Goal: Task Accomplishment & Management: Manage account settings

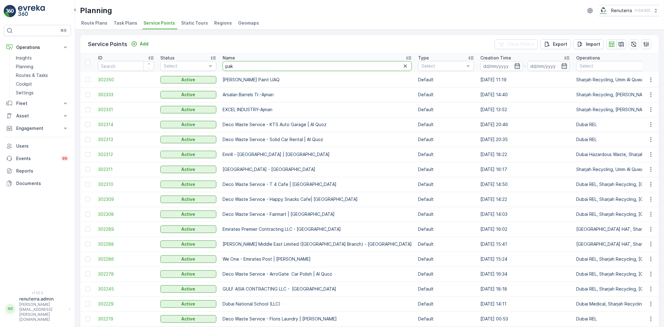
type input "pak"
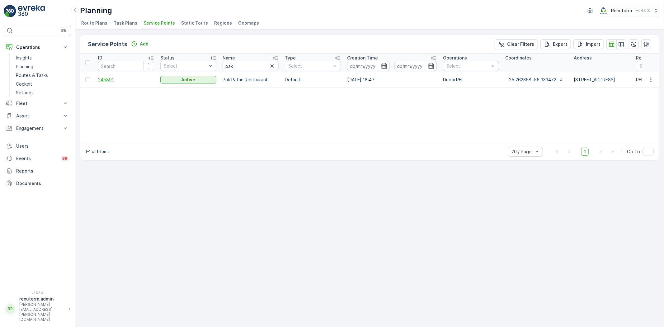
click at [111, 81] on span "245891" at bounding box center [126, 80] width 56 height 6
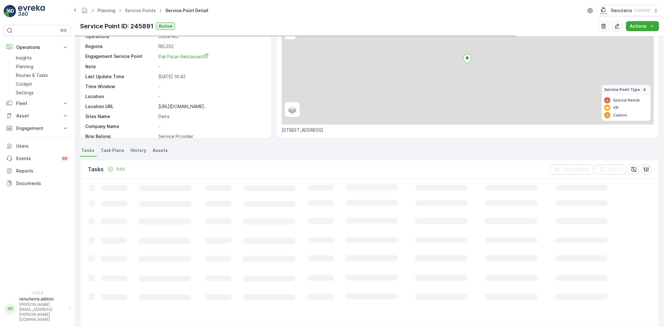
scroll to position [63, 0]
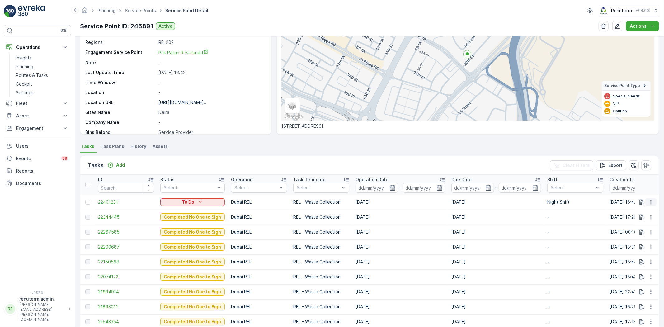
click at [648, 199] on icon "button" at bounding box center [651, 202] width 6 height 6
click at [642, 225] on span "Change Route" at bounding box center [635, 228] width 30 height 6
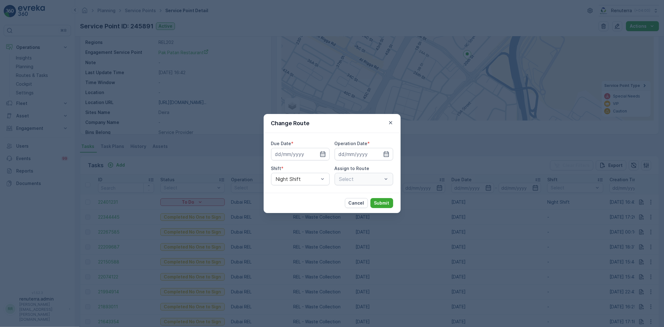
type input "[DATE]"
drag, startPoint x: 390, startPoint y: 119, endPoint x: 390, endPoint y: 125, distance: 5.9
click at [390, 121] on icon "button" at bounding box center [390, 123] width 6 height 6
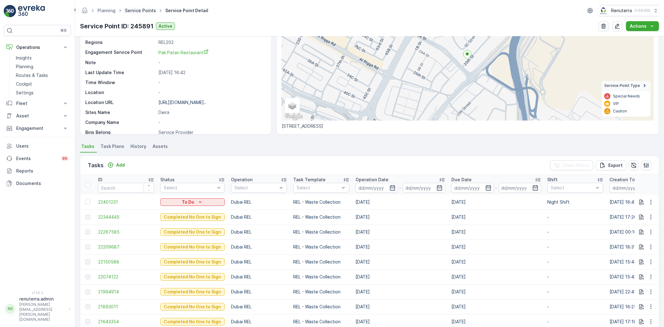
click at [138, 11] on link "Service Points" at bounding box center [140, 10] width 31 height 5
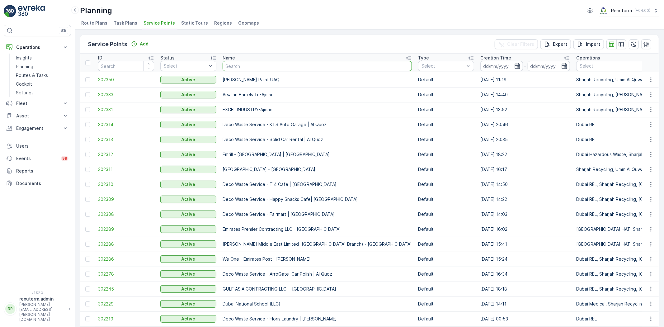
click at [234, 65] on input "text" at bounding box center [317, 66] width 189 height 10
paste input "Italian Planters L.L.C -R1082 – Wasl Village + Retail – [GEOGRAPHIC_DATA]"
type input "Italian Planters L.L.C -R1082 – Wasl Village + Retail – [GEOGRAPHIC_DATA]"
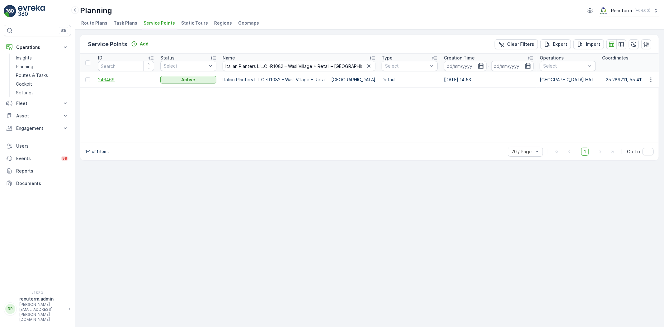
click at [111, 78] on span "246469" at bounding box center [126, 80] width 56 height 6
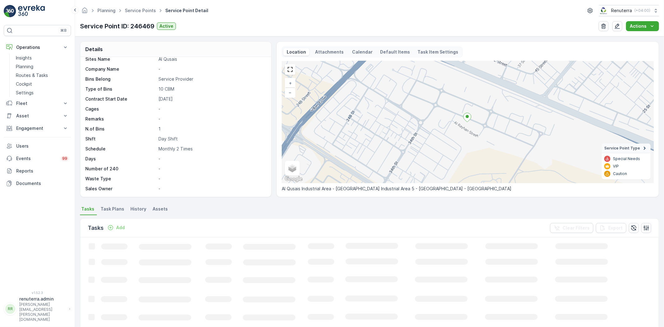
scroll to position [35, 0]
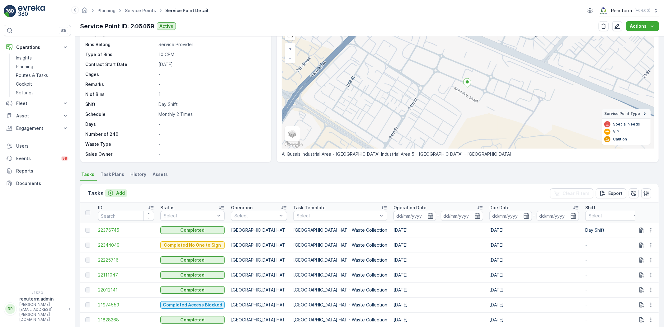
click at [122, 191] on p "Add" at bounding box center [120, 193] width 9 height 6
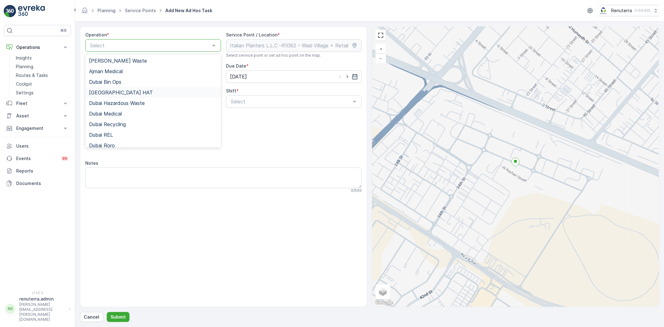
click at [120, 96] on div "[GEOGRAPHIC_DATA] HAT" at bounding box center [153, 92] width 136 height 11
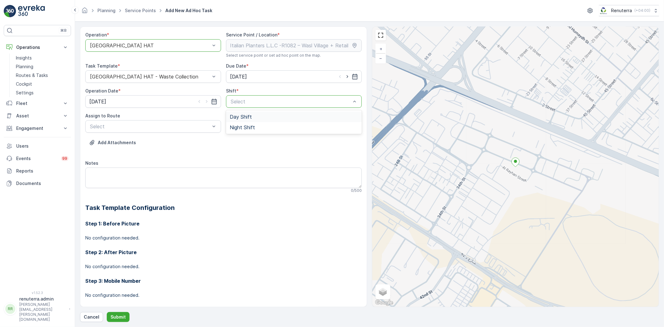
click at [249, 117] on span "Day Shift" at bounding box center [241, 117] width 22 height 6
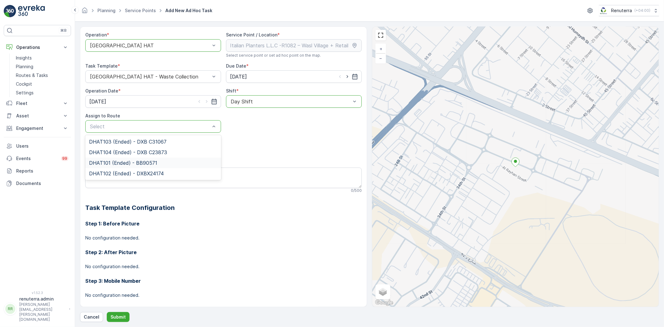
click at [132, 161] on span "DHAT101 (Ended) - BB90571" at bounding box center [123, 163] width 68 height 6
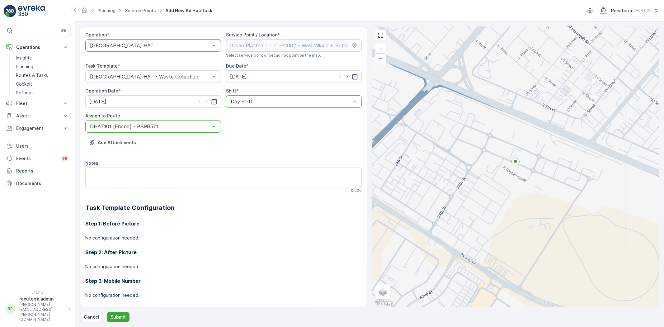
click at [344, 75] on icon "button" at bounding box center [347, 76] width 6 height 6
type input "[DATE]"
click at [207, 102] on icon "button" at bounding box center [207, 101] width 6 height 6
type input "[DATE]"
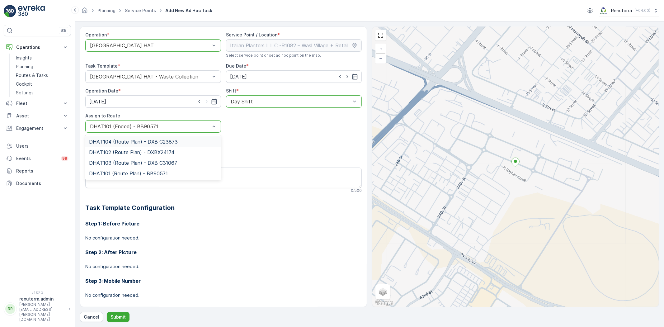
click at [171, 124] on div at bounding box center [149, 127] width 121 height 6
click at [122, 170] on div "DHAT101 (Route Plan) - BB90571" at bounding box center [153, 173] width 136 height 11
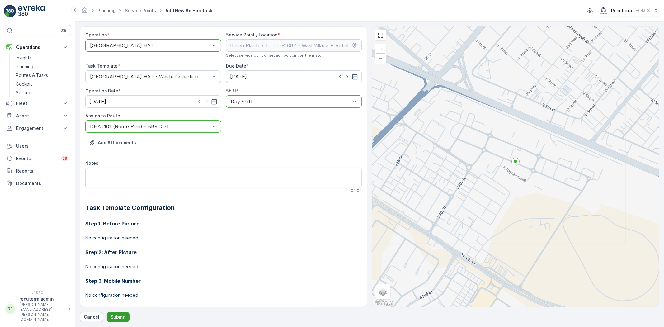
click at [119, 314] on p "Submit" at bounding box center [117, 317] width 15 height 6
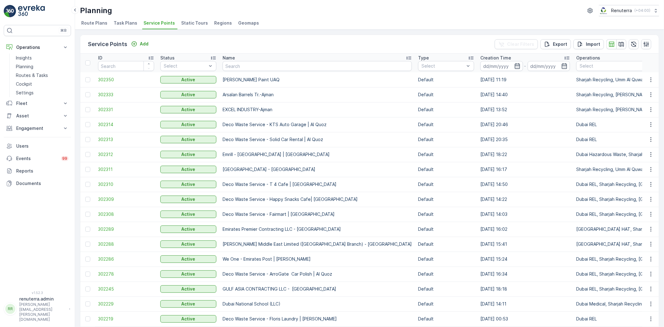
click at [262, 67] on input "text" at bounding box center [317, 66] width 189 height 10
paste input "ULTIMATE TOUCH SIGNATURE CARPENTRY L.L. (UTS)"
type input "ULTIMATE TOUCH SIGNATURE CARPENTRY L.L. (UTS)"
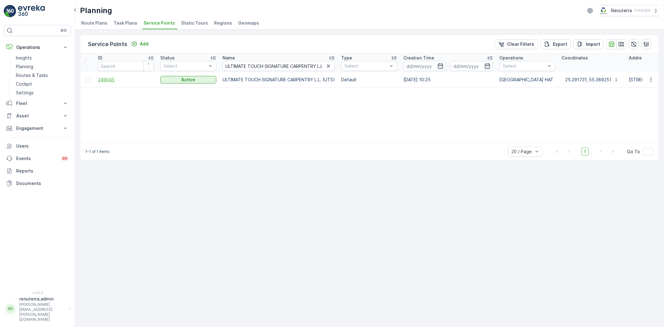
click at [114, 80] on span "249045" at bounding box center [126, 80] width 56 height 6
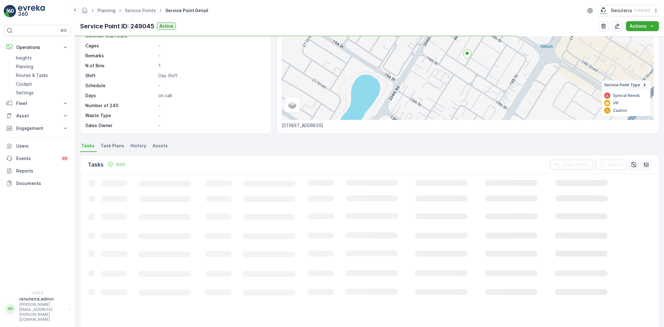
scroll to position [69, 0]
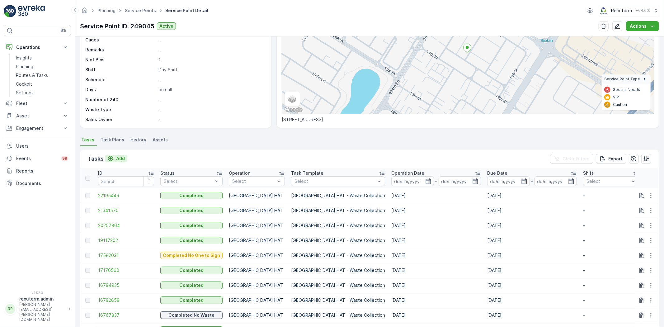
click at [119, 161] on button "Add" at bounding box center [116, 158] width 22 height 7
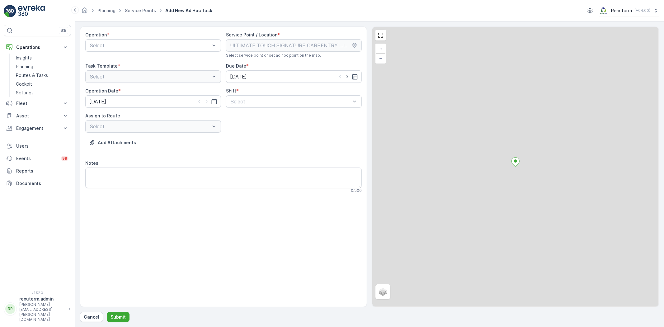
click at [102, 54] on div "Operation * Select" at bounding box center [153, 45] width 136 height 26
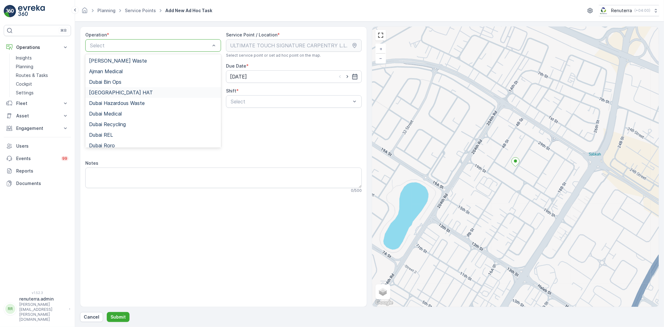
click at [113, 91] on span "[GEOGRAPHIC_DATA] HAT" at bounding box center [121, 93] width 64 height 6
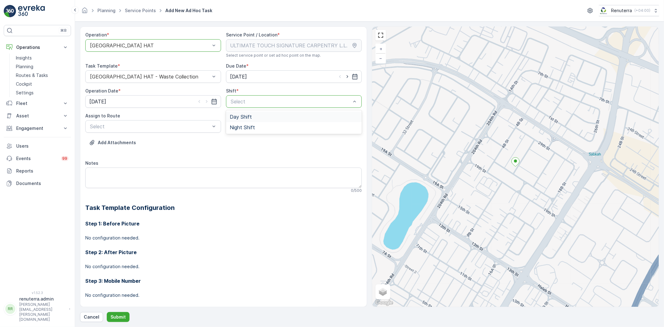
click at [254, 116] on div "Day Shift" at bounding box center [294, 117] width 128 height 6
click at [342, 76] on div at bounding box center [347, 76] width 21 height 6
click at [344, 77] on icon "button" at bounding box center [347, 76] width 6 height 6
type input "[DATE]"
click at [207, 101] on icon "button" at bounding box center [207, 101] width 6 height 6
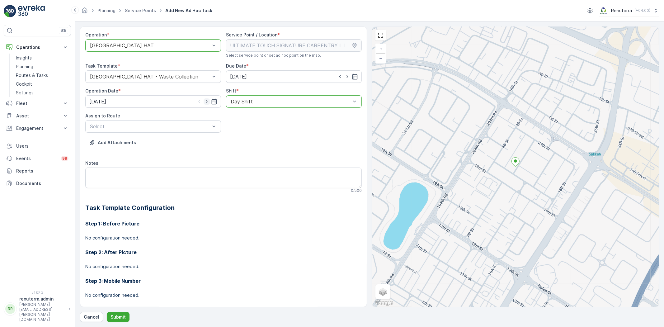
type input "[DATE]"
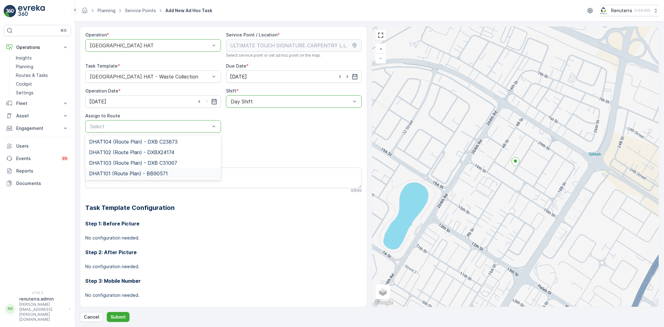
click at [117, 169] on div "DHAT101 (Route Plan) - BB90571" at bounding box center [153, 173] width 136 height 11
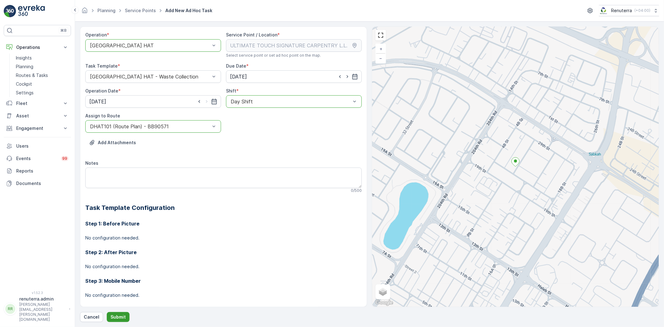
click at [122, 312] on button "Submit" at bounding box center [118, 317] width 23 height 10
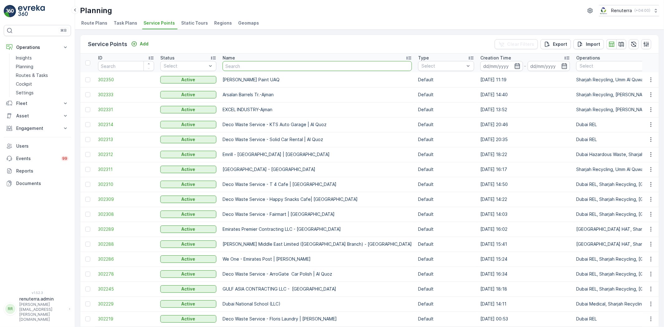
click at [261, 66] on input "text" at bounding box center [317, 66] width 189 height 10
paste input "Besix Construct LLC- BAA"
type input "Besix Construct LLC- BAA"
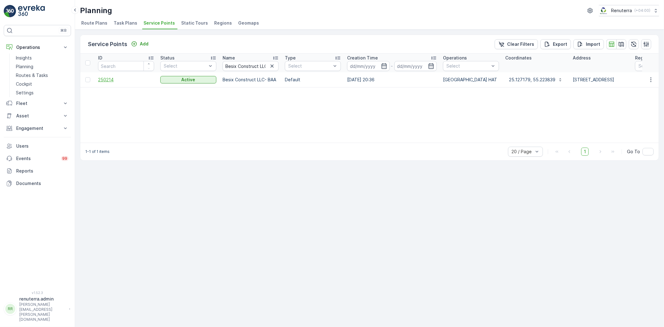
click at [111, 81] on span "250214" at bounding box center [126, 80] width 56 height 6
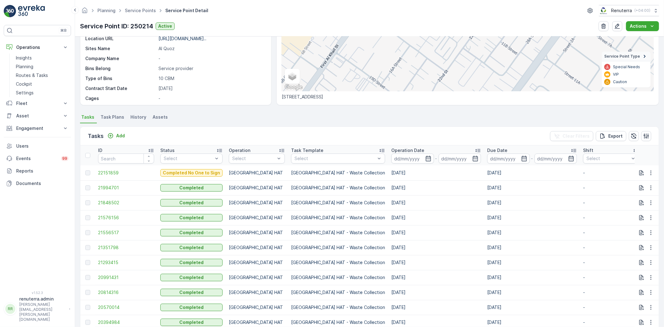
scroll to position [104, 0]
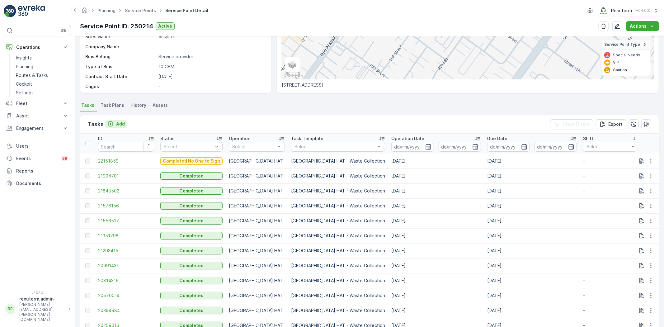
click at [118, 123] on p "Add" at bounding box center [120, 124] width 9 height 6
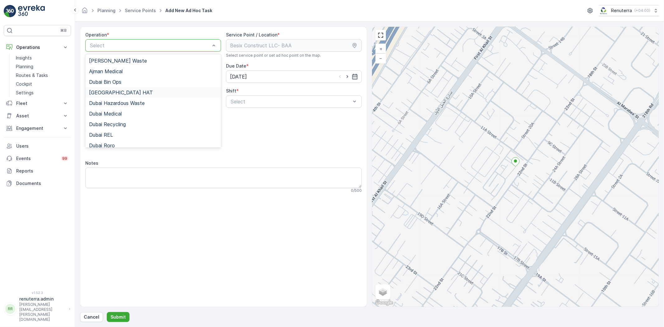
click at [118, 96] on div "[GEOGRAPHIC_DATA] HAT" at bounding box center [153, 92] width 136 height 11
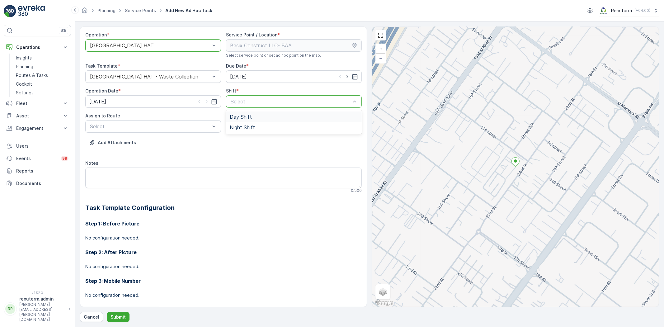
click at [264, 114] on div "Day Shift" at bounding box center [294, 117] width 128 height 6
click at [344, 73] on input "[DATE]" at bounding box center [294, 76] width 136 height 12
drag, startPoint x: 346, startPoint y: 77, endPoint x: 311, endPoint y: 91, distance: 37.7
click at [346, 77] on icon "button" at bounding box center [347, 76] width 6 height 6
type input "15.10.2025"
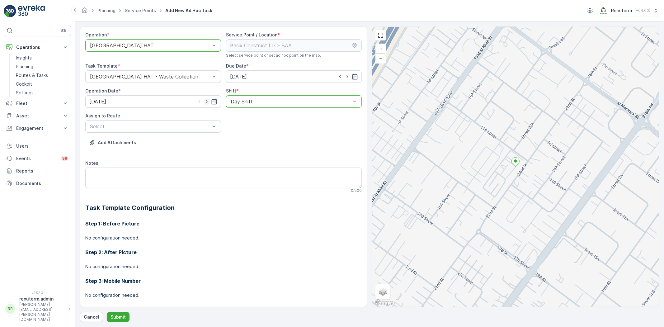
click at [207, 101] on icon "button" at bounding box center [207, 101] width 6 height 6
type input "15.10.2025"
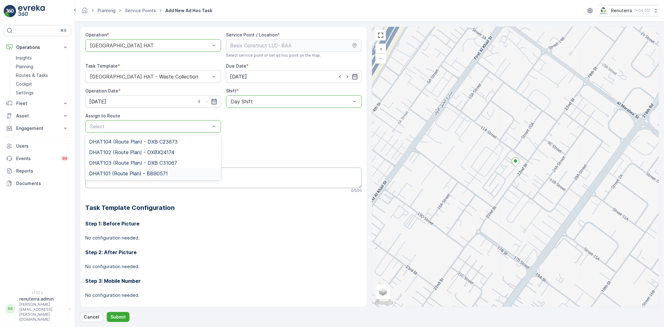
click at [133, 173] on span "DHAT101 (Route Plan) - BB90571" at bounding box center [128, 174] width 79 height 6
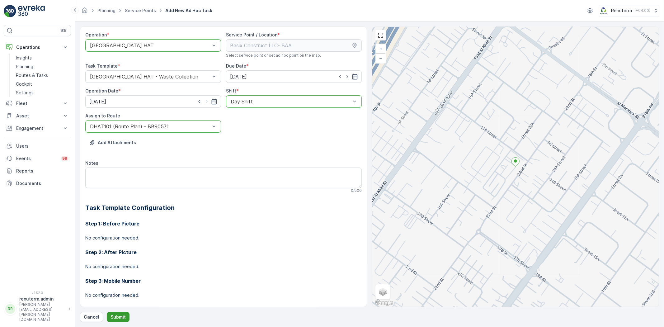
click at [117, 315] on p "Submit" at bounding box center [117, 317] width 15 height 6
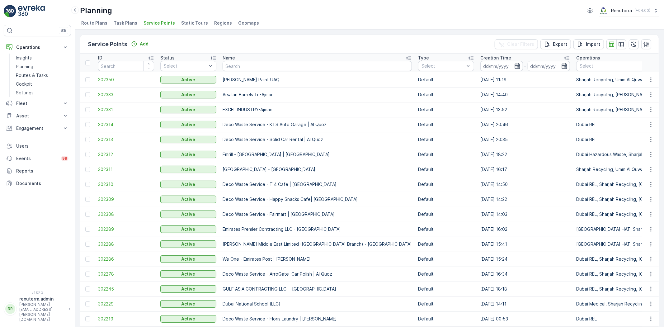
click at [251, 74] on td "[PERSON_NAME] Paint UAQ" at bounding box center [316, 79] width 195 height 15
click at [256, 68] on input "text" at bounding box center [317, 66] width 189 height 10
paste input "Italian Planters L.L.C -Blue Water Residence"
type input "Italian Planters L.L.C -Blue Water Residence"
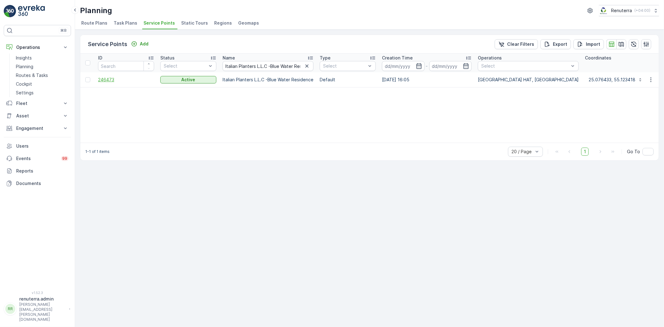
click at [104, 77] on span "246473" at bounding box center [126, 80] width 56 height 6
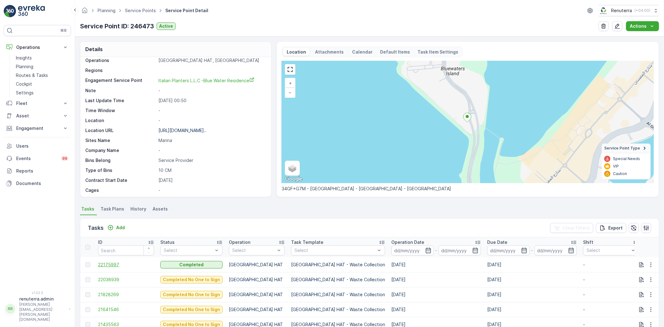
scroll to position [69, 0]
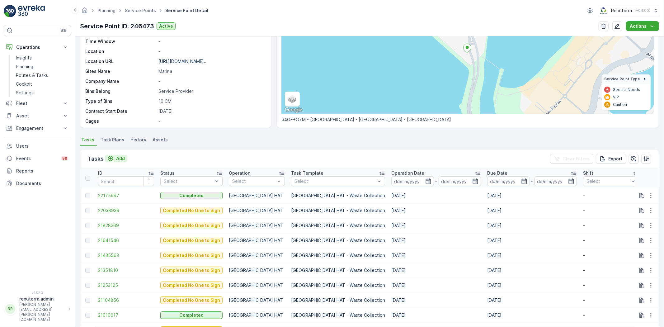
click at [119, 157] on p "Add" at bounding box center [120, 158] width 9 height 6
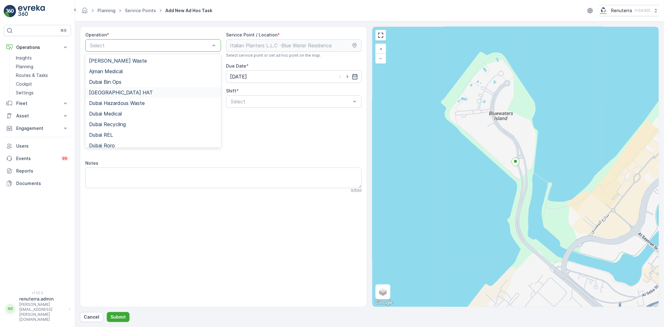
click at [121, 94] on div "[GEOGRAPHIC_DATA] HAT" at bounding box center [153, 93] width 128 height 6
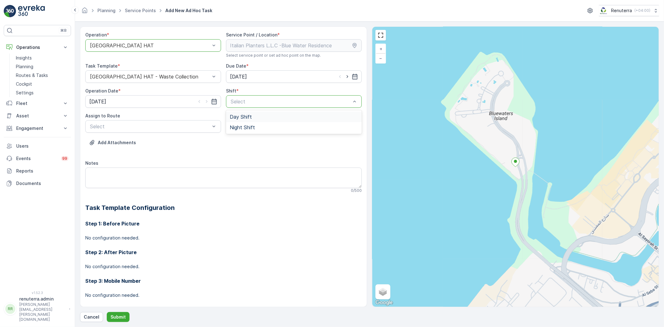
drag, startPoint x: 252, startPoint y: 117, endPoint x: 224, endPoint y: 125, distance: 29.3
click at [251, 117] on div "Day Shift" at bounding box center [294, 117] width 128 height 6
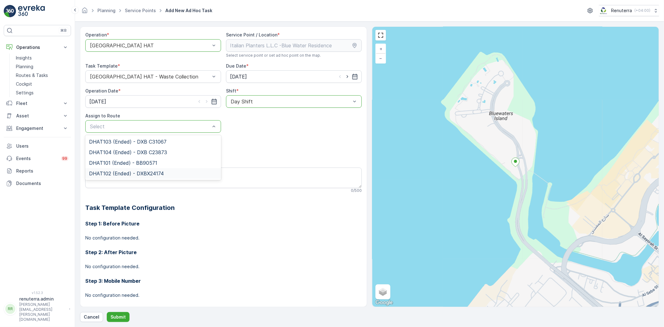
click at [131, 161] on span "DHAT101 (Ended) - BB90571" at bounding box center [123, 163] width 68 height 6
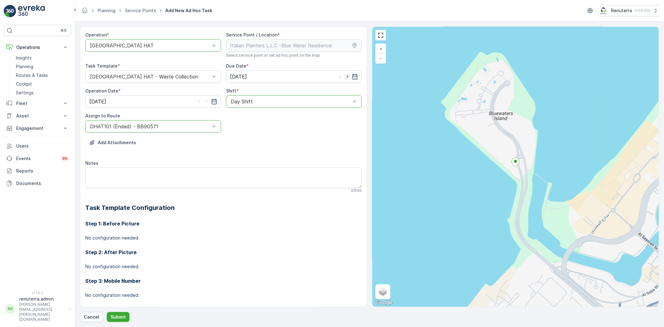
click at [347, 77] on icon "button" at bounding box center [347, 76] width 6 height 6
type input "15.10.2025"
click at [204, 98] on input "[DATE]" at bounding box center [153, 101] width 136 height 12
drag, startPoint x: 205, startPoint y: 101, endPoint x: 187, endPoint y: 121, distance: 26.9
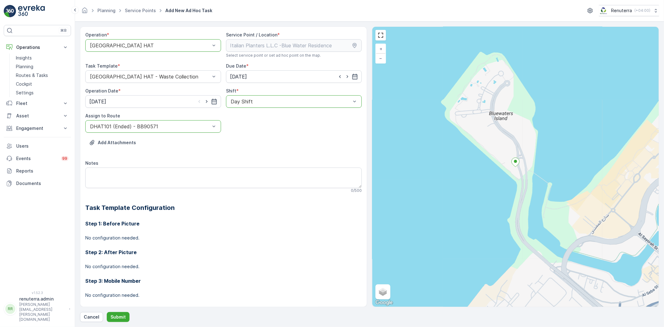
click at [205, 101] on icon "button" at bounding box center [207, 101] width 6 height 6
type input "[DATE]"
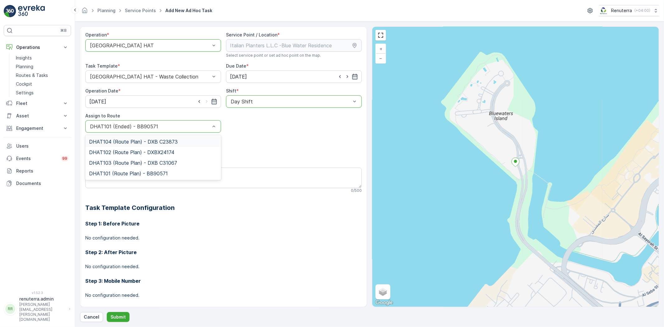
click at [172, 128] on div at bounding box center [149, 127] width 121 height 6
click at [127, 170] on div "DHAT101 (Route Plan) - BB90571" at bounding box center [153, 173] width 136 height 11
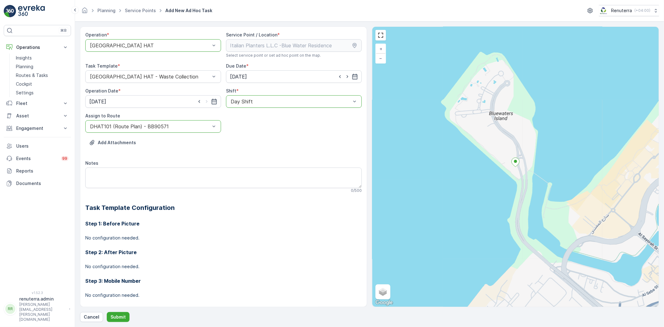
click at [123, 310] on div "Operation * option Dubai HAT, selected. Dubai HAT Service Point / Location * Se…" at bounding box center [369, 173] width 579 height 295
click at [119, 315] on p "Submit" at bounding box center [117, 317] width 15 height 6
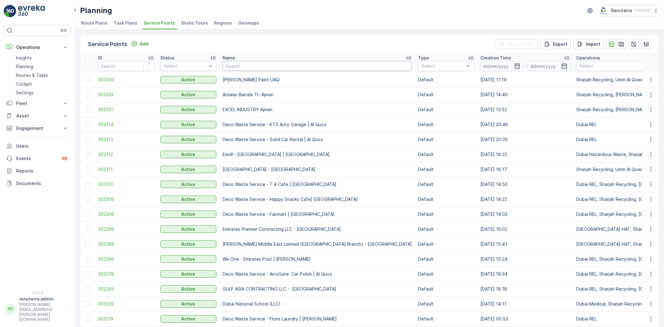
click at [251, 61] on input "text" at bounding box center [317, 66] width 189 height 10
paste input "Madar Emirates for Building Materials"
type input "Madar Emirates for Building Materials"
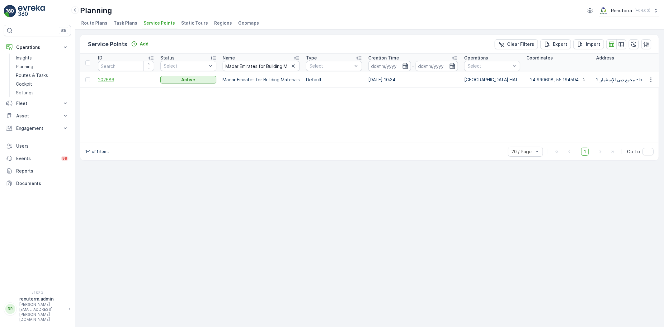
click at [108, 78] on span "202686" at bounding box center [126, 80] width 56 height 6
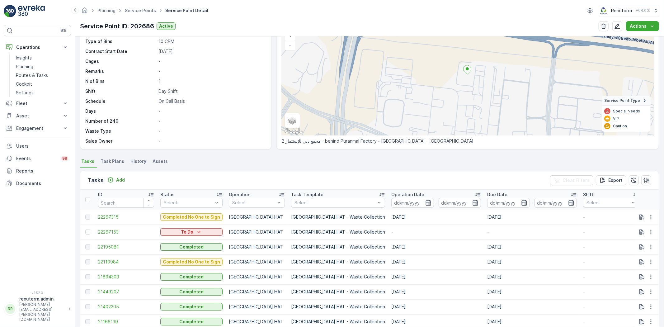
scroll to position [69, 0]
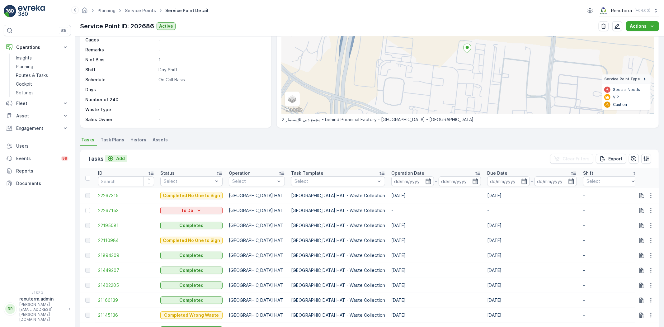
click at [120, 159] on p "Add" at bounding box center [120, 158] width 9 height 6
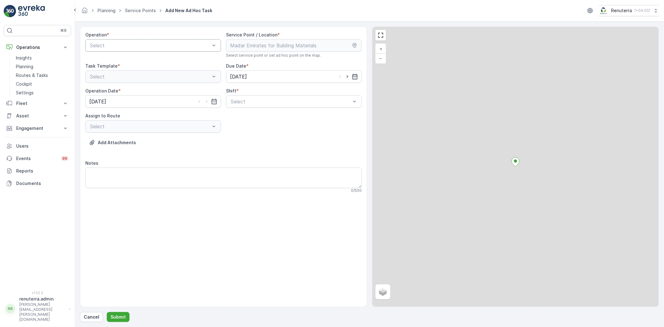
click at [143, 51] on div "Select" at bounding box center [153, 45] width 136 height 12
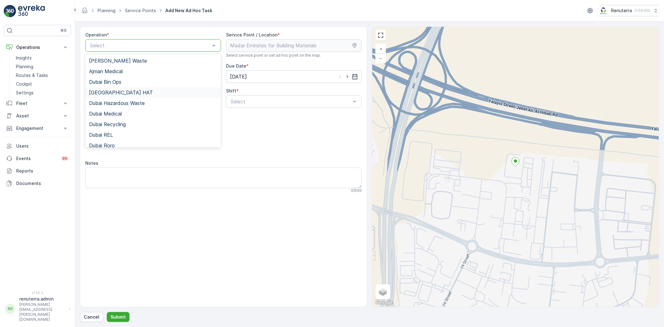
click at [125, 87] on div "[GEOGRAPHIC_DATA] HAT" at bounding box center [153, 92] width 136 height 11
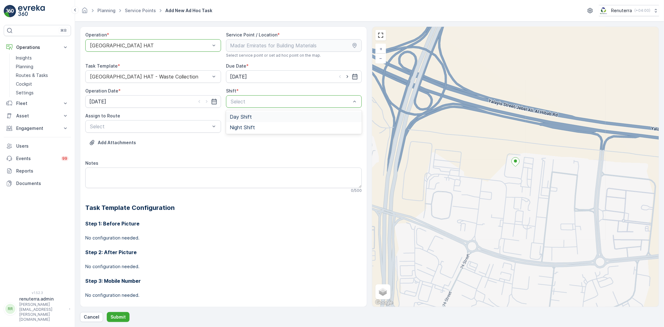
click at [247, 117] on span "Day Shift" at bounding box center [241, 117] width 22 height 6
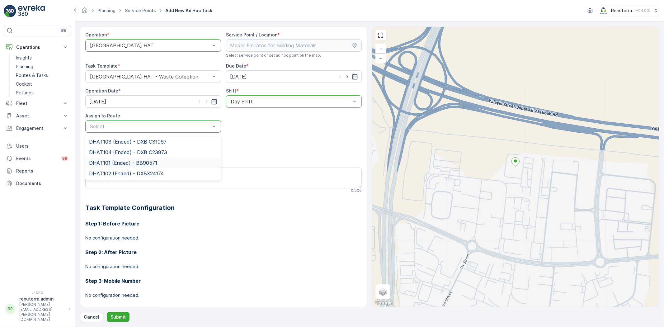
click at [135, 163] on span "DHAT101 (Ended) - BB90571" at bounding box center [123, 163] width 68 height 6
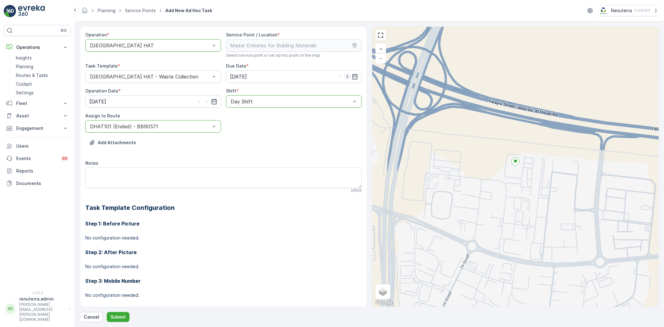
click at [345, 76] on icon "button" at bounding box center [347, 76] width 6 height 6
type input "[DATE]"
drag, startPoint x: 204, startPoint y: 100, endPoint x: 200, endPoint y: 105, distance: 6.2
click at [204, 101] on icon "button" at bounding box center [207, 101] width 6 height 6
type input "[DATE]"
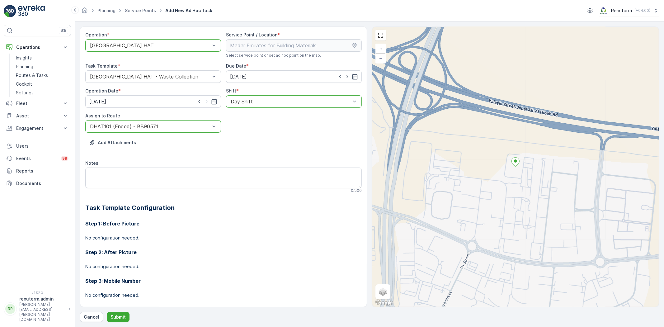
click at [122, 129] on div at bounding box center [149, 127] width 121 height 6
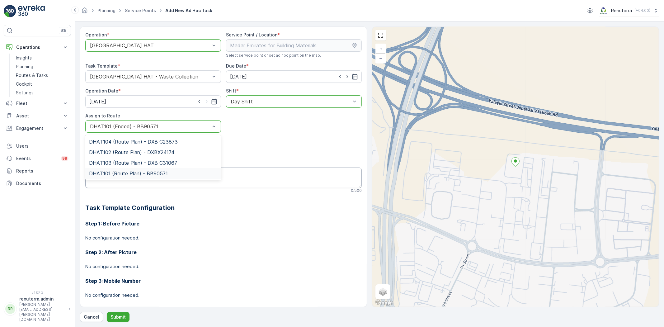
click at [122, 173] on span "DHAT101 (Route Plan) - BB90571" at bounding box center [128, 174] width 79 height 6
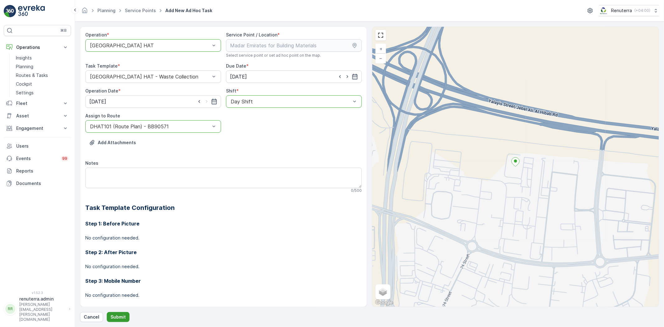
click at [116, 317] on p "Submit" at bounding box center [117, 317] width 15 height 6
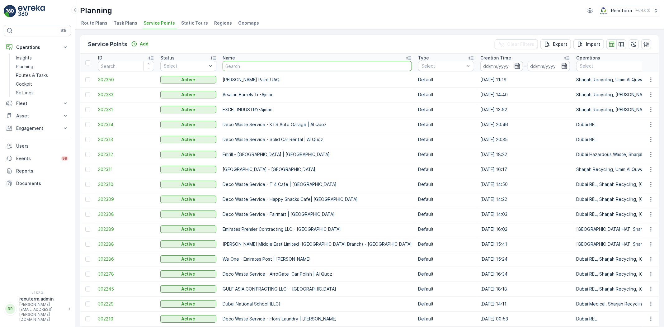
click at [272, 66] on input "text" at bounding box center [317, 66] width 189 height 10
paste input "MAQAD BUILDING CONTRACTING L.L.C - Villa B-03 | Peral Jumeriah"
type input "MAQAD BUILDING CONTRACTING L.L.C - Villa B-03 | Peral Jumeriah"
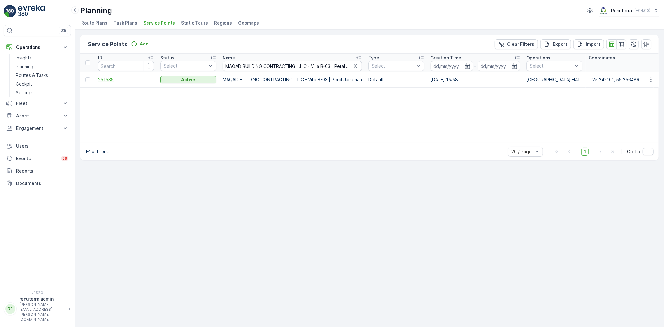
click at [105, 80] on span "251535" at bounding box center [126, 80] width 56 height 6
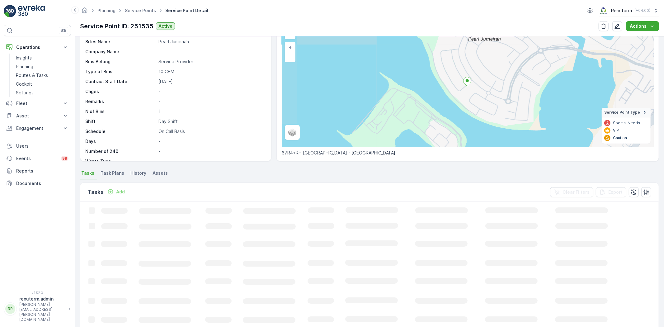
scroll to position [35, 0]
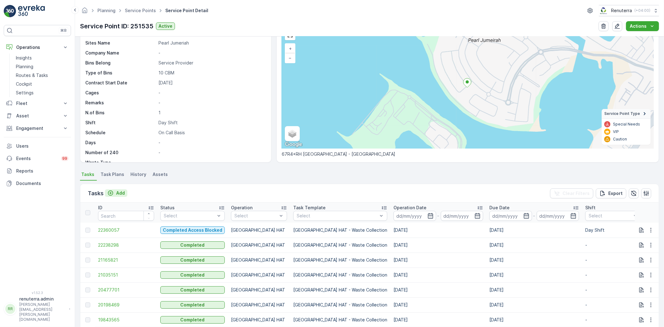
click at [119, 189] on button "Add" at bounding box center [116, 192] width 22 height 7
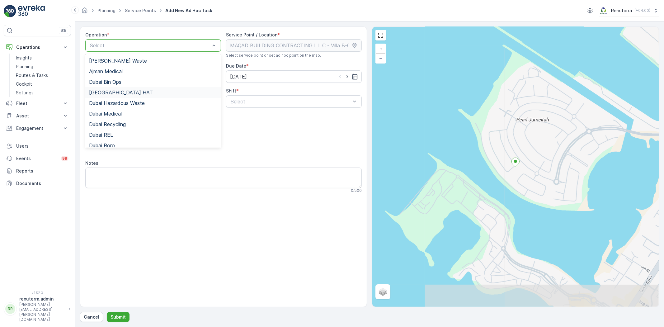
click at [123, 95] on div "[GEOGRAPHIC_DATA] HAT" at bounding box center [153, 93] width 128 height 6
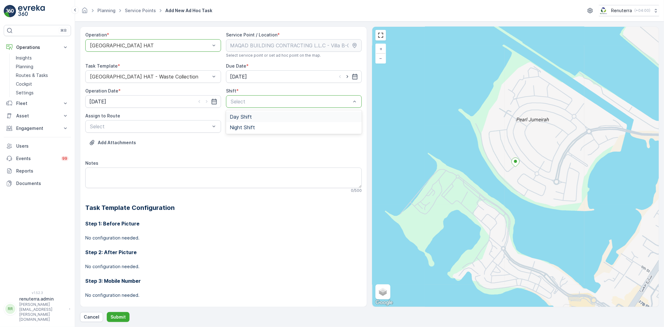
click at [262, 96] on div "Select" at bounding box center [294, 101] width 136 height 12
click at [250, 119] on span "Day Shift" at bounding box center [241, 117] width 22 height 6
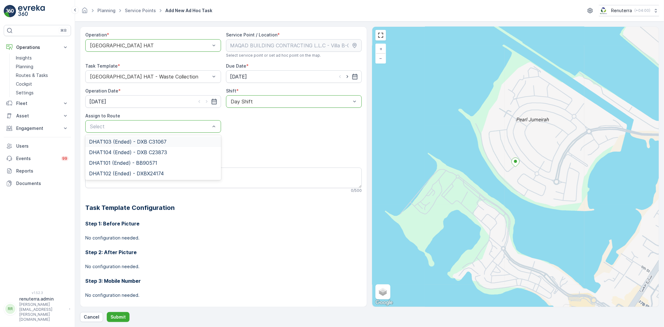
click at [154, 130] on div "Select" at bounding box center [153, 126] width 136 height 12
click at [129, 161] on span "DHAT101 (Ended) - BB90571" at bounding box center [123, 163] width 68 height 6
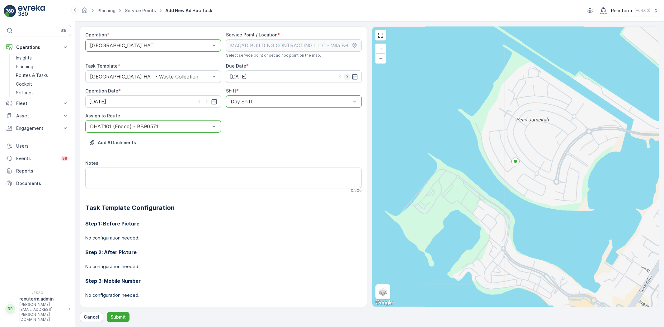
click at [345, 75] on icon "button" at bounding box center [347, 76] width 6 height 6
type input "[DATE]"
click at [204, 97] on input "14.10.2025" at bounding box center [153, 101] width 136 height 12
click at [129, 167] on div "15" at bounding box center [129, 166] width 10 height 10
type input "[DATE]"
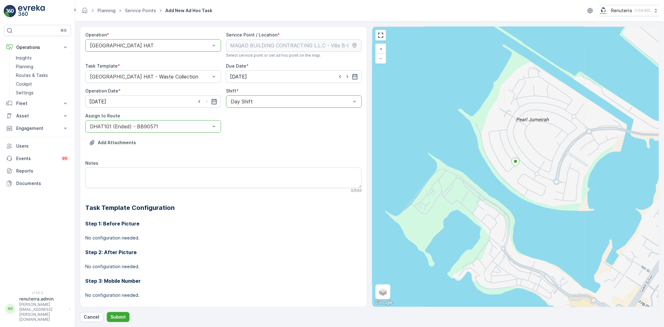
click at [163, 122] on div "DHAT101 (Ended) - BB90571" at bounding box center [153, 126] width 136 height 12
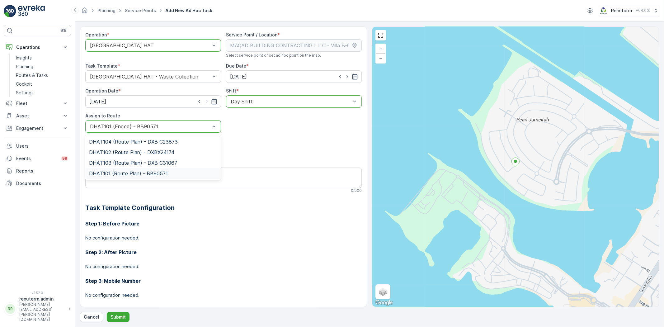
click at [120, 175] on span "DHAT101 (Route Plan) - BB90571" at bounding box center [128, 174] width 79 height 6
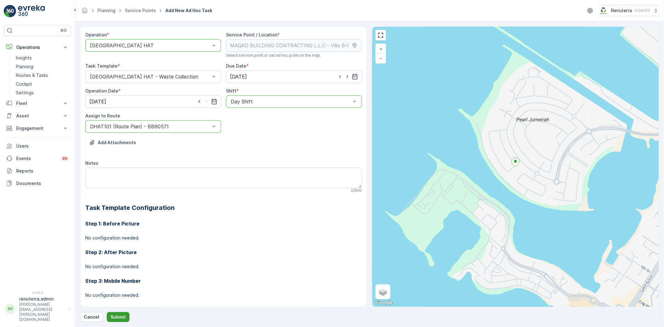
click at [116, 314] on p "Submit" at bounding box center [117, 317] width 15 height 6
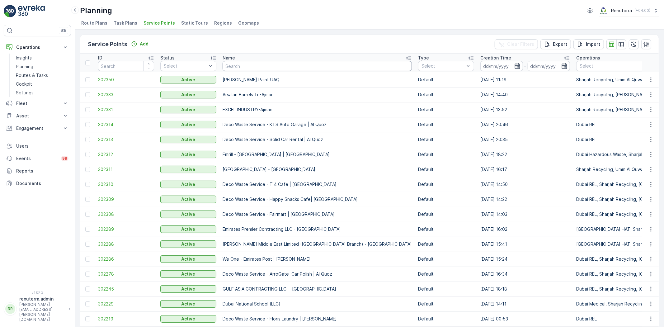
click at [243, 67] on input "text" at bounding box center [317, 66] width 189 height 10
paste input "Al Serh Al Kabeer Construction LLC - JVC"
type input "Al Serh Al Kabeer Construction LLC - JVC"
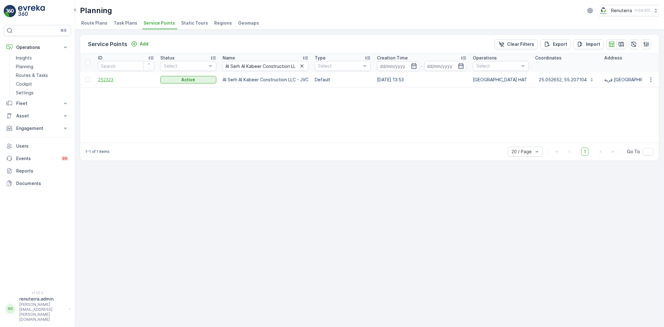
click at [103, 77] on span "252323" at bounding box center [126, 80] width 56 height 6
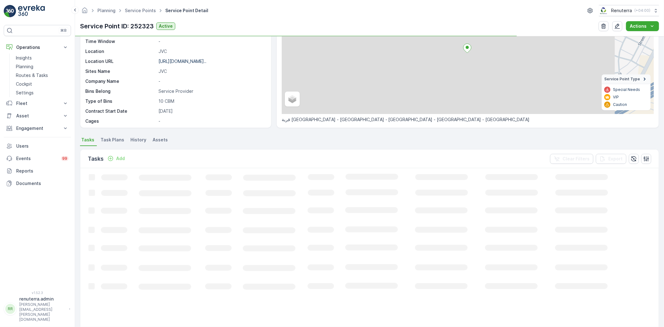
scroll to position [69, 0]
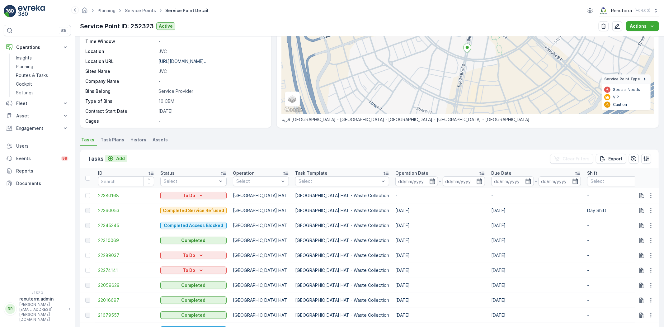
click at [122, 160] on p "Add" at bounding box center [120, 158] width 9 height 6
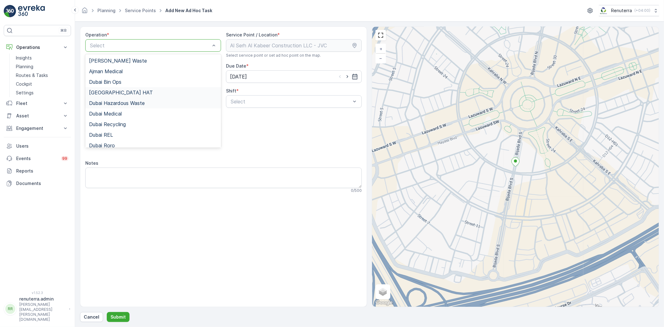
click at [125, 92] on div "[GEOGRAPHIC_DATA] HAT" at bounding box center [153, 93] width 128 height 6
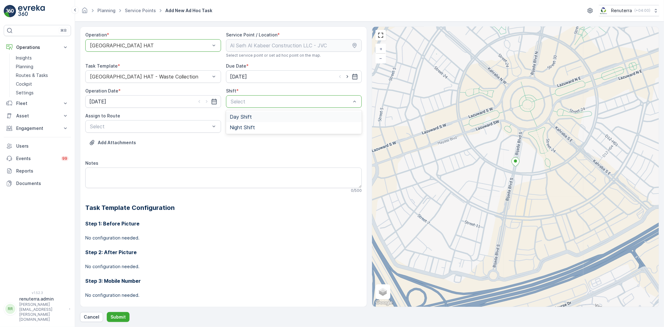
click at [249, 112] on div "Day Shift" at bounding box center [294, 116] width 136 height 11
click at [344, 75] on icon "button" at bounding box center [347, 76] width 6 height 6
type input "[DATE]"
drag, startPoint x: 205, startPoint y: 98, endPoint x: 191, endPoint y: 110, distance: 19.0
click at [205, 98] on icon "button" at bounding box center [207, 101] width 6 height 6
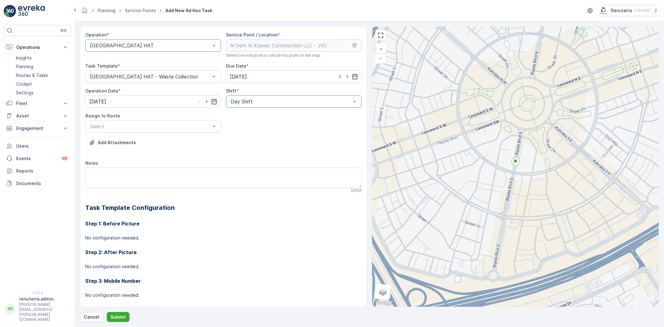
type input "[DATE]"
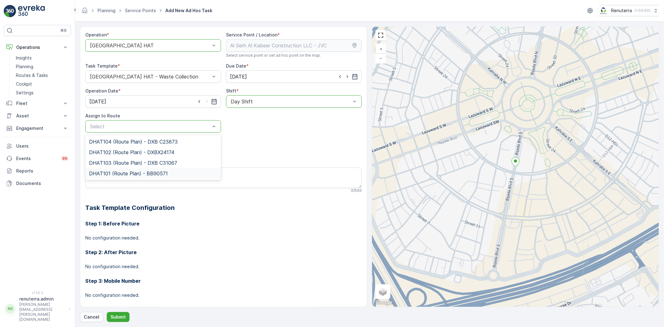
click at [121, 174] on span "DHAT101 (Route Plan) - BB90571" at bounding box center [128, 174] width 79 height 6
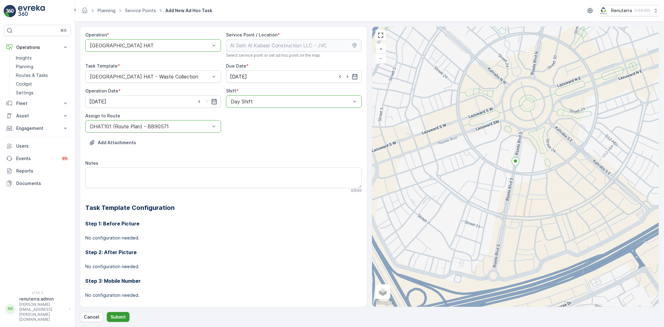
click at [122, 318] on p "Submit" at bounding box center [117, 317] width 15 height 6
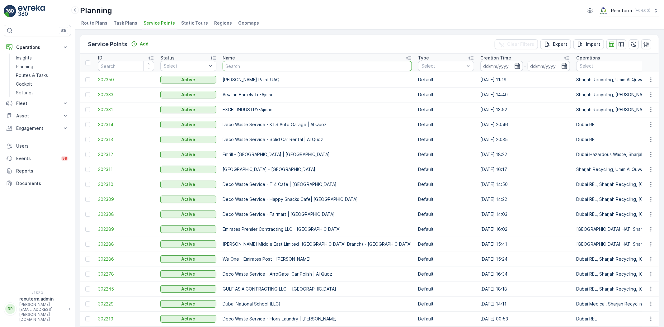
click at [272, 64] on input "text" at bounding box center [317, 66] width 189 height 10
paste input "Al Tayer Stocks (L.L.C.) - Umm Ramool"
type input "Al Tayer Stocks (L.L.C.) - Umm Ramool"
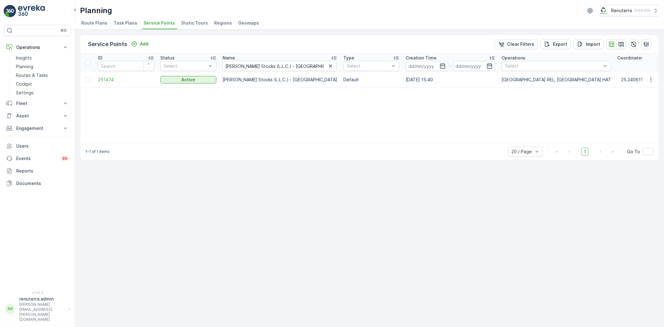
click at [107, 82] on td "251474" at bounding box center [126, 79] width 62 height 15
click at [107, 82] on span "251474" at bounding box center [126, 80] width 56 height 6
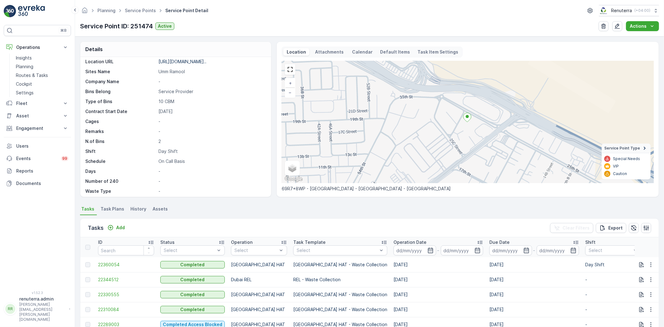
scroll to position [104, 0]
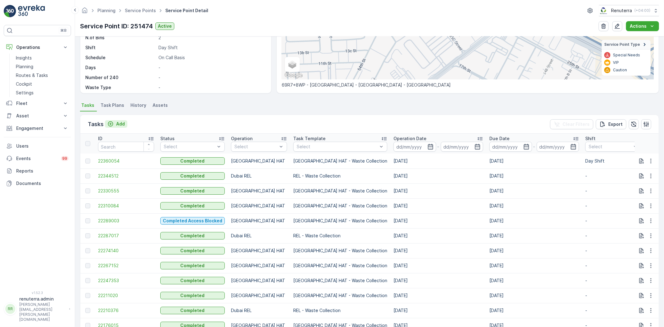
click at [119, 121] on p "Add" at bounding box center [120, 124] width 9 height 6
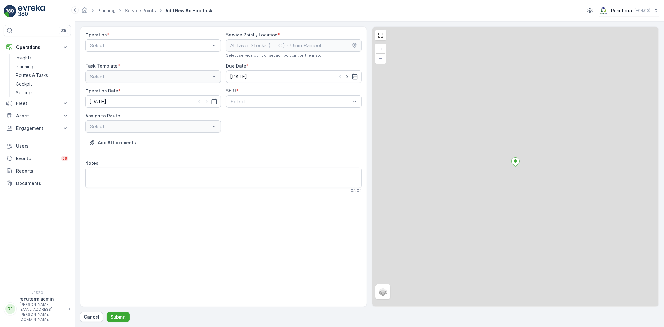
click at [124, 40] on div "Select" at bounding box center [153, 45] width 136 height 12
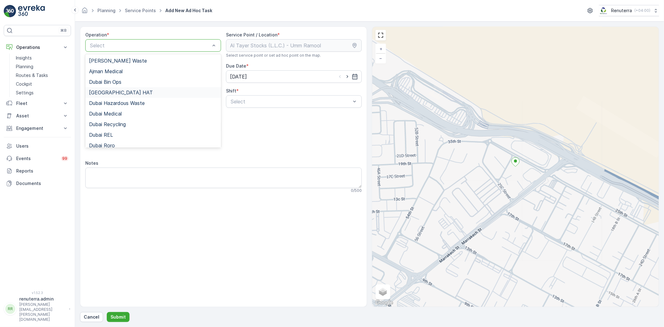
click at [110, 92] on span "[GEOGRAPHIC_DATA] HAT" at bounding box center [121, 93] width 64 height 6
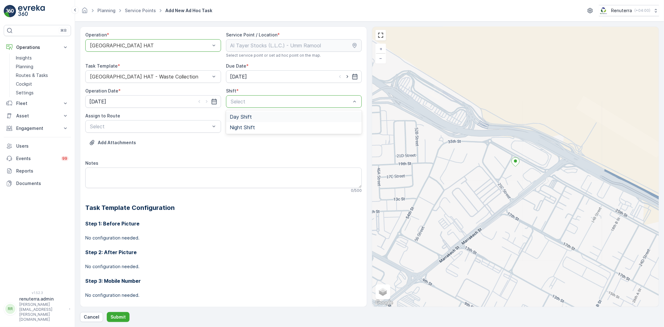
click at [252, 117] on div "Day Shift" at bounding box center [294, 117] width 128 height 6
click at [344, 76] on icon "button" at bounding box center [347, 76] width 6 height 6
type input "[DATE]"
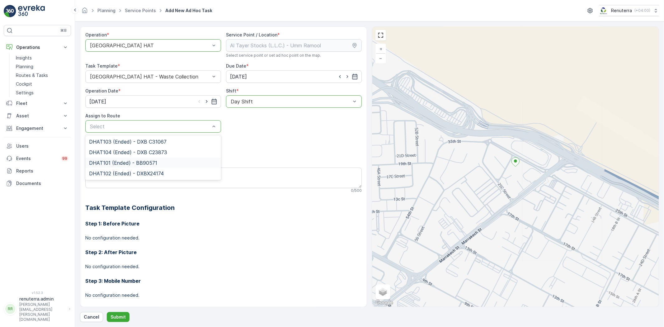
click at [120, 164] on span "DHAT101 (Ended) - BB90571" at bounding box center [123, 163] width 68 height 6
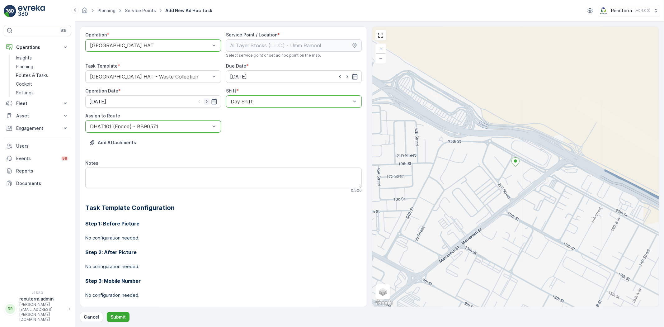
click at [206, 100] on icon "button" at bounding box center [207, 101] width 6 height 6
type input "[DATE]"
click at [151, 125] on div at bounding box center [149, 127] width 121 height 6
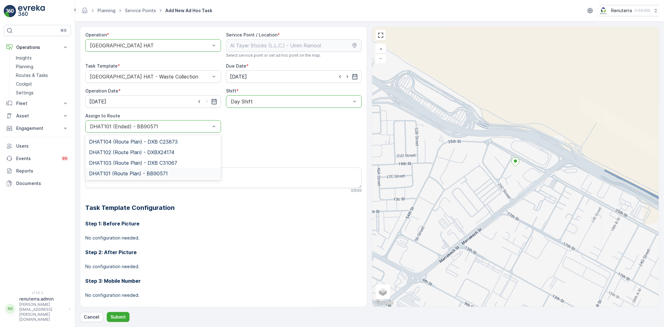
click at [114, 171] on span "DHAT101 (Route Plan) - BB90571" at bounding box center [128, 174] width 79 height 6
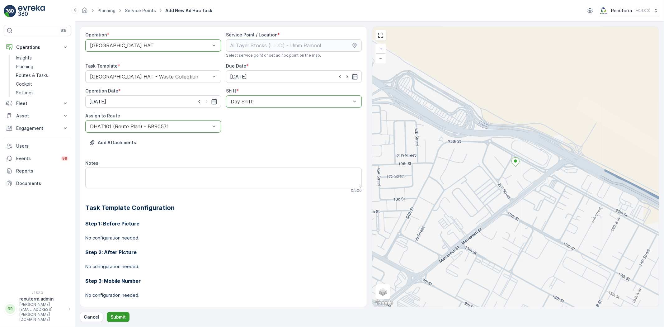
click at [120, 317] on p "Submit" at bounding box center [117, 317] width 15 height 6
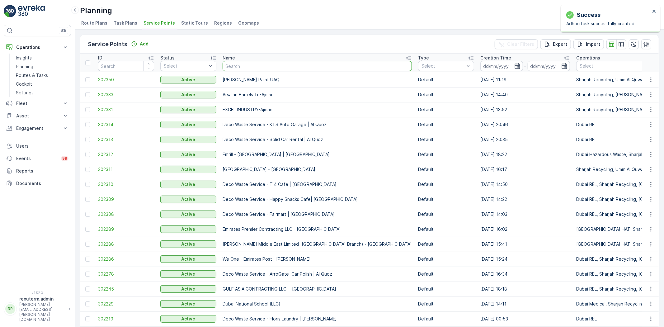
click at [279, 70] on input "text" at bounding box center [317, 66] width 189 height 10
paste input "Al Tayer Stocks (L.L.C.) - Umm Ramool"
type input "Al Tayer Stocks (L.L.C.) - Umm Ramool"
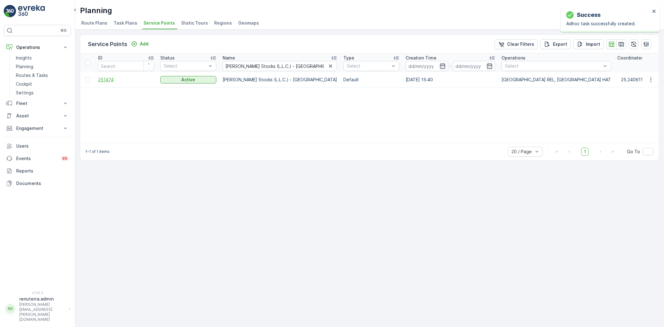
click at [111, 78] on span "251474" at bounding box center [126, 80] width 56 height 6
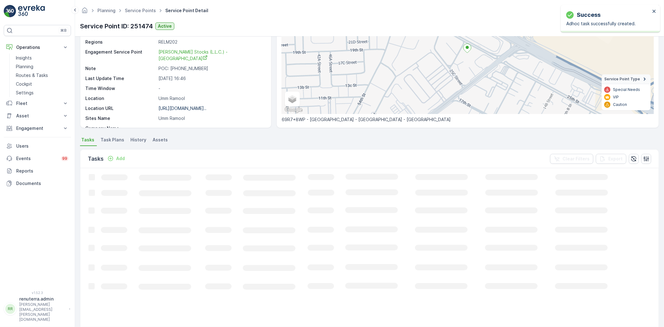
scroll to position [104, 0]
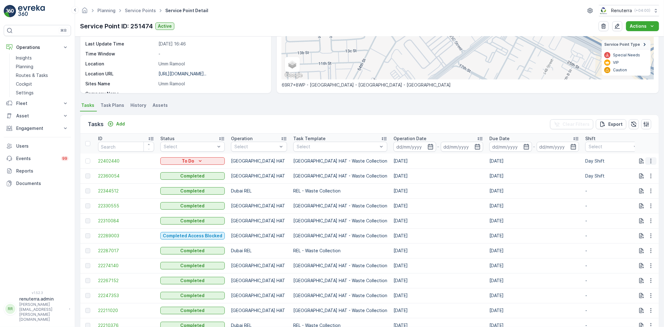
drag, startPoint x: 649, startPoint y: 159, endPoint x: 648, endPoint y: 162, distance: 3.2
click at [649, 160] on icon "button" at bounding box center [651, 161] width 6 height 6
click at [637, 189] on span "Change Route" at bounding box center [635, 187] width 30 height 6
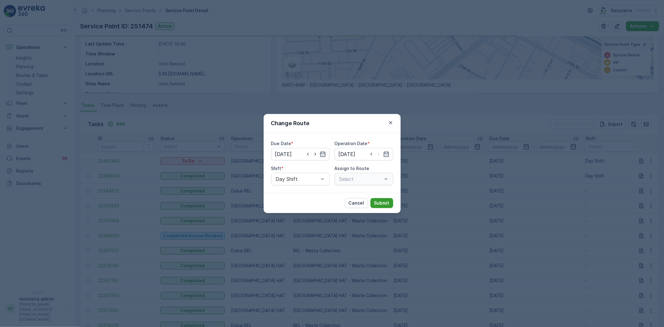
type input "[DATE]"
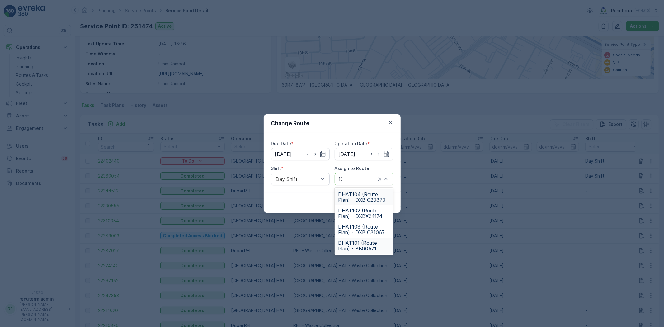
type input "102"
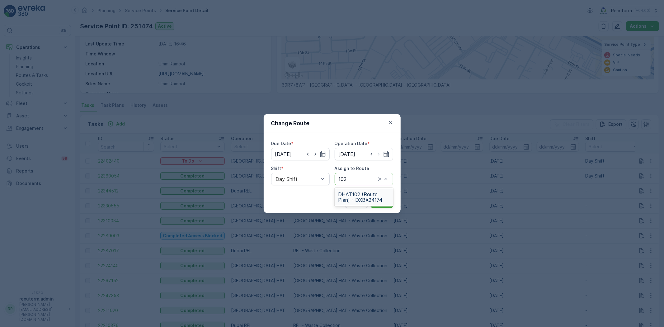
click at [372, 200] on span "DHAT102 (Route Plan) - DXBX24174" at bounding box center [363, 196] width 51 height 11
click at [384, 196] on div "Cancel Submit" at bounding box center [332, 203] width 137 height 20
click at [383, 201] on p "Submit" at bounding box center [381, 203] width 15 height 6
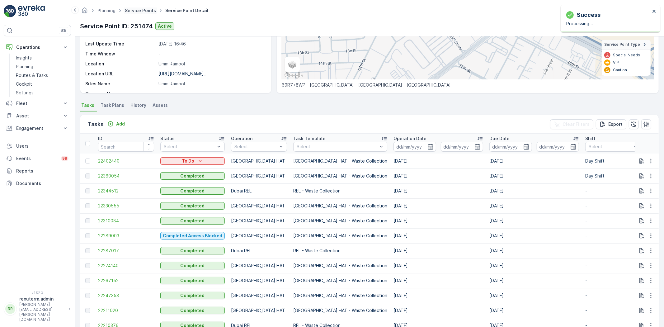
click at [139, 12] on link "Service Points" at bounding box center [140, 10] width 31 height 5
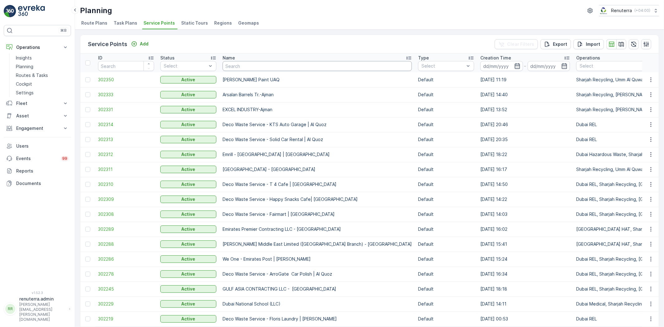
click at [268, 66] on input "text" at bounding box center [317, 66] width 189 height 10
paste input "Al Serh Al Kabeer Construction LLC - JVC"
type input "Al Serh Al Kabeer Construction LLC - JVC"
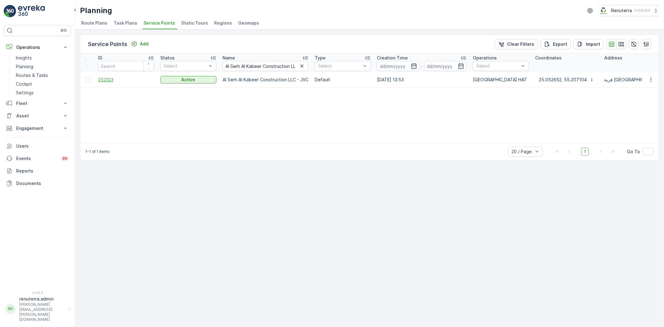
click at [110, 78] on span "252323" at bounding box center [126, 80] width 56 height 6
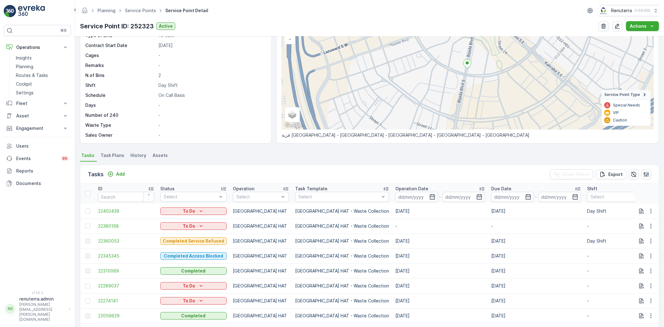
scroll to position [69, 0]
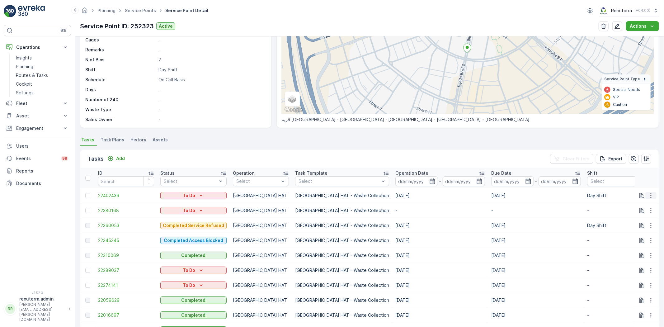
click at [652, 195] on icon "button" at bounding box center [651, 195] width 6 height 6
click at [644, 221] on span "Change Route" at bounding box center [635, 222] width 30 height 6
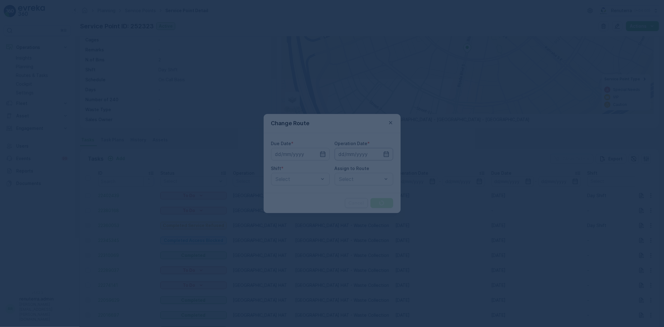
type input "[DATE]"
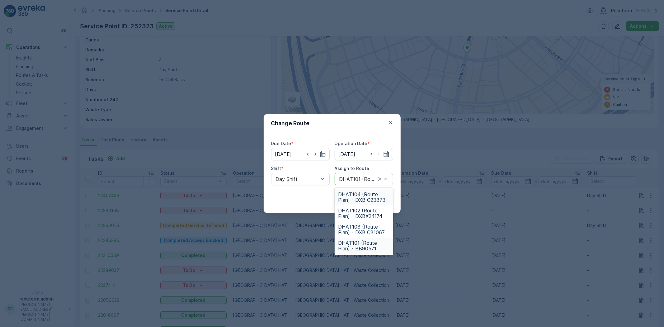
type input "0"
type input "102"
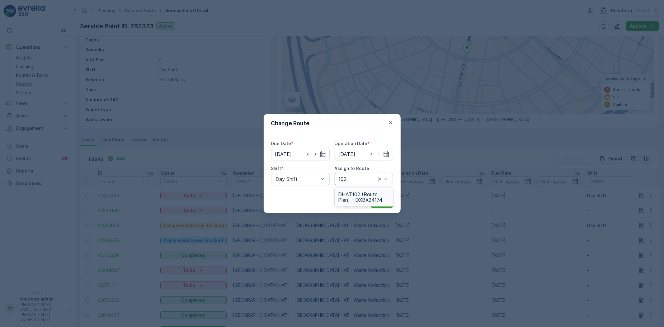
click at [373, 197] on span "DHAT102 (Route Plan) - DXBX24174" at bounding box center [363, 196] width 51 height 11
click at [379, 199] on button "Submit" at bounding box center [381, 203] width 23 height 10
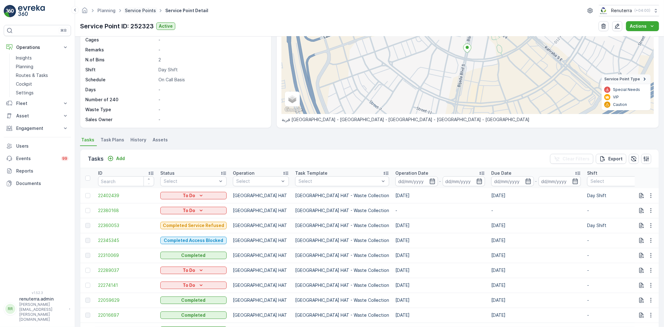
click at [135, 10] on link "Service Points" at bounding box center [140, 10] width 31 height 5
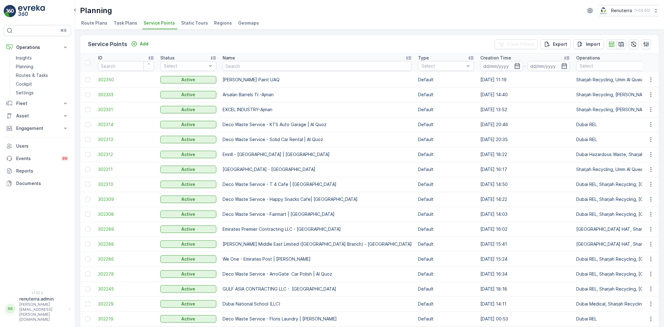
click at [251, 61] on input "text" at bounding box center [317, 66] width 189 height 10
paste input "MAQAD BUILDING CONTRACTING L.L.C - Villa B-03 | Peral Jumeriah"
type input "MAQAD BUILDING CONTRACTING L.L.C - Villa B-03 | Peral Jumeriah"
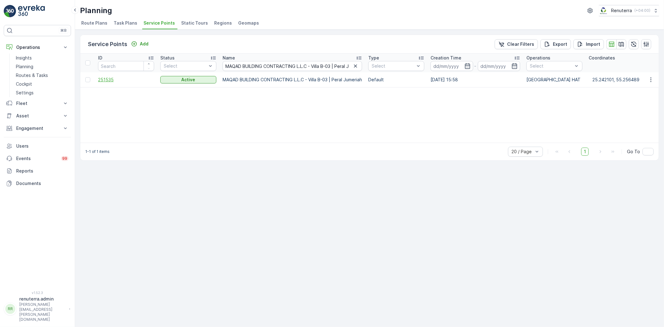
click at [106, 78] on span "251535" at bounding box center [126, 80] width 56 height 6
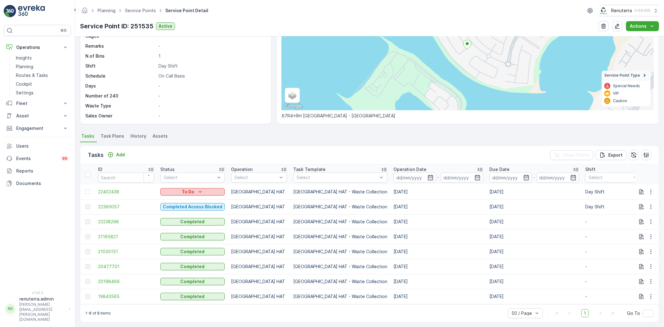
scroll to position [79, 0]
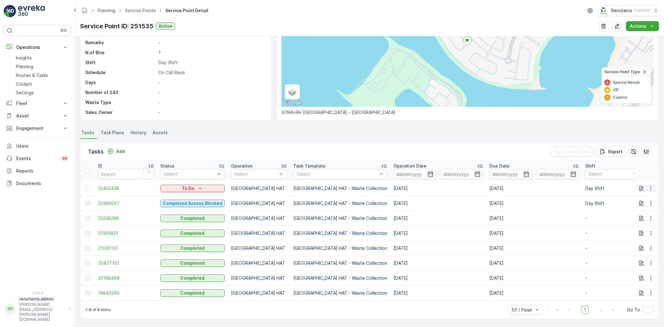
click at [649, 185] on icon "button" at bounding box center [651, 188] width 6 height 6
click at [636, 210] on span "Change Route" at bounding box center [635, 212] width 30 height 6
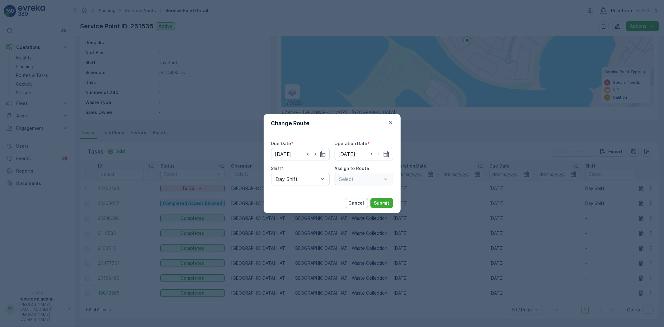
type input "[DATE]"
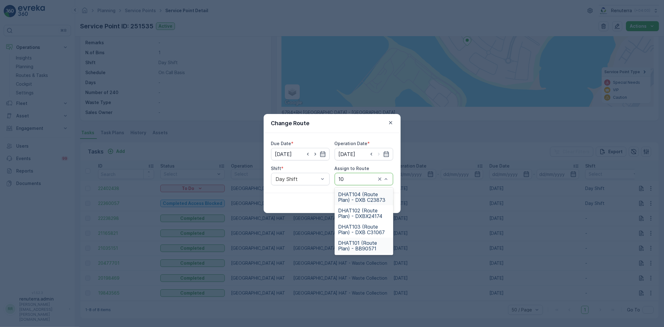
type input "102"
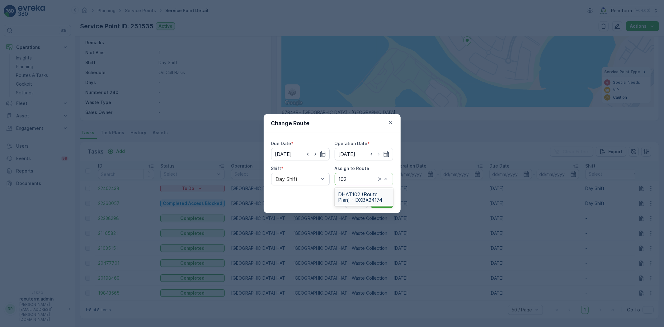
click at [362, 200] on span "DHAT102 (Route Plan) - DXBX24174" at bounding box center [363, 196] width 51 height 11
click at [389, 203] on button "Submit" at bounding box center [381, 203] width 23 height 10
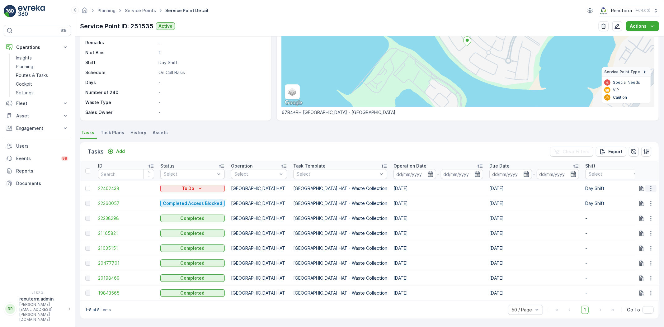
click at [649, 181] on td at bounding box center [647, 188] width 24 height 15
click at [648, 186] on icon "button" at bounding box center [651, 188] width 6 height 6
click at [640, 208] on div "Change Route" at bounding box center [640, 212] width 47 height 9
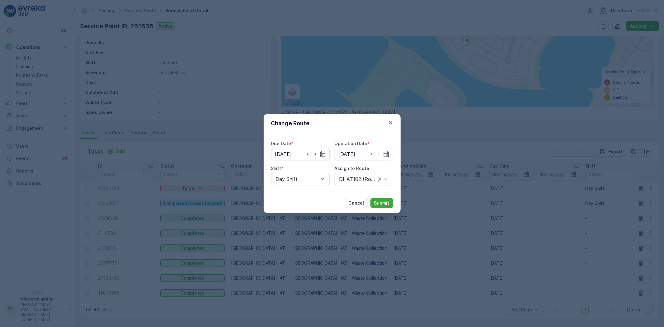
click at [393, 117] on div "Change Route" at bounding box center [332, 123] width 137 height 19
click at [391, 120] on icon "button" at bounding box center [390, 123] width 6 height 6
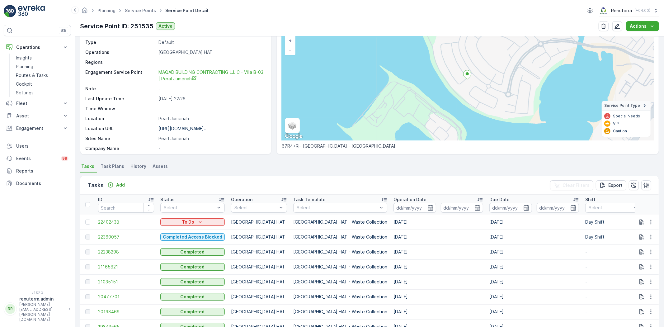
scroll to position [0, 0]
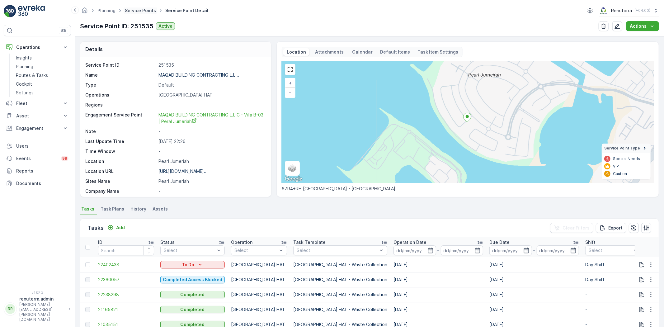
click at [150, 12] on link "Service Points" at bounding box center [140, 10] width 31 height 5
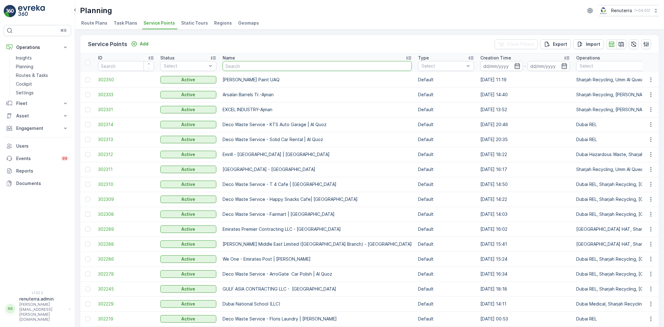
click at [257, 64] on input "text" at bounding box center [317, 66] width 189 height 10
paste input "Al Serh Al Kabeer Construction LLC - JVC"
type input "Al Serh Al Kabeer Construction LLC - JVC"
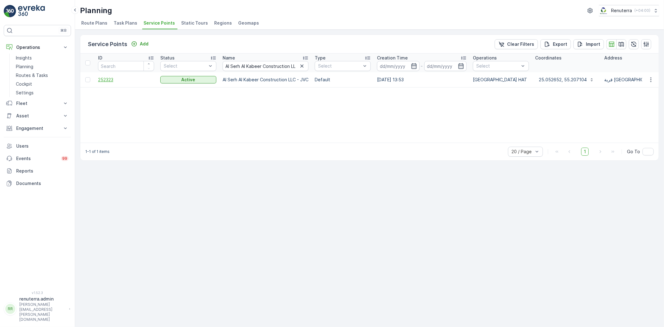
click at [107, 78] on span "252323" at bounding box center [126, 80] width 56 height 6
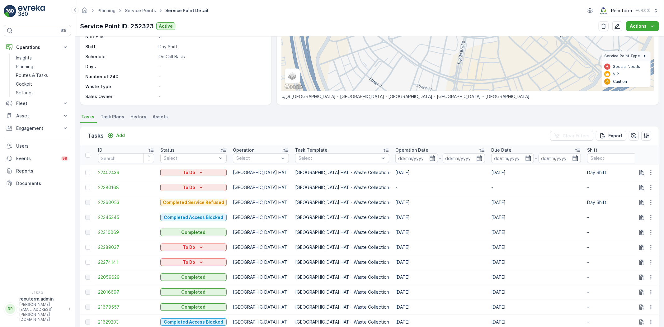
scroll to position [104, 0]
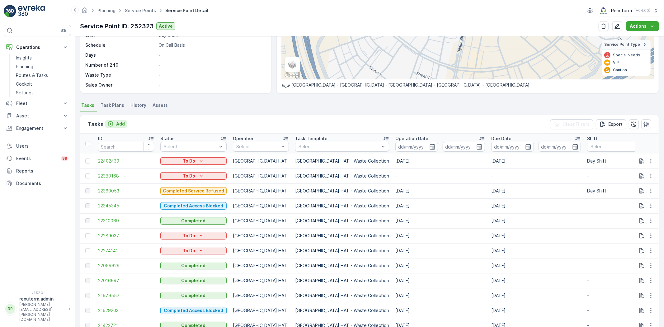
click at [113, 123] on icon "Add" at bounding box center [110, 124] width 6 height 6
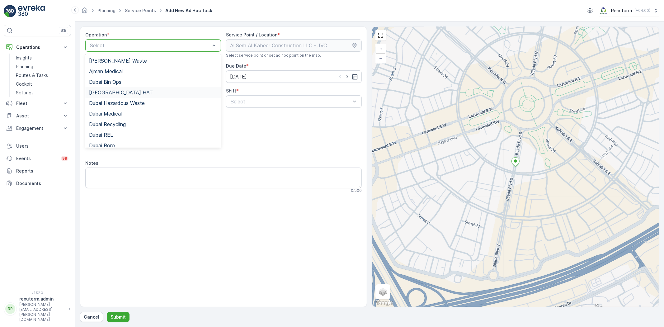
click at [127, 95] on div "[GEOGRAPHIC_DATA] HAT" at bounding box center [153, 93] width 128 height 6
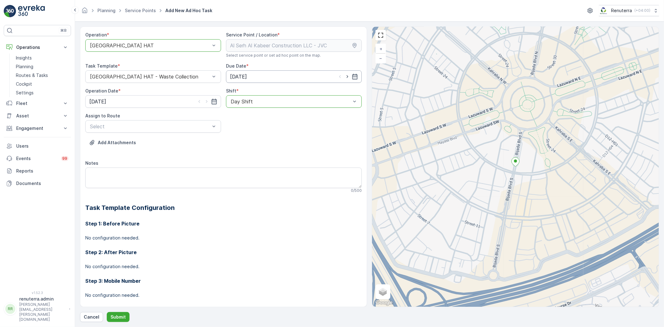
click at [344, 80] on input "14.10.2025" at bounding box center [294, 76] width 136 height 12
click at [344, 74] on icon "button" at bounding box center [347, 76] width 6 height 6
type input "[DATE]"
click at [206, 103] on icon "button" at bounding box center [207, 101] width 6 height 6
type input "[DATE]"
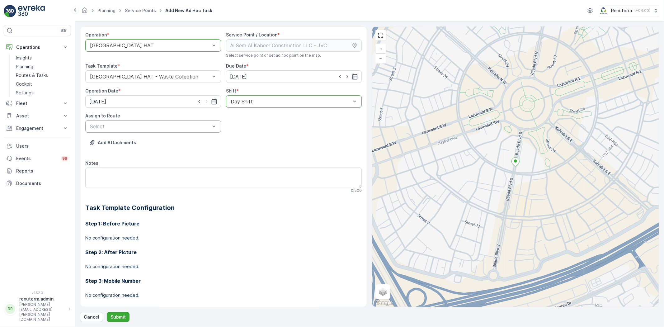
click at [177, 130] on div "Select" at bounding box center [153, 126] width 136 height 12
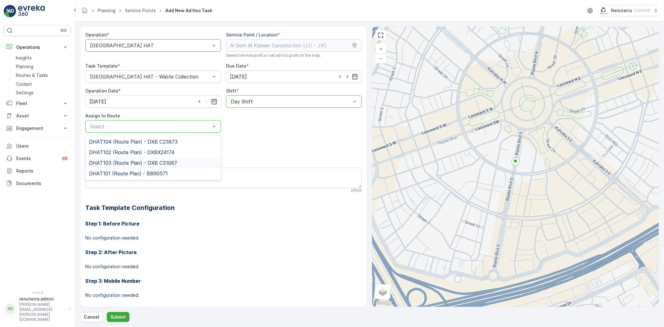
click at [147, 167] on div "DHAT103 (Route Plan) - DXB C31067" at bounding box center [153, 162] width 136 height 11
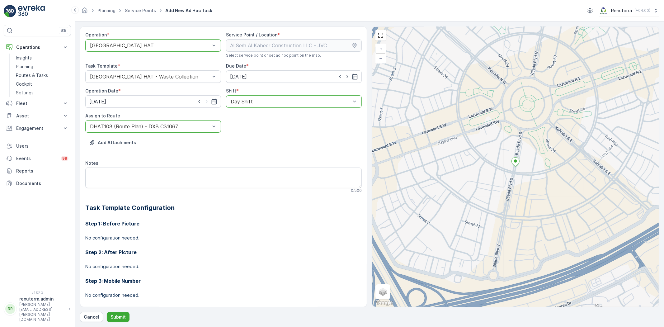
click at [165, 128] on div at bounding box center [149, 127] width 121 height 6
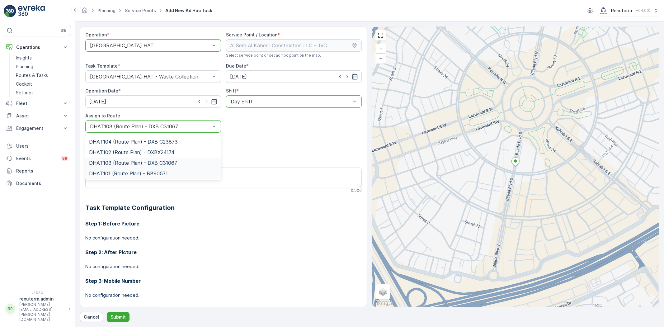
click at [146, 169] on div "DHAT101 (Route Plan) - BB90571" at bounding box center [153, 173] width 136 height 11
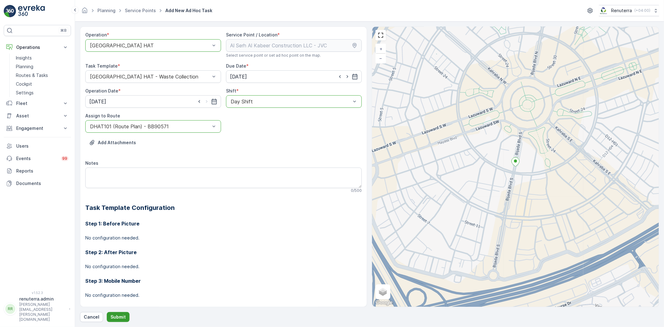
click at [115, 316] on p "Submit" at bounding box center [117, 317] width 15 height 6
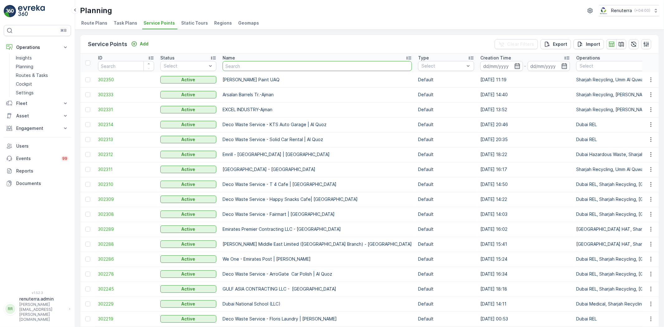
click at [269, 68] on input "text" at bounding box center [317, 66] width 189 height 10
paste input "Al Serh Al Kabeer Construction LLC - JVC"
type input "Al Serh Al Kabeer Construction LLC - JVC"
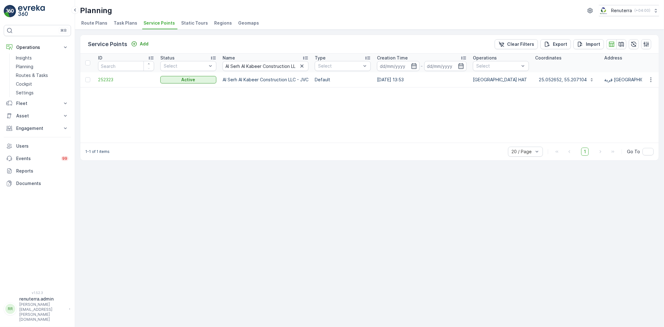
click at [107, 73] on td "252323" at bounding box center [126, 79] width 62 height 15
click at [107, 82] on span "252323" at bounding box center [126, 80] width 56 height 6
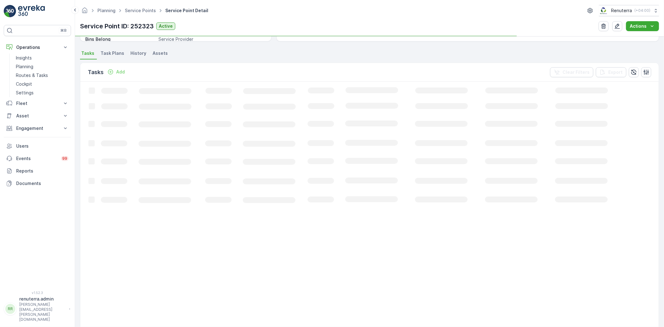
scroll to position [163, 0]
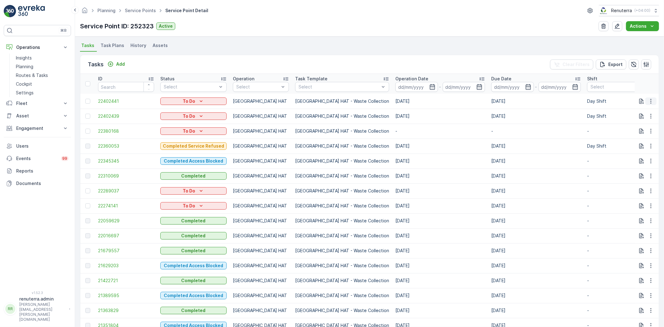
click at [649, 101] on icon "button" at bounding box center [651, 101] width 6 height 6
click at [645, 128] on span "Change Route" at bounding box center [635, 127] width 30 height 6
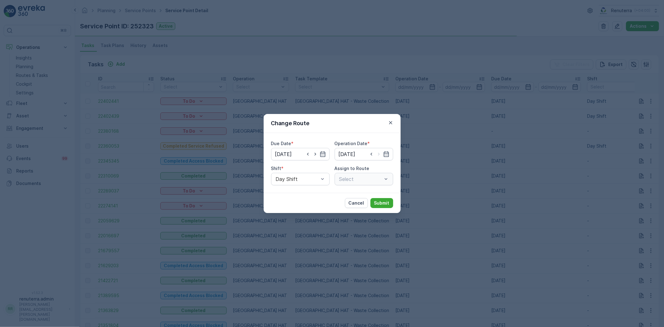
type input "[DATE]"
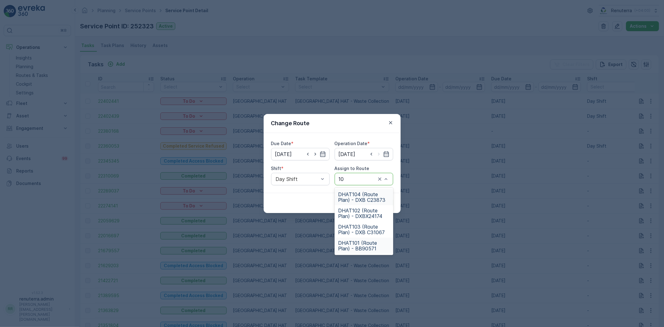
type input "102"
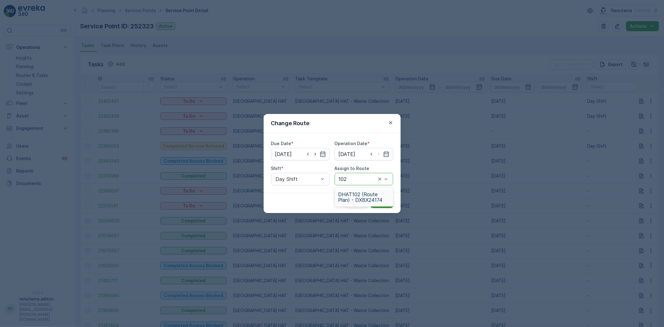
click at [382, 197] on span "DHAT102 (Route Plan) - DXBX24174" at bounding box center [363, 196] width 51 height 11
click at [385, 204] on p "Submit" at bounding box center [381, 203] width 15 height 6
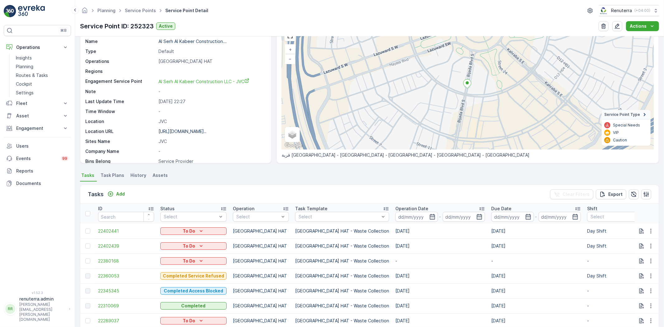
scroll to position [0, 0]
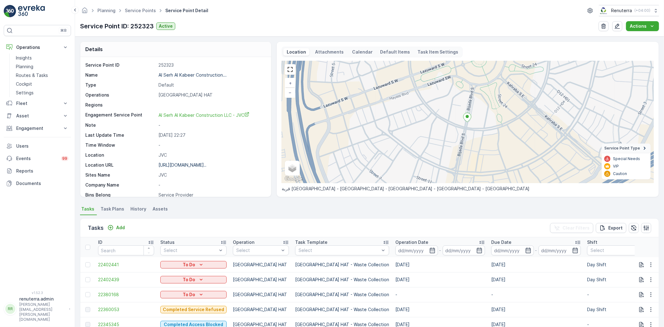
click at [128, 14] on ul "Service Points" at bounding box center [144, 10] width 40 height 9
click at [129, 12] on link "Service Points" at bounding box center [140, 10] width 31 height 5
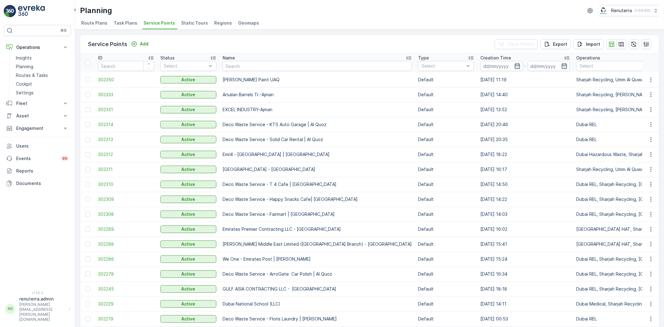
click at [270, 57] on div "Name" at bounding box center [317, 58] width 189 height 6
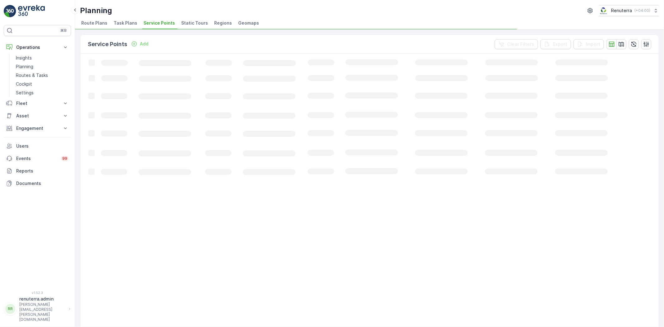
click at [151, 21] on span "Service Points" at bounding box center [158, 23] width 31 height 6
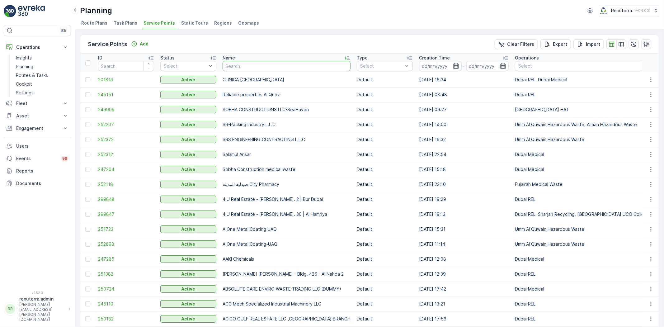
click at [245, 69] on input "text" at bounding box center [287, 66] width 128 height 10
paste input "Sasa Aleksic Dubai UAE"
type input "Sasa Aleksic Dubai UAE"
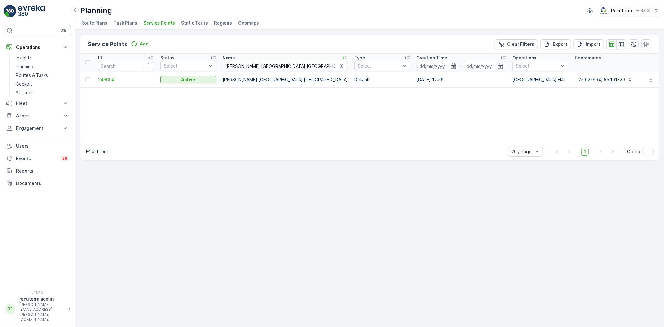
click at [114, 80] on span "246694" at bounding box center [126, 80] width 56 height 6
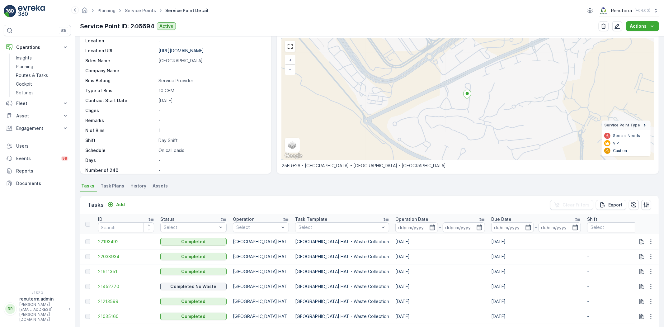
scroll to position [35, 0]
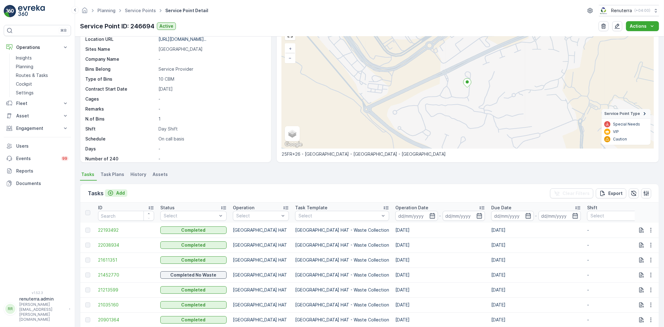
click at [116, 194] on p "Add" at bounding box center [120, 193] width 9 height 6
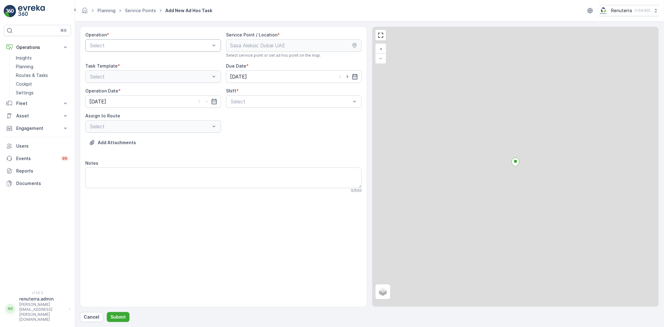
click at [143, 50] on div "Select" at bounding box center [153, 45] width 136 height 12
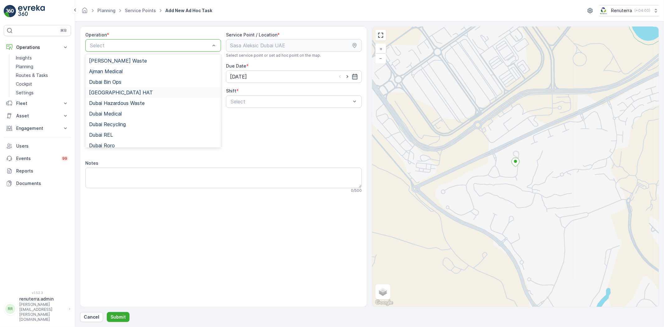
click at [129, 92] on div "[GEOGRAPHIC_DATA] HAT" at bounding box center [153, 93] width 128 height 6
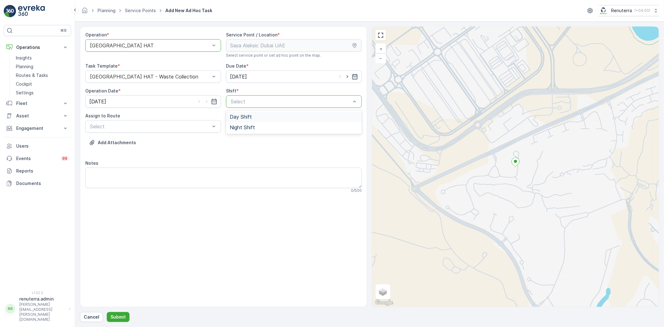
click at [252, 119] on div "Day Shift" at bounding box center [294, 117] width 128 height 6
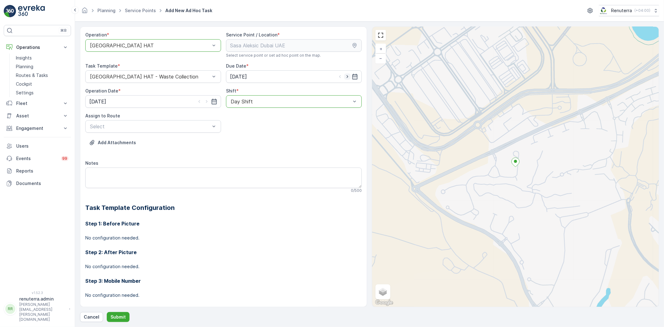
click at [344, 75] on icon "button" at bounding box center [347, 76] width 6 height 6
type input "[DATE]"
drag, startPoint x: 208, startPoint y: 101, endPoint x: 204, endPoint y: 104, distance: 4.9
click at [207, 101] on icon "button" at bounding box center [207, 101] width 6 height 6
type input "[DATE]"
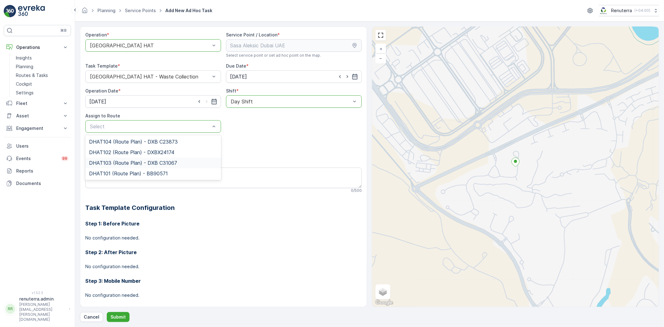
click at [150, 164] on span "DHAT103 (Route Plan) - DXB C31067" at bounding box center [133, 163] width 88 height 6
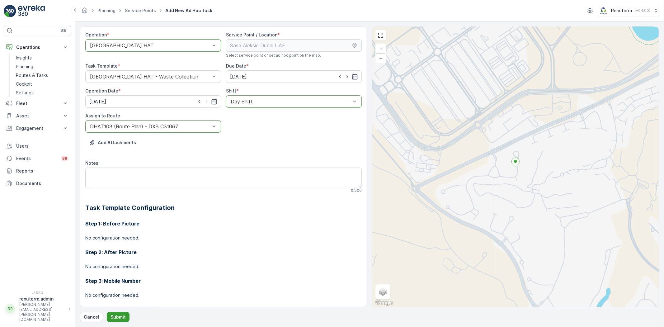
click at [119, 315] on p "Submit" at bounding box center [117, 317] width 15 height 6
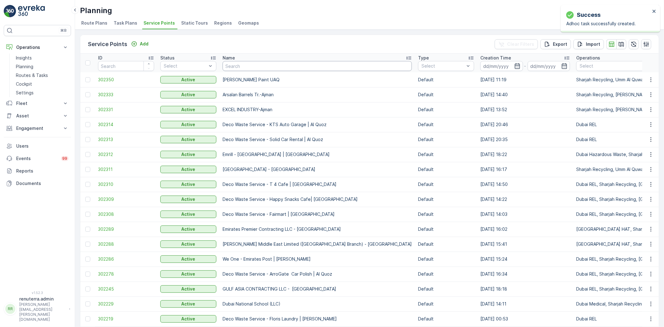
click at [275, 68] on input "text" at bounding box center [317, 66] width 189 height 10
paste input "SKY CREST BUILDING CONTRACTING L.L.C | Wadi Al Safa"
type input "SKY CREST BUILDING CONTRACTING L.L.C | Wadi Al Safa"
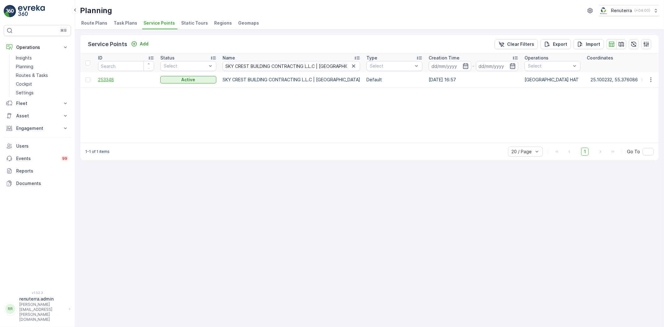
click at [106, 80] on span "253348" at bounding box center [126, 80] width 56 height 6
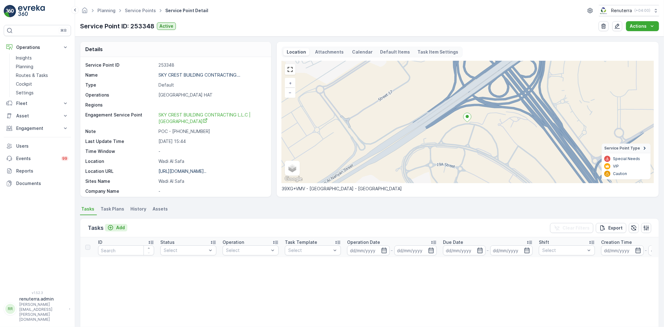
click at [122, 227] on p "Add" at bounding box center [120, 227] width 9 height 6
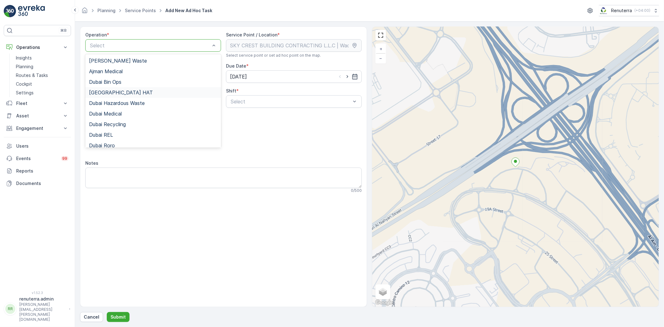
click at [116, 95] on div "[GEOGRAPHIC_DATA] HAT" at bounding box center [153, 92] width 136 height 11
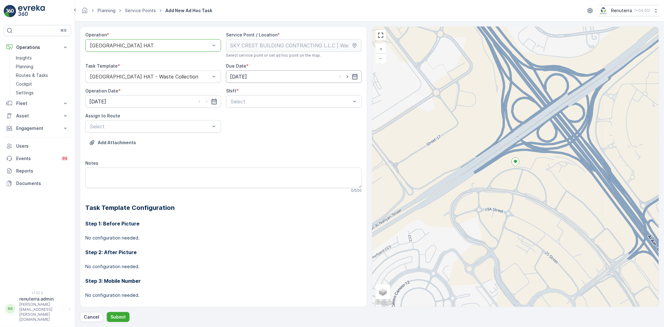
drag, startPoint x: 346, startPoint y: 74, endPoint x: 332, endPoint y: 82, distance: 15.9
click at [345, 74] on icon "button" at bounding box center [347, 76] width 6 height 6
type input "[DATE]"
click at [206, 101] on icon "button" at bounding box center [207, 101] width 2 height 3
type input "[DATE]"
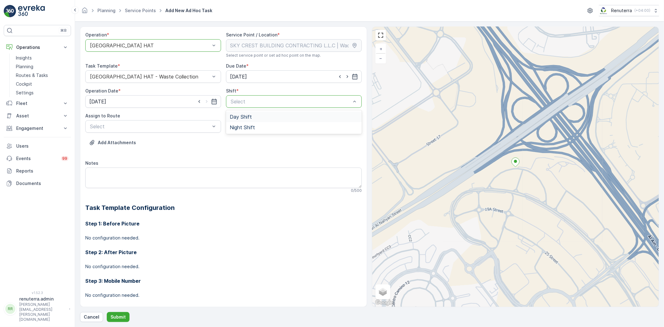
click at [242, 115] on span "Day Shift" at bounding box center [241, 117] width 22 height 6
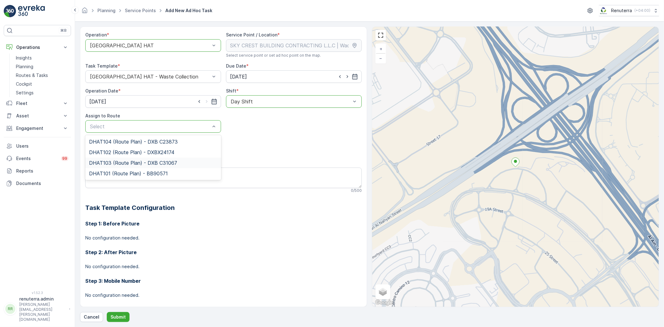
click at [137, 159] on div "DHAT103 (Route Plan) - DXB C31067" at bounding box center [153, 162] width 136 height 11
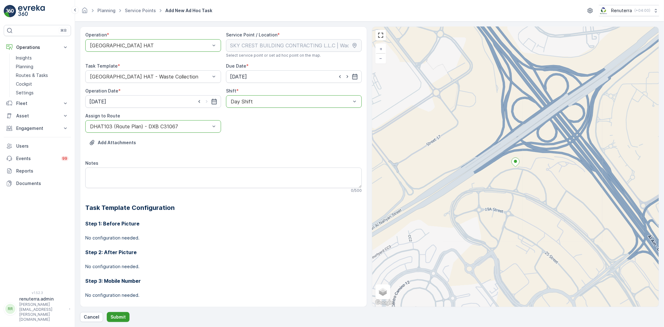
click at [123, 315] on p "Submit" at bounding box center [117, 317] width 15 height 6
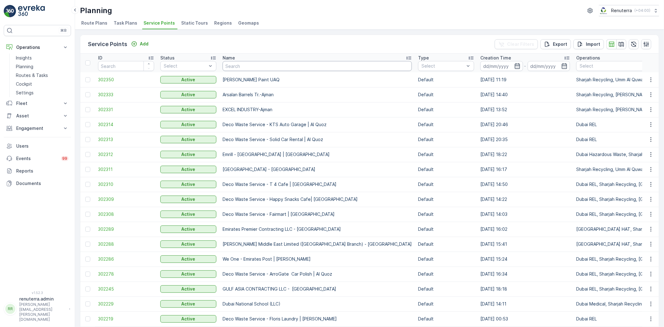
click at [261, 62] on input "text" at bounding box center [317, 66] width 189 height 10
paste input "ARABIAN CONSTRUCTION COMPANY L.L.C. - OMNIYAT | Business Bay"
type input "ARABIAN CONSTRUCTION COMPANY L.L.C. - OMNIYAT | Business Bay"
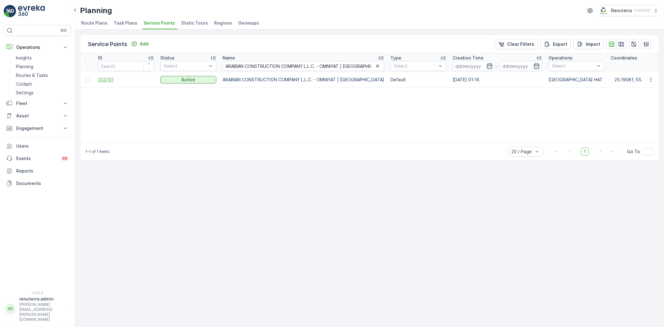
click at [109, 77] on span "253701" at bounding box center [126, 80] width 56 height 6
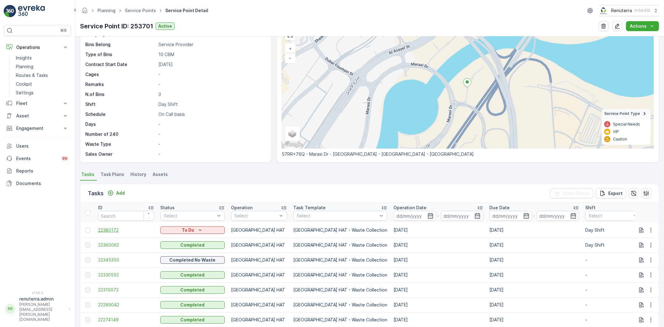
scroll to position [69, 0]
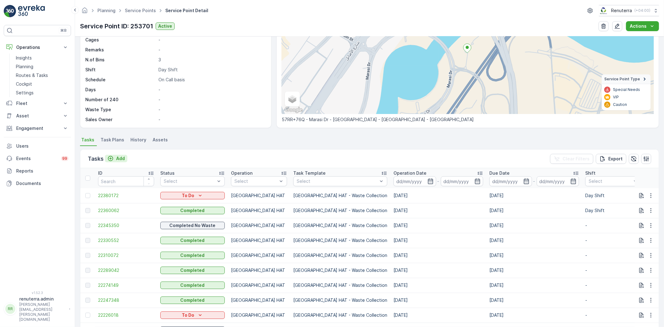
click at [123, 157] on p "Add" at bounding box center [120, 158] width 9 height 6
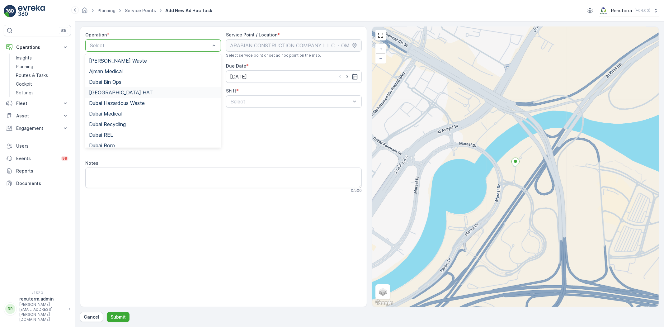
click at [126, 92] on div "[GEOGRAPHIC_DATA] HAT" at bounding box center [153, 93] width 128 height 6
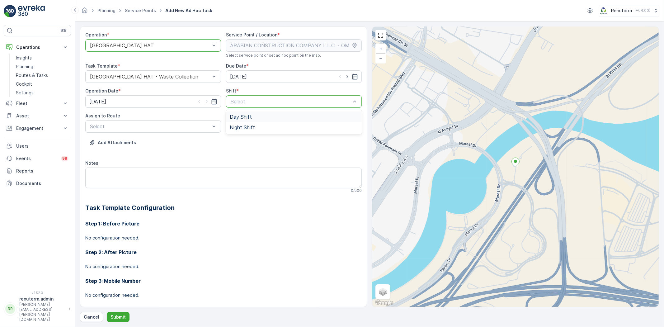
click at [240, 115] on span "Day Shift" at bounding box center [241, 117] width 22 height 6
click at [346, 75] on icon "button" at bounding box center [347, 76] width 6 height 6
type input "[DATE]"
click at [207, 101] on icon "button" at bounding box center [207, 101] width 6 height 6
type input "[DATE]"
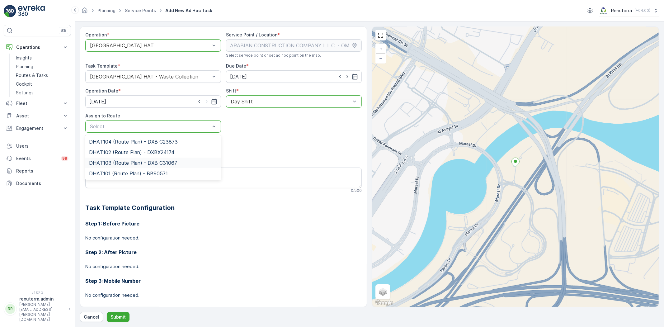
click at [124, 157] on div "DHAT103 (Route Plan) - DXB C31067" at bounding box center [153, 162] width 136 height 11
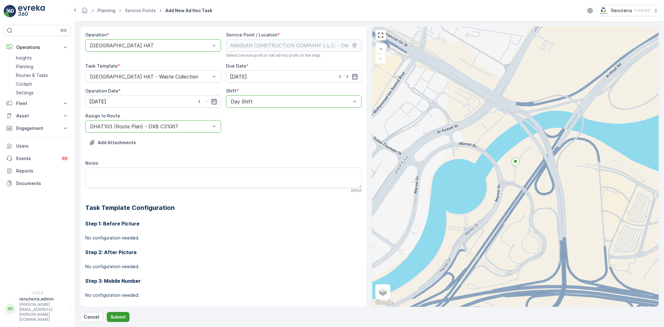
click at [120, 318] on p "Submit" at bounding box center [117, 317] width 15 height 6
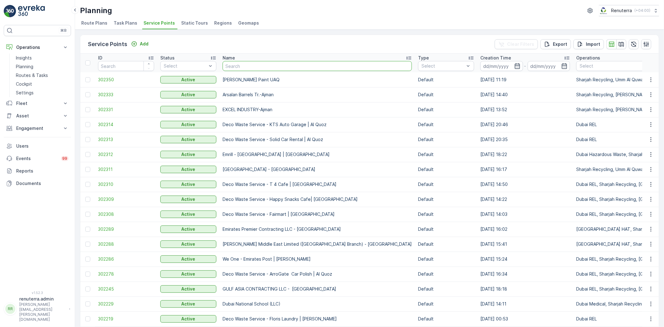
click at [274, 63] on input "text" at bounding box center [317, 66] width 189 height 10
paste input "Al Tayer Stocks (L.L.C.) - Dubai College | Al Sufouh"
type input "Al Tayer Stocks (L.L.C.) - Dubai College | Al Sufouh"
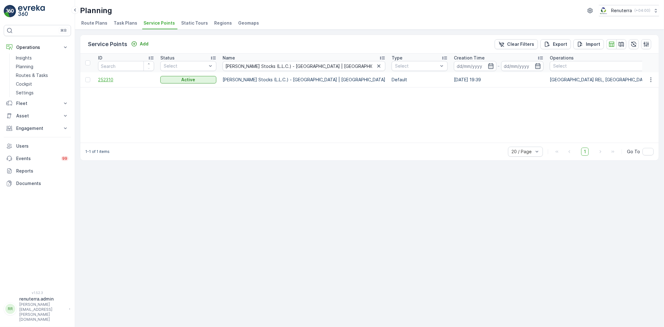
click at [111, 81] on span "252310" at bounding box center [126, 80] width 56 height 6
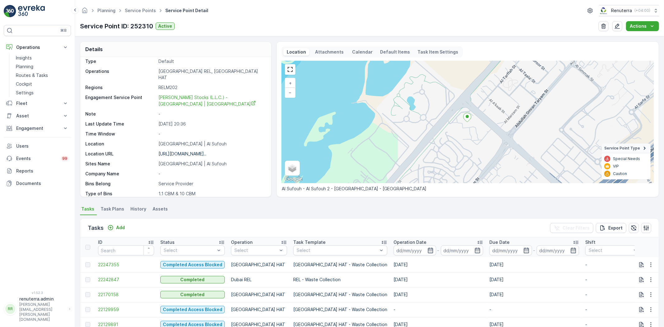
scroll to position [35, 0]
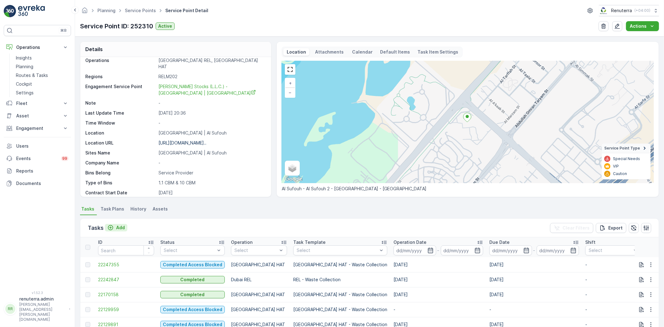
click at [124, 227] on p "Add" at bounding box center [120, 227] width 9 height 6
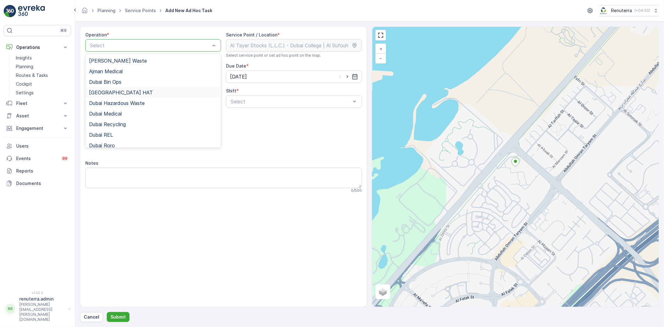
click at [123, 95] on div "[GEOGRAPHIC_DATA] HAT" at bounding box center [153, 92] width 136 height 11
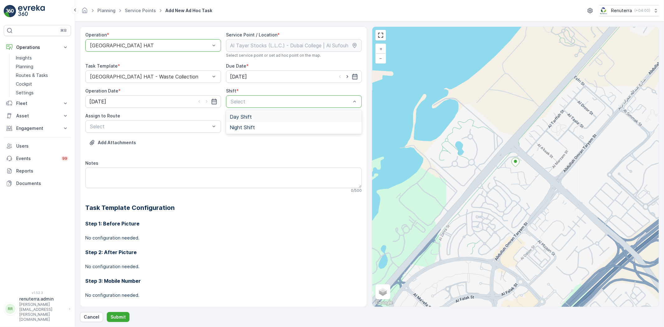
click at [254, 114] on div "Day Shift" at bounding box center [294, 117] width 128 height 6
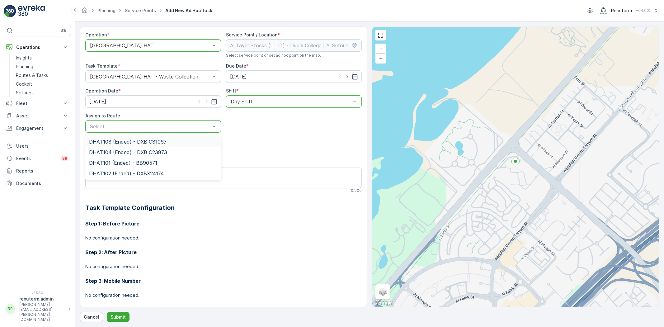
click at [142, 142] on span "DHAT103 (Ended) - DXB C31067" at bounding box center [127, 142] width 77 height 6
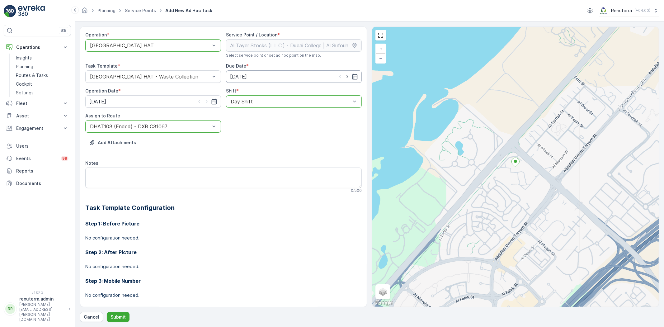
click at [347, 80] on input "14.10.2025" at bounding box center [294, 76] width 136 height 12
click at [344, 76] on icon "button" at bounding box center [347, 76] width 6 height 6
type input "[DATE]"
drag, startPoint x: 227, startPoint y: 208, endPoint x: 222, endPoint y: 199, distance: 9.6
click at [227, 208] on h2 "Task Template Configuration" at bounding box center [223, 207] width 276 height 9
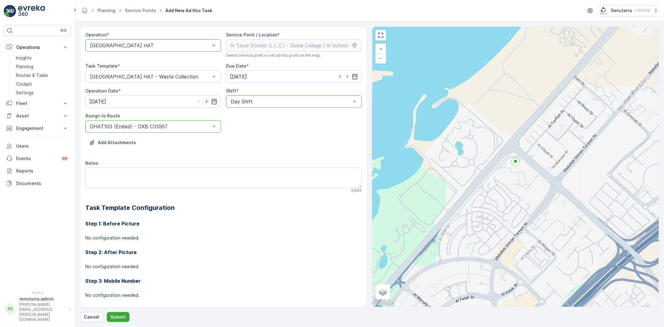
click at [204, 102] on icon "button" at bounding box center [207, 101] width 6 height 6
type input "[DATE]"
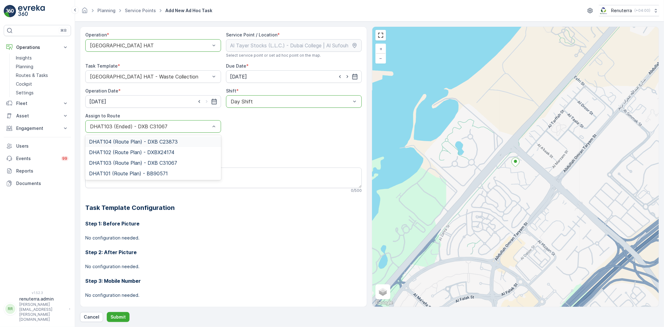
click at [146, 128] on div at bounding box center [149, 127] width 121 height 6
type input "103"
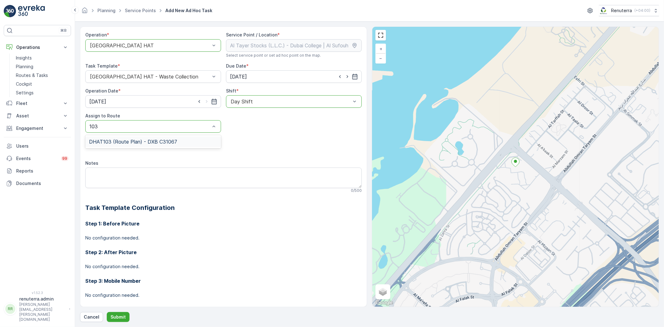
click at [138, 147] on div "DHAT103 (Route Plan) - DXB C31067" at bounding box center [153, 141] width 136 height 11
click at [122, 314] on p "Submit" at bounding box center [117, 317] width 15 height 6
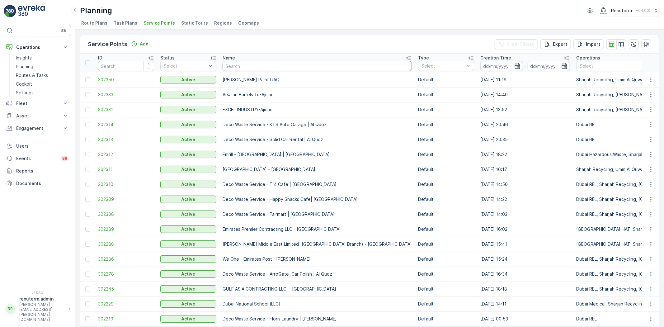
click at [239, 66] on input "text" at bounding box center [317, 66] width 189 height 10
paste input "BCI Fitout Contracting LLC - Lamer A05"
type input "BCI Fitout Contracting LLC - Lamer A05"
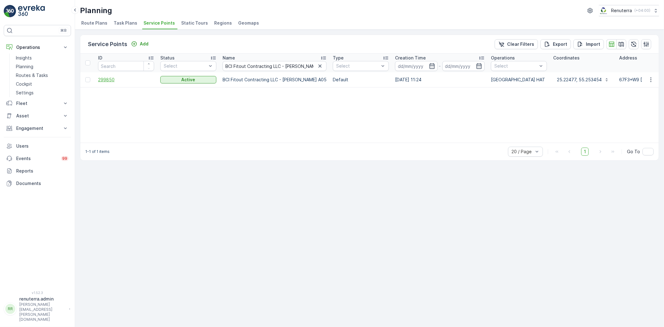
click at [114, 81] on span "299850" at bounding box center [126, 80] width 56 height 6
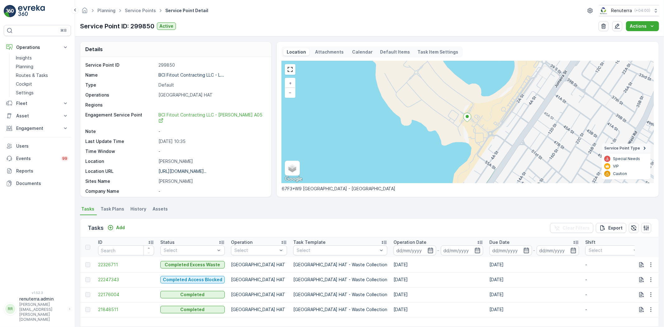
click at [112, 222] on div "Tasks Add Clear Filters Export" at bounding box center [369, 227] width 578 height 19
click at [113, 224] on icon "Add" at bounding box center [110, 227] width 6 height 6
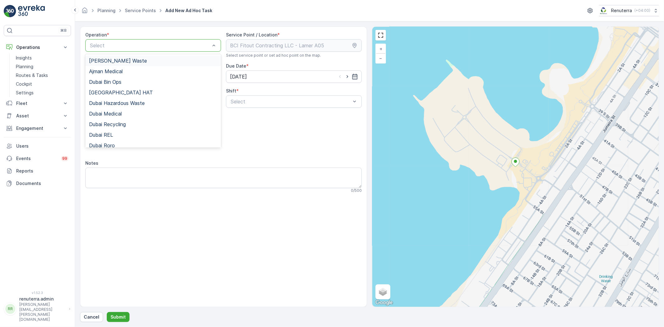
click at [169, 50] on div "Select" at bounding box center [153, 45] width 136 height 12
drag, startPoint x: 144, startPoint y: 88, endPoint x: 142, endPoint y: 92, distance: 3.9
click at [143, 88] on div "[GEOGRAPHIC_DATA] HAT" at bounding box center [153, 92] width 136 height 11
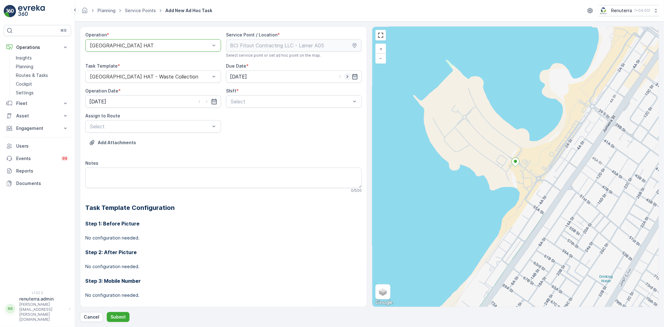
click at [345, 75] on icon "button" at bounding box center [347, 76] width 6 height 6
type input "[DATE]"
click at [206, 101] on icon "button" at bounding box center [207, 101] width 6 height 6
type input "[DATE]"
click at [262, 116] on div "Day Shift" at bounding box center [294, 117] width 128 height 6
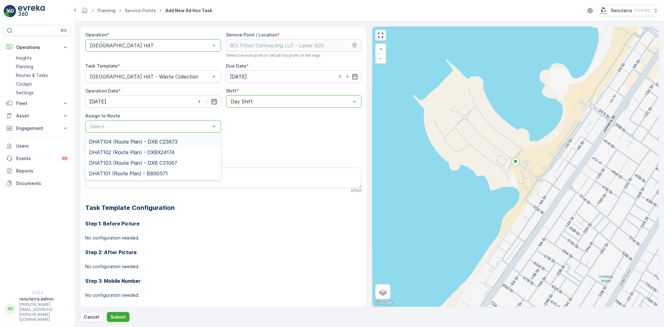
click at [157, 138] on div "DHAT104 (Route Plan) - DXB C23873" at bounding box center [153, 141] width 136 height 11
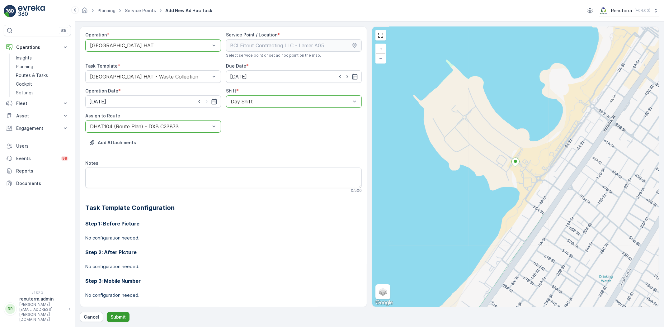
click at [114, 314] on p "Submit" at bounding box center [117, 317] width 15 height 6
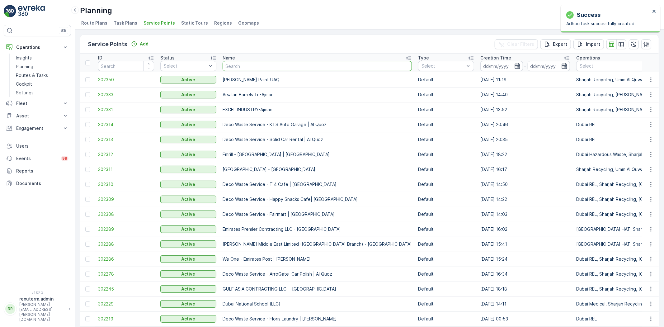
click at [232, 68] on input "text" at bounding box center [317, 66] width 189 height 10
paste input "BCI Fitout Contracting LLC - Lamer A05"
type input "BCI Fitout Contracting LLC - Lamer A05"
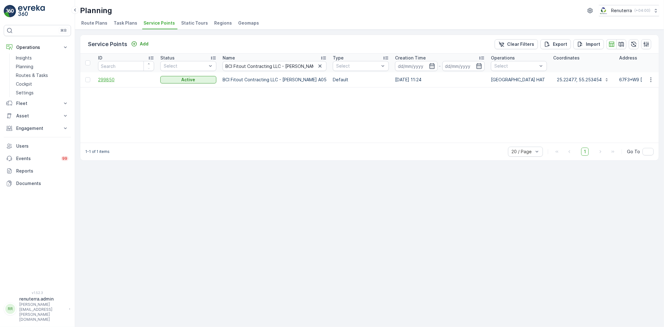
click at [106, 81] on span "299850" at bounding box center [126, 80] width 56 height 6
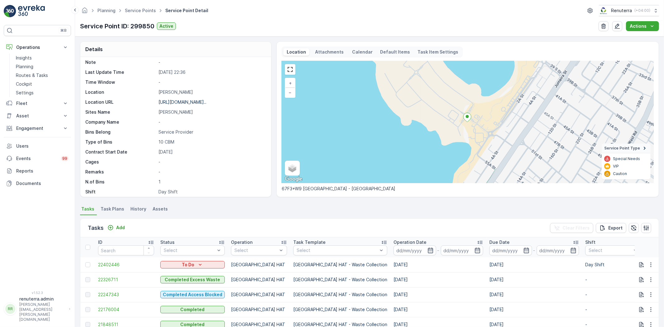
click at [651, 260] on td at bounding box center [647, 264] width 24 height 15
click at [649, 263] on icon "button" at bounding box center [651, 264] width 6 height 6
click at [633, 293] on span "Change Route" at bounding box center [635, 291] width 30 height 6
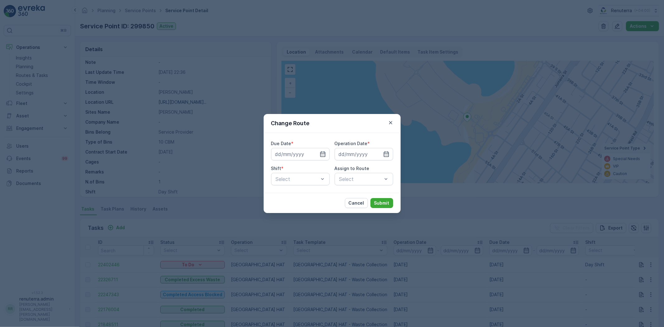
type input "[DATE]"
click at [384, 203] on p "Submit" at bounding box center [381, 203] width 15 height 6
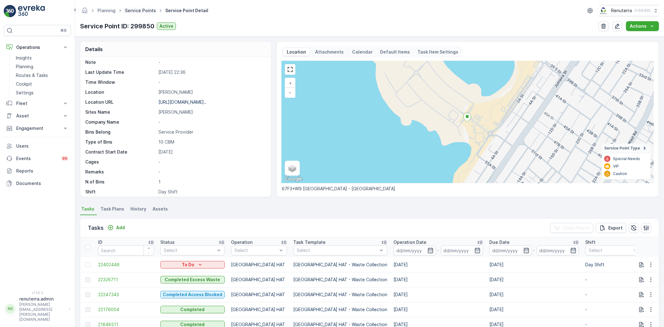
click at [130, 11] on link "Service Points" at bounding box center [140, 10] width 31 height 5
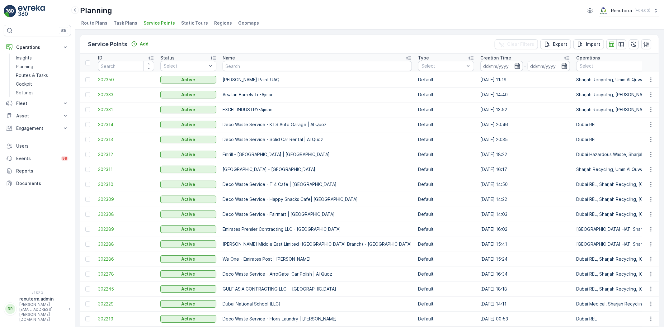
click at [261, 64] on input "text" at bounding box center [317, 66] width 189 height 10
paste input "NABC Building Contracting - Al Mamzar"
type input "NABC Building Contracting - Al Mamzar"
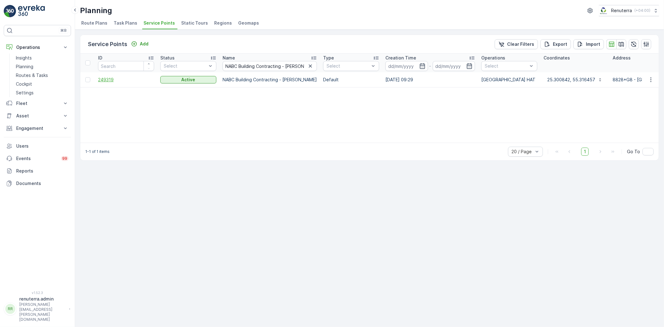
click at [108, 78] on span "249319" at bounding box center [126, 80] width 56 height 6
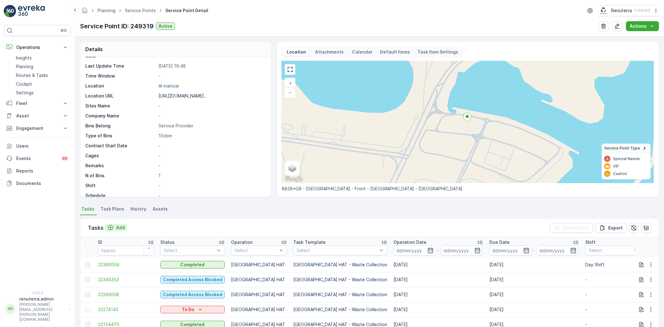
click at [115, 224] on div "Add" at bounding box center [115, 227] width 17 height 6
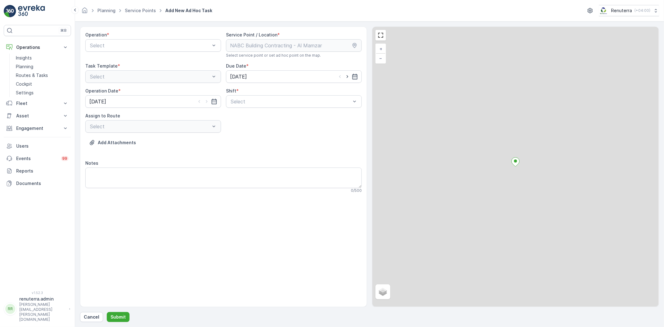
click at [129, 58] on div "Operation * Select Service Point / Location * Select service point or set ad ho…" at bounding box center [223, 115] width 276 height 166
click at [132, 50] on div "Select" at bounding box center [153, 45] width 136 height 12
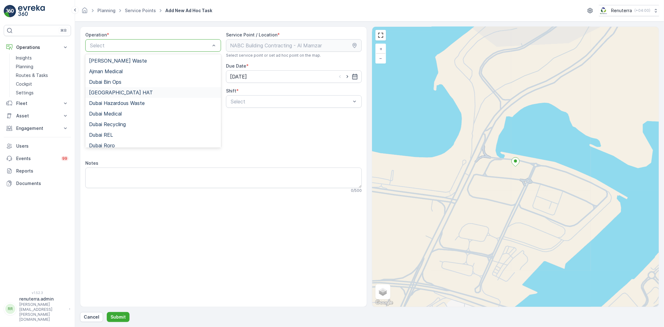
click at [126, 95] on div "[GEOGRAPHIC_DATA] HAT" at bounding box center [153, 93] width 128 height 6
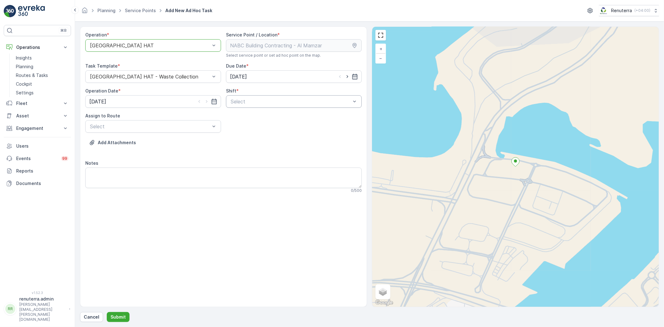
click at [250, 105] on div "Select" at bounding box center [294, 101] width 136 height 12
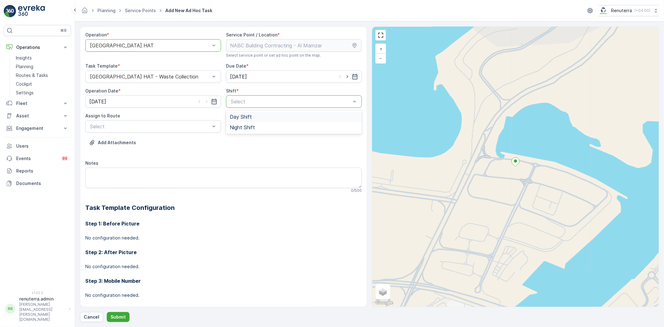
click at [245, 114] on span "Day Shift" at bounding box center [241, 117] width 22 height 6
click at [346, 75] on icon "button" at bounding box center [347, 76] width 6 height 6
type input "[DATE]"
click at [206, 101] on icon "button" at bounding box center [207, 101] width 2 height 3
type input "[DATE]"
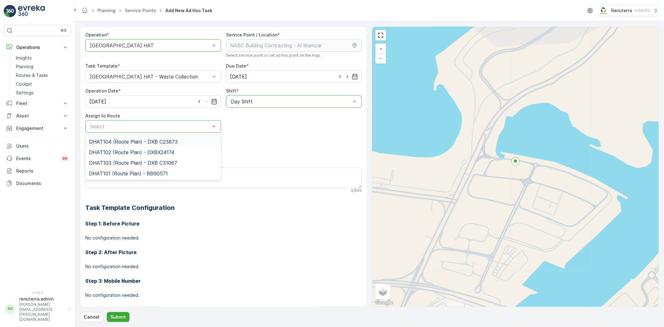
click at [143, 141] on span "DHAT104 (Route Plan) - DXB C23873" at bounding box center [133, 142] width 89 height 6
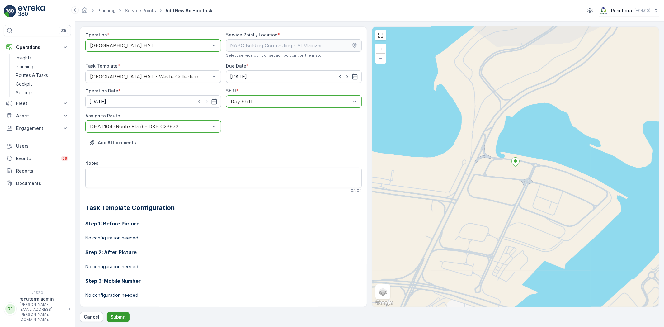
click at [116, 317] on p "Submit" at bounding box center [117, 317] width 15 height 6
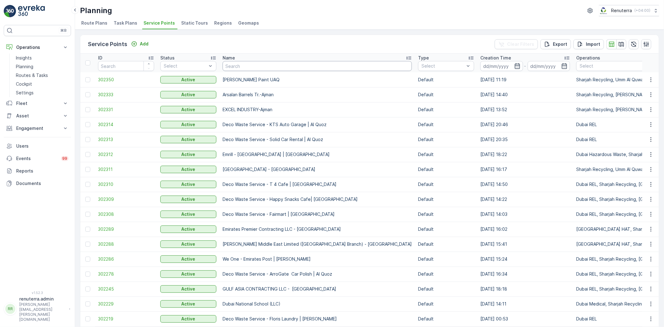
click at [242, 67] on input "text" at bounding box center [317, 66] width 189 height 10
paste input "Al Serh Al Kabeer Construction LLC - Al Barsha"
type input "Al Serh Al Kabeer Construction LLC - Al Barsha"
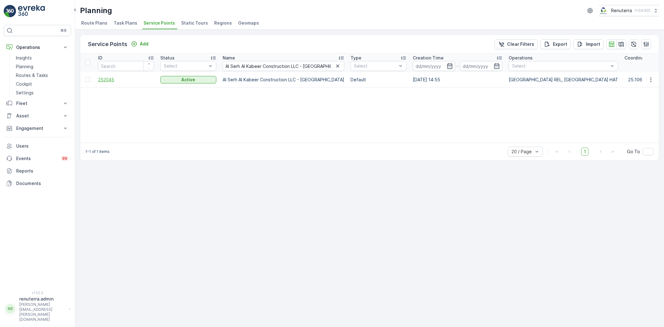
click at [115, 78] on span "252045" at bounding box center [126, 80] width 56 height 6
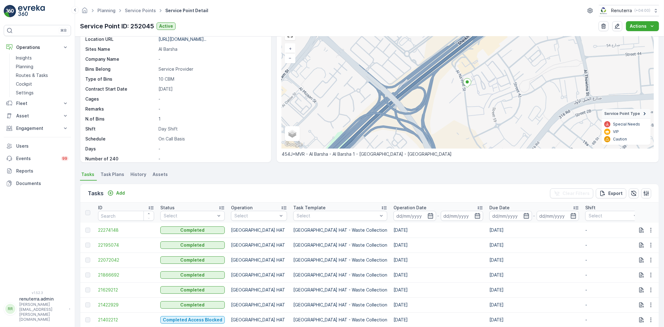
scroll to position [69, 0]
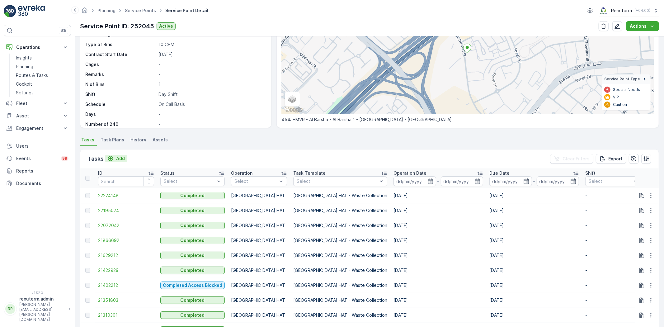
click at [116, 161] on div "Add" at bounding box center [116, 159] width 22 height 8
click at [120, 157] on p "Add" at bounding box center [120, 158] width 9 height 6
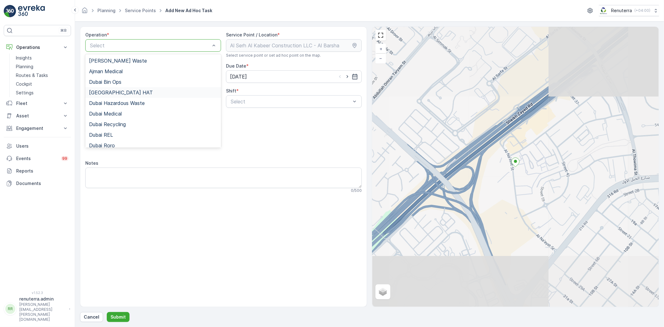
click at [126, 94] on div "[GEOGRAPHIC_DATA] HAT" at bounding box center [153, 93] width 128 height 6
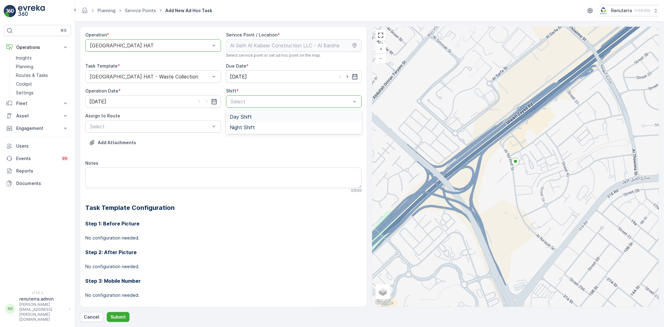
click at [247, 117] on span "Day Shift" at bounding box center [241, 117] width 22 height 6
click at [344, 79] on icon "button" at bounding box center [347, 76] width 6 height 6
type input "[DATE]"
click at [207, 103] on icon "button" at bounding box center [207, 101] width 6 height 6
type input "[DATE]"
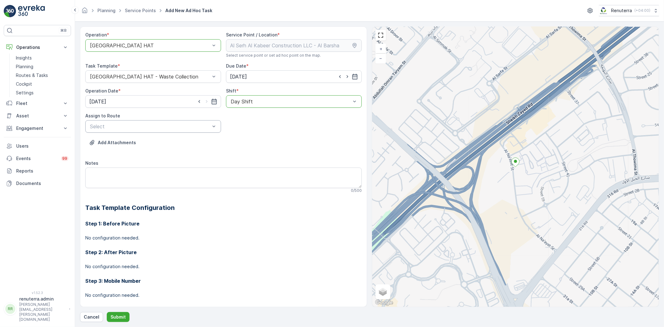
click at [168, 121] on div "Select" at bounding box center [153, 126] width 136 height 12
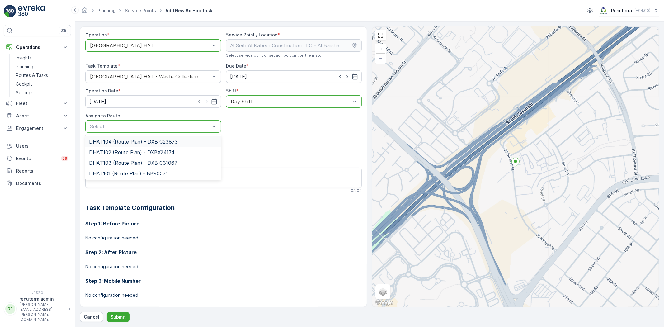
click at [142, 143] on span "DHAT104 (Route Plan) - DXB C23873" at bounding box center [133, 142] width 89 height 6
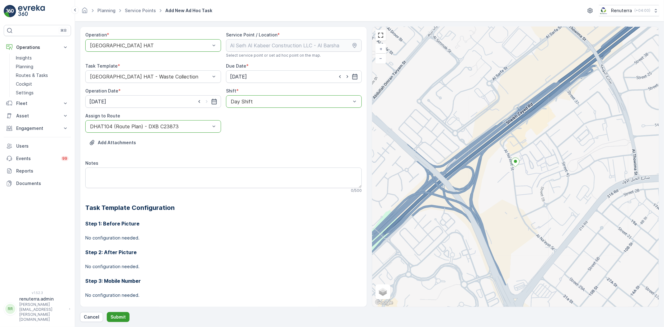
click at [116, 313] on button "Submit" at bounding box center [118, 317] width 23 height 10
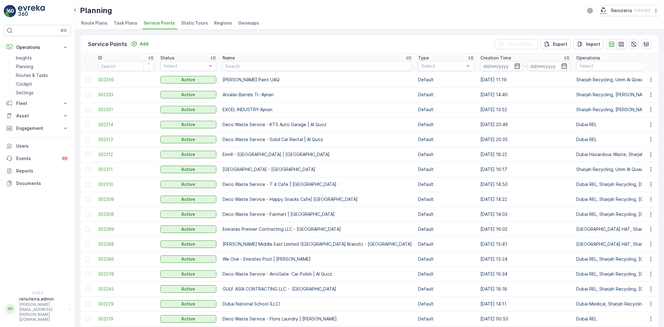
click at [281, 60] on div "Name" at bounding box center [317, 58] width 189 height 6
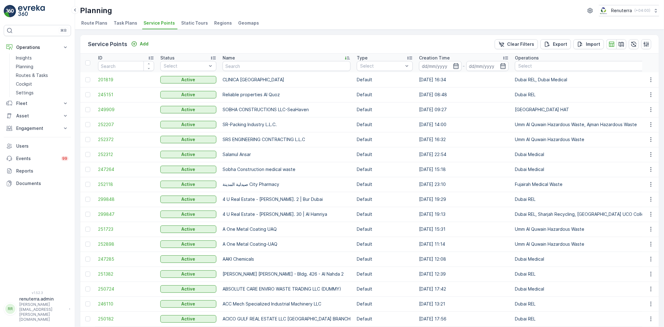
click at [260, 71] on th "Name" at bounding box center [286, 63] width 134 height 19
click at [261, 70] on input "text" at bounding box center [287, 66] width 128 height 10
paste input "Al Tayer Stocks (L.L.C.) - Umm Ramool"
type input "Al Tayer Stocks (L.L.C.) - Umm Ramool"
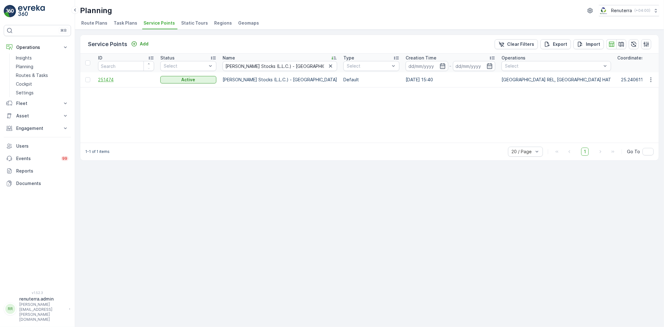
click at [105, 81] on span "251474" at bounding box center [126, 80] width 56 height 6
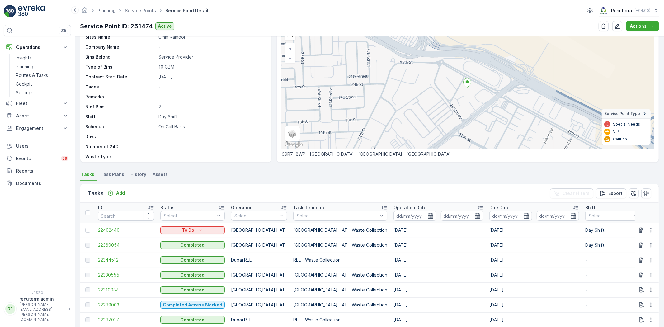
scroll to position [12, 0]
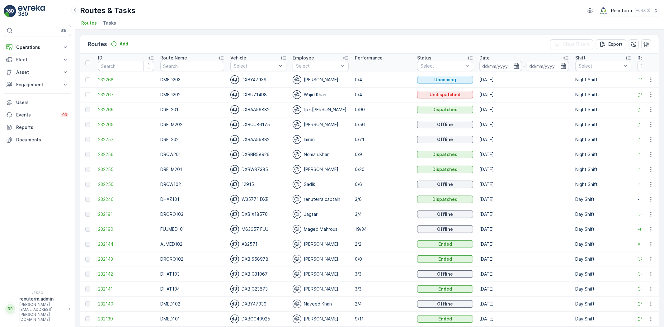
click at [15, 40] on div "⌘B Operations Insights Planning Routes & Tasks Cockpit Settings Fleet Live Trac…" at bounding box center [37, 154] width 67 height 258
click at [21, 45] on p "Operations" at bounding box center [37, 47] width 42 height 6
click at [26, 66] on p "Planning" at bounding box center [24, 66] width 17 height 6
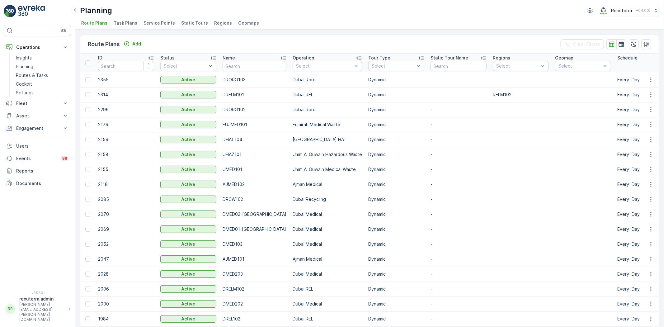
drag, startPoint x: 165, startPoint y: 24, endPoint x: 161, endPoint y: 33, distance: 10.2
click at [165, 24] on span "Service Points" at bounding box center [158, 23] width 31 height 6
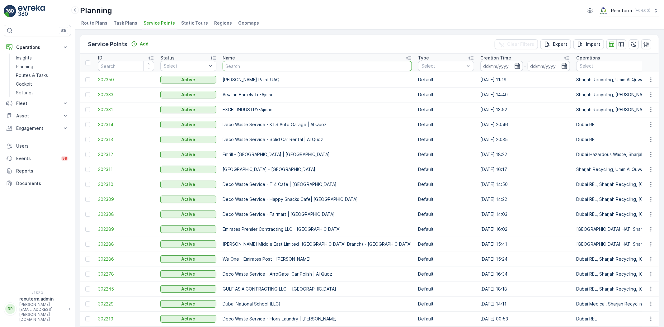
click at [263, 70] on input "text" at bounding box center [317, 66] width 189 height 10
type input "we o"
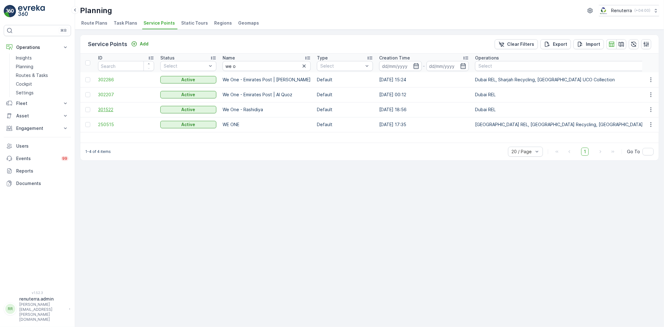
click at [104, 110] on span "301522" at bounding box center [126, 109] width 56 height 6
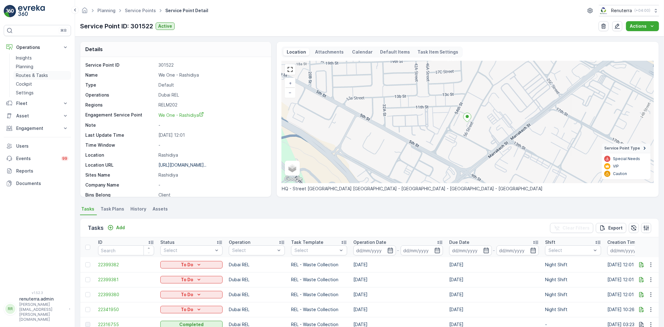
click at [30, 72] on link "Routes & Tasks" at bounding box center [42, 75] width 58 height 9
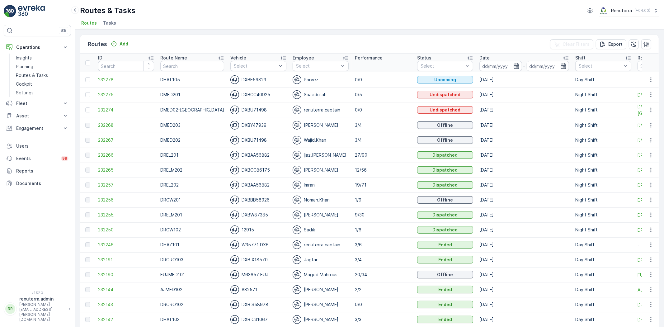
click at [104, 215] on span "232255" at bounding box center [126, 215] width 56 height 6
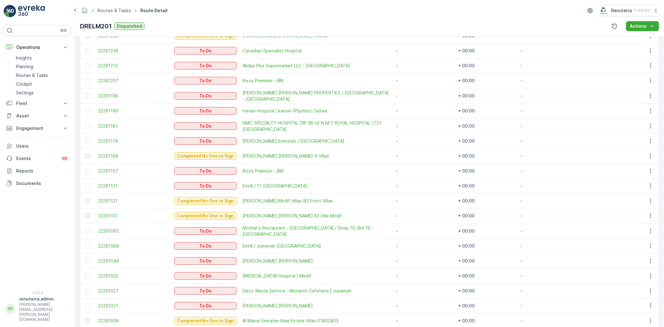
scroll to position [372, 0]
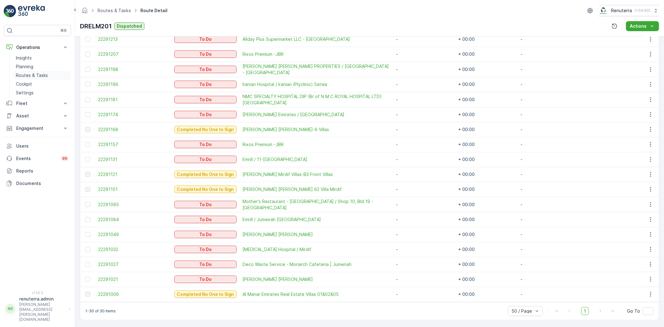
click at [39, 71] on link "Routes & Tasks" at bounding box center [42, 75] width 58 height 9
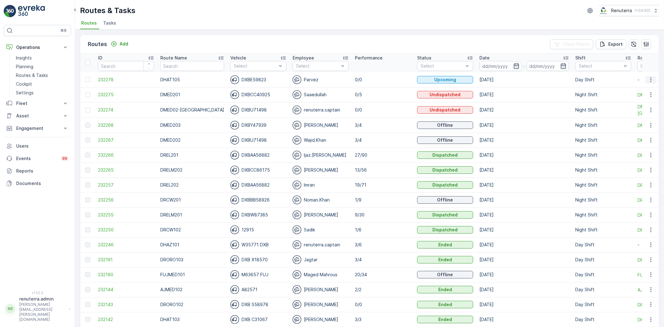
click at [650, 79] on icon "button" at bounding box center [650, 79] width 1 height 5
click at [636, 122] on div "Delete" at bounding box center [640, 126] width 48 height 9
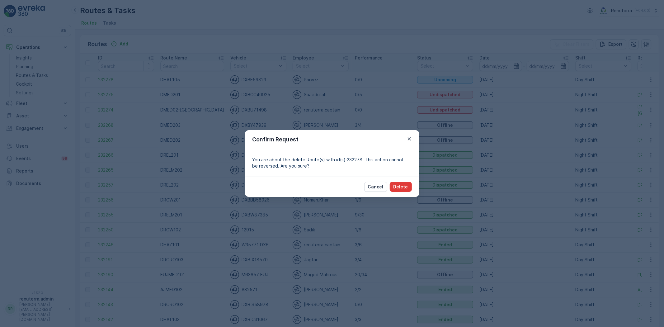
click at [404, 183] on button "Delete" at bounding box center [401, 187] width 22 height 10
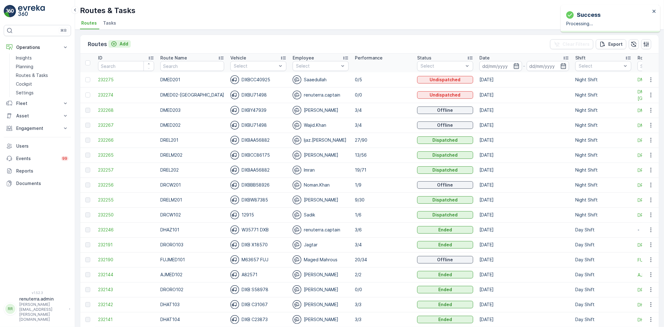
click at [124, 43] on p "Add" at bounding box center [124, 44] width 9 height 6
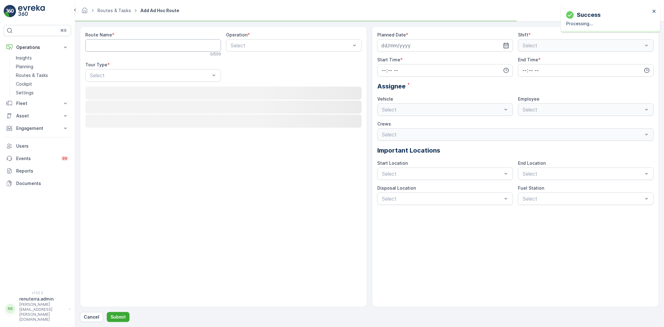
click at [167, 48] on Name "Route Name" at bounding box center [153, 45] width 136 height 12
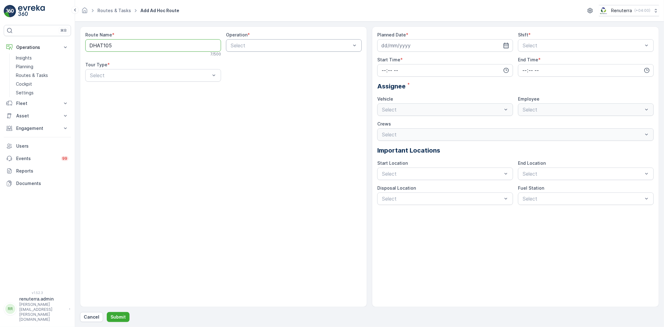
type Name "DHAT105"
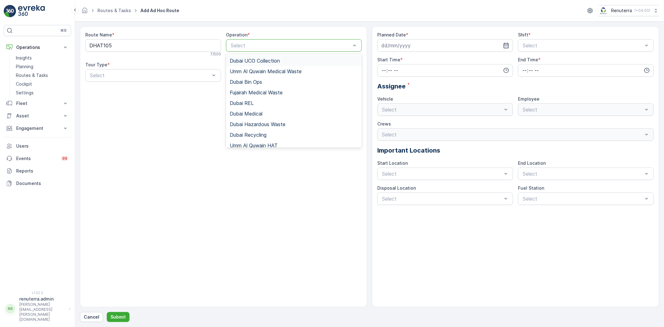
drag, startPoint x: 260, startPoint y: 42, endPoint x: 257, endPoint y: 53, distance: 11.7
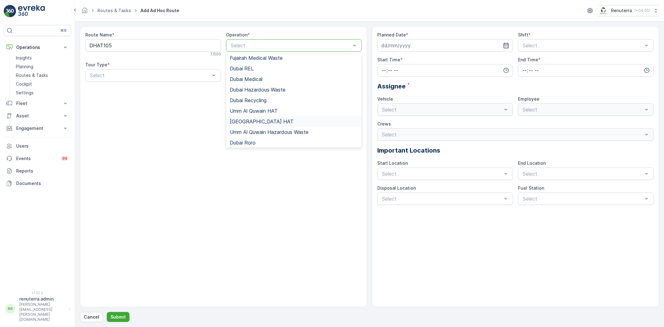
click at [257, 121] on div "[GEOGRAPHIC_DATA] HAT" at bounding box center [294, 122] width 128 height 6
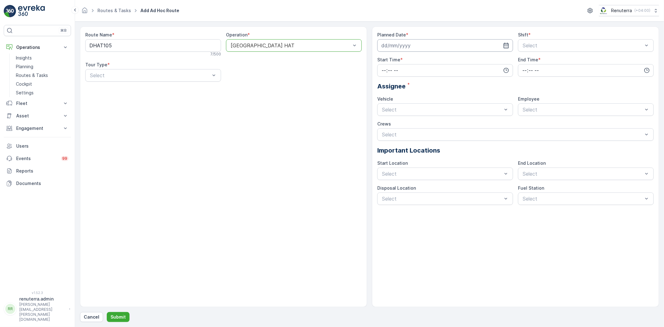
click at [501, 48] on input at bounding box center [445, 45] width 136 height 12
click at [418, 110] on div "15" at bounding box center [421, 110] width 10 height 10
type input "[DATE]"
click at [572, 63] on div "Day Shift" at bounding box center [586, 61] width 128 height 6
click at [461, 79] on div "Planned Date * 15.10.2025 Shift * option Day Shift, selected. Day Shift Start T…" at bounding box center [515, 118] width 276 height 173
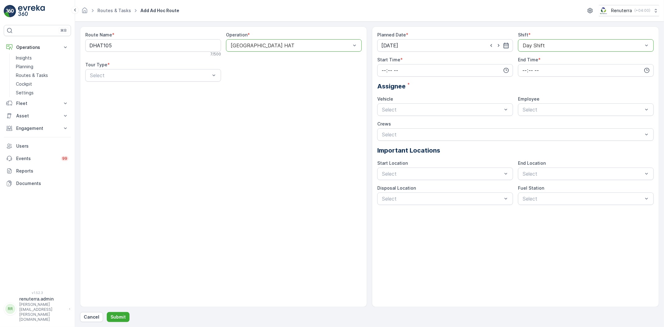
click at [461, 78] on div "Planned Date * 15.10.2025 Shift * option Day Shift, selected. Day Shift Start T…" at bounding box center [515, 118] width 276 height 173
click at [462, 73] on input "time" at bounding box center [445, 70] width 136 height 12
click at [383, 109] on span "07" at bounding box center [384, 109] width 6 height 6
type input "07:00"
click at [554, 68] on input "time" at bounding box center [586, 70] width 136 height 12
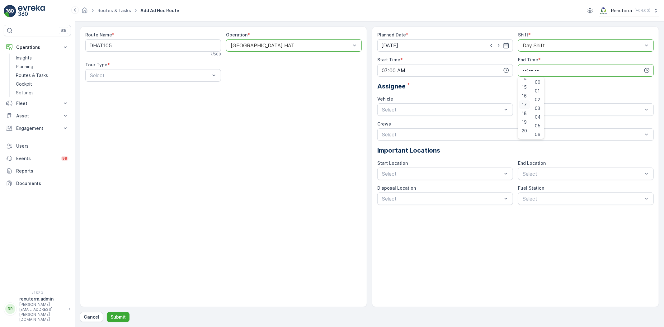
scroll to position [149, 0]
click at [523, 109] on span "20" at bounding box center [524, 107] width 5 height 6
type input "20:00"
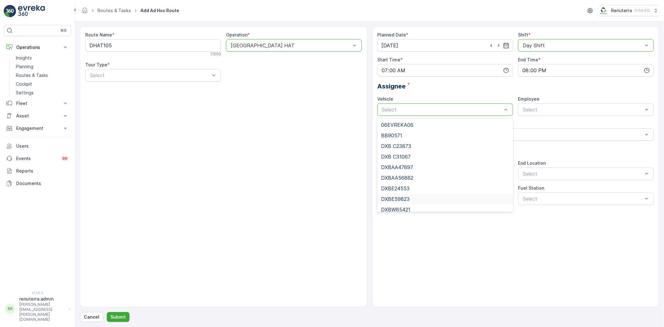
click at [412, 196] on div "DXBE59823" at bounding box center [445, 199] width 128 height 6
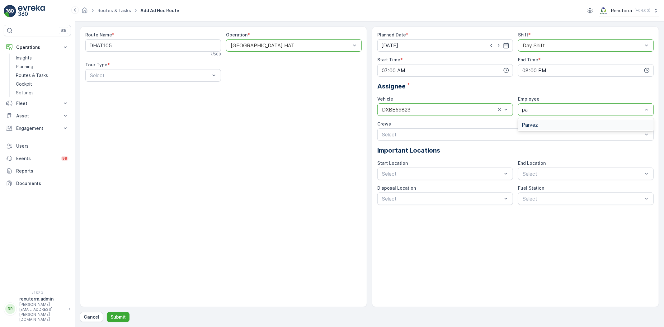
type input "par"
click at [560, 123] on div "Parvez" at bounding box center [586, 125] width 128 height 6
click at [473, 139] on div "Select" at bounding box center [515, 134] width 276 height 12
click at [371, 272] on div "Route Name * DHAT105 7 / 500 Operation * option Dubai HAT, selected. Dubai HAT …" at bounding box center [369, 166] width 579 height 280
click at [424, 185] on div "Start/End Location" at bounding box center [445, 189] width 136 height 11
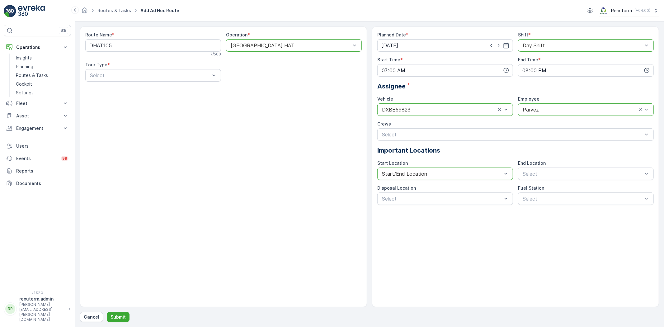
click at [540, 166] on span "End Location" at bounding box center [532, 163] width 28 height 6
click at [543, 194] on div "Start/End Location" at bounding box center [586, 188] width 136 height 13
click at [546, 191] on span "Start/End Location" at bounding box center [544, 189] width 45 height 6
click at [430, 218] on div "Al Qusais landfill" at bounding box center [445, 214] width 136 height 11
click at [535, 207] on div "Dubai Fuel Supply" at bounding box center [586, 213] width 136 height 13
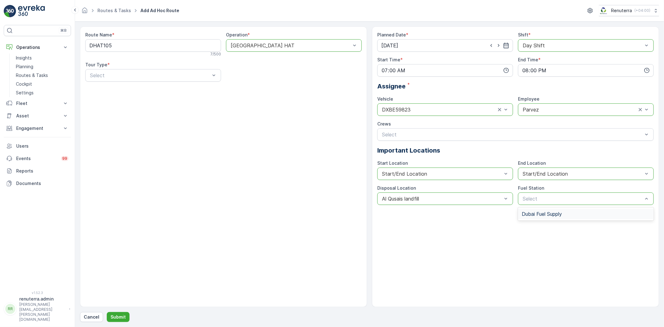
click at [533, 209] on div "Dubai Fuel Supply" at bounding box center [586, 214] width 136 height 11
click at [127, 314] on button "Submit" at bounding box center [118, 317] width 23 height 10
click at [125, 317] on button "Submit" at bounding box center [118, 317] width 23 height 10
click at [119, 318] on p "Submit" at bounding box center [117, 317] width 15 height 6
drag, startPoint x: 139, startPoint y: 74, endPoint x: 133, endPoint y: 91, distance: 18.1
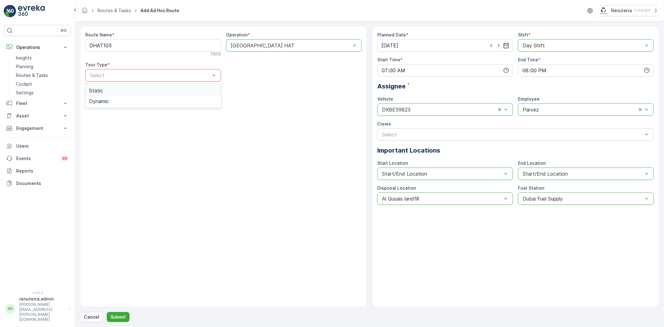
click at [139, 75] on div at bounding box center [149, 76] width 121 height 6
click at [132, 92] on div "Static" at bounding box center [153, 91] width 128 height 6
click at [145, 72] on div "Static" at bounding box center [153, 75] width 136 height 12
click at [122, 100] on div "Dynamic" at bounding box center [153, 101] width 128 height 6
click at [117, 314] on p "Submit" at bounding box center [117, 317] width 15 height 6
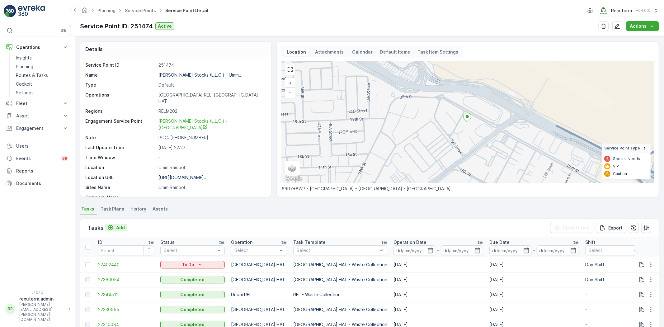
click at [118, 228] on p "Add" at bounding box center [120, 227] width 9 height 6
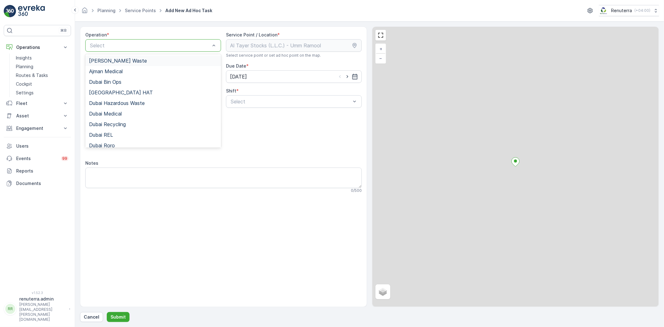
click at [145, 50] on div "Select" at bounding box center [153, 45] width 136 height 12
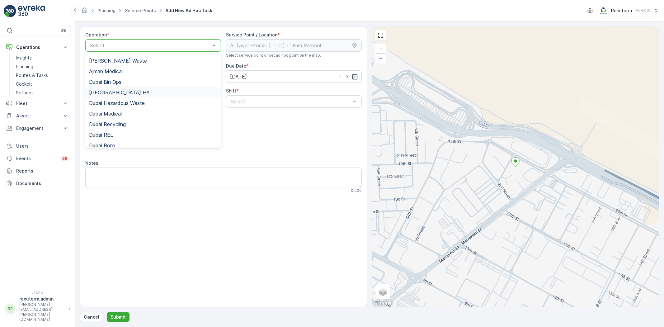
click at [121, 96] on div "[GEOGRAPHIC_DATA] HAT" at bounding box center [153, 92] width 136 height 11
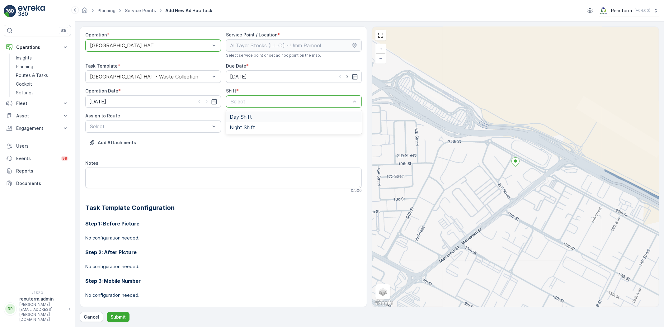
click at [244, 119] on span "Day Shift" at bounding box center [241, 117] width 22 height 6
drag, startPoint x: 343, startPoint y: 76, endPoint x: 338, endPoint y: 79, distance: 6.6
click at [344, 76] on icon "button" at bounding box center [347, 76] width 6 height 6
type input "[DATE]"
click at [204, 104] on icon "button" at bounding box center [207, 101] width 6 height 6
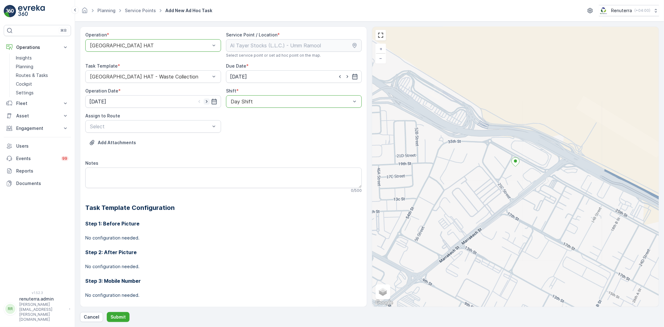
type input "[DATE]"
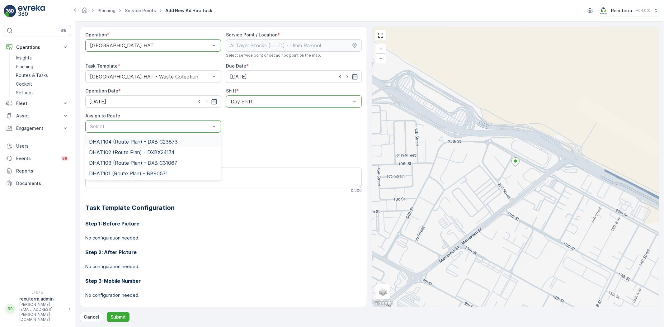
click at [141, 139] on span "DHAT104 (Route Plan) - DXB C23873" at bounding box center [133, 142] width 89 height 6
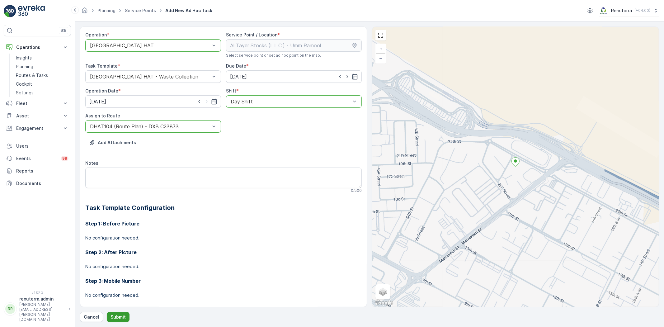
click at [111, 319] on p "Submit" at bounding box center [117, 317] width 15 height 6
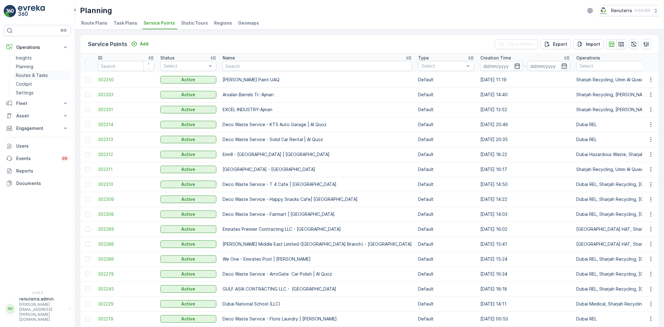
click at [57, 71] on link "Routes & Tasks" at bounding box center [42, 75] width 58 height 9
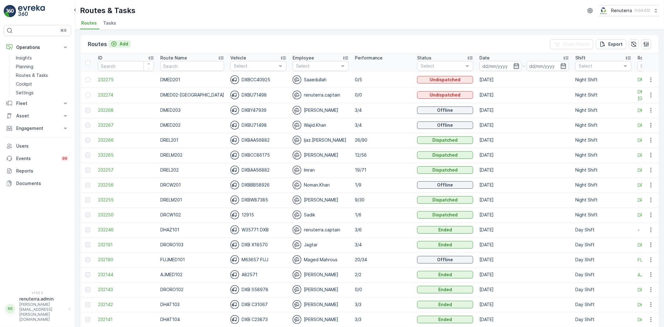
click at [125, 43] on p "Add" at bounding box center [124, 44] width 9 height 6
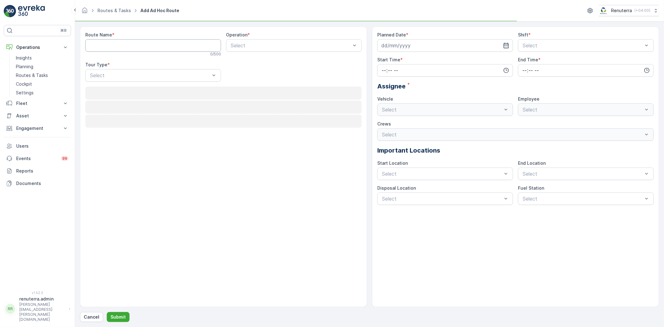
click at [125, 43] on Name "Route Name" at bounding box center [153, 45] width 136 height 12
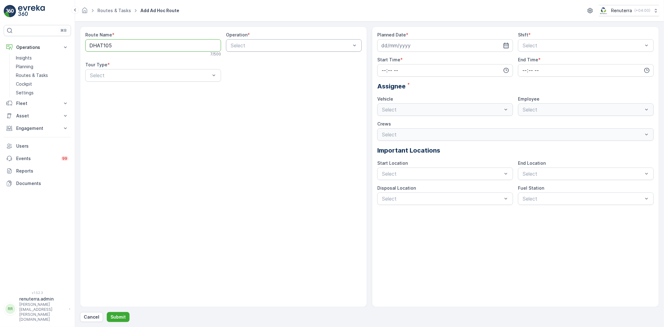
type Name "DHAT105"
click at [250, 40] on div "Select" at bounding box center [294, 45] width 136 height 12
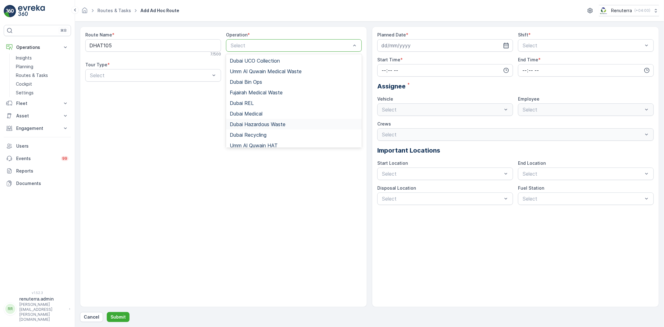
scroll to position [35, 0]
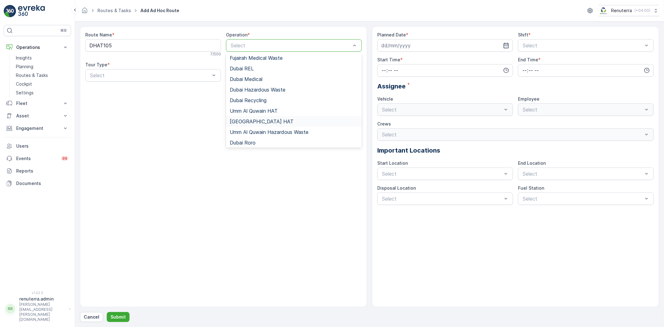
click at [250, 125] on div "[GEOGRAPHIC_DATA] HAT" at bounding box center [294, 121] width 136 height 11
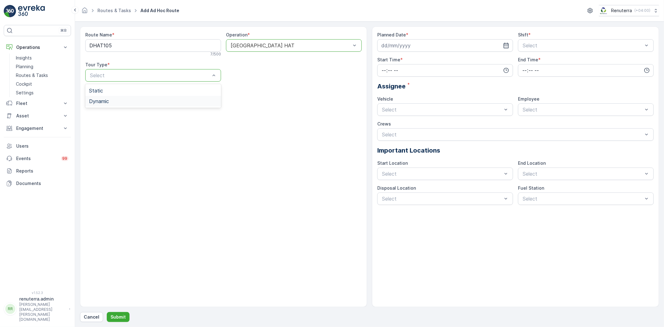
click at [150, 100] on div "Dynamic" at bounding box center [153, 101] width 128 height 6
click at [510, 43] on input at bounding box center [445, 45] width 136 height 12
click at [412, 111] on div "14" at bounding box center [410, 110] width 10 height 10
type input "[DATE]"
click at [539, 63] on span "Day Shift" at bounding box center [533, 61] width 22 height 6
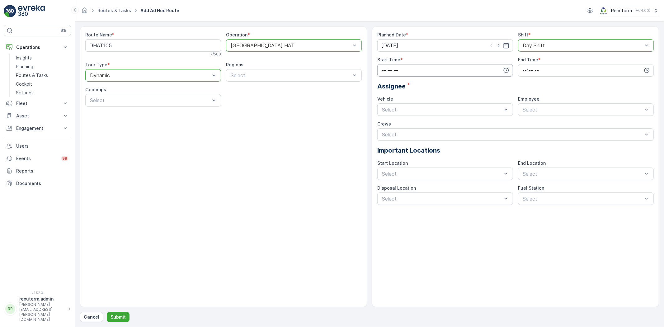
click at [441, 74] on input "time" at bounding box center [445, 70] width 136 height 12
click at [378, 106] on div "07" at bounding box center [383, 108] width 11 height 9
type input "07:00"
click at [649, 67] on icon "button" at bounding box center [647, 70] width 6 height 6
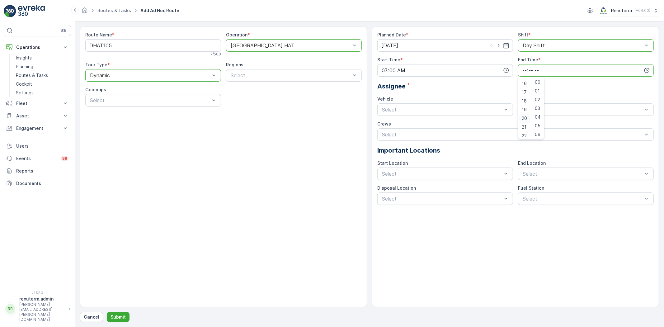
click at [522, 120] on span "20" at bounding box center [524, 118] width 5 height 6
type input "20:00"
click at [572, 91] on div "Assignee *" at bounding box center [515, 86] width 276 height 9
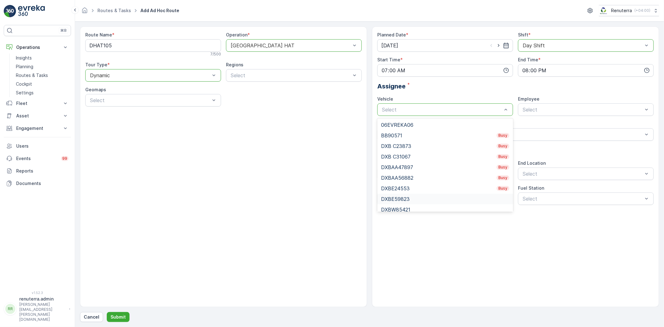
scroll to position [26, 0]
click at [415, 175] on div "DXBE59823" at bounding box center [445, 174] width 128 height 6
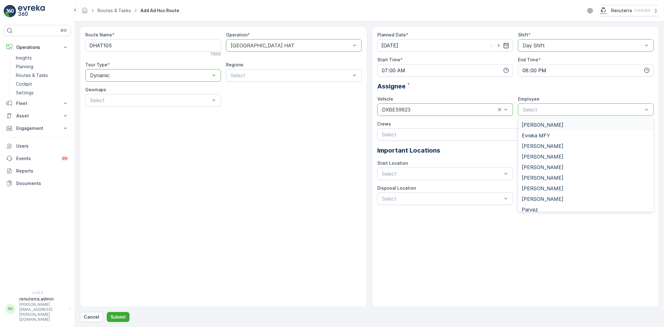
type input "p"
click at [536, 139] on div "Parvez" at bounding box center [586, 135] width 136 height 11
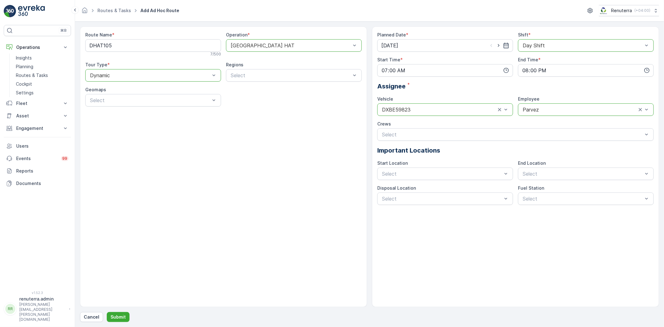
click at [419, 234] on div "Planned Date * 14.10.2025 Shift * option Day Shift, selected. Day Shift Start T…" at bounding box center [515, 166] width 287 height 280
click at [416, 185] on div "Start/End Location" at bounding box center [445, 189] width 136 height 11
click at [577, 166] on div "End Location" at bounding box center [586, 163] width 136 height 6
click at [562, 185] on div "Start/End Location" at bounding box center [586, 189] width 136 height 11
click at [455, 194] on div "Select" at bounding box center [445, 198] width 136 height 12
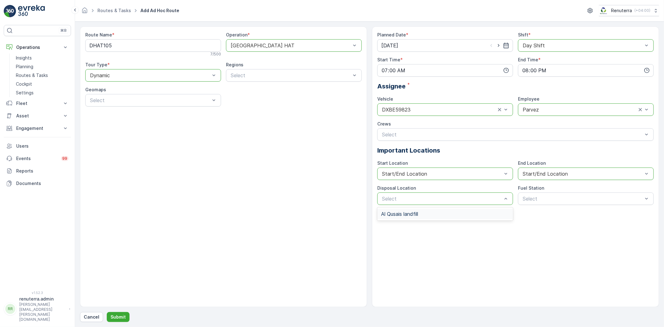
click at [447, 212] on div "Al Qusais landfill" at bounding box center [445, 214] width 128 height 6
drag, startPoint x: 535, startPoint y: 219, endPoint x: 538, endPoint y: 216, distance: 4.2
click at [535, 219] on div "Dubai Fuel Supply" at bounding box center [586, 213] width 136 height 13
click at [538, 216] on span "Dubai Fuel Supply" at bounding box center [542, 214] width 40 height 6
click at [119, 316] on p "Submit" at bounding box center [117, 317] width 15 height 6
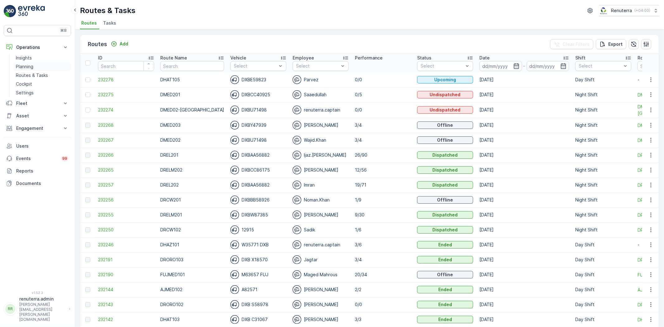
click at [38, 64] on link "Planning" at bounding box center [42, 66] width 58 height 9
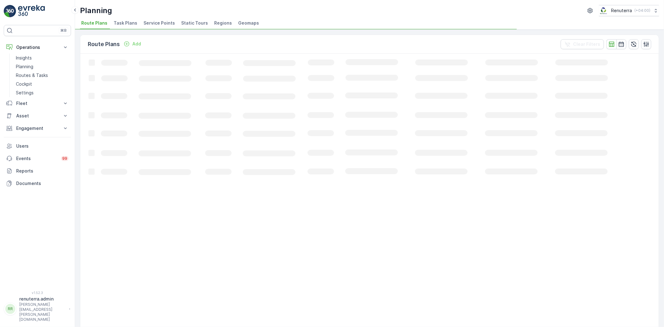
click at [147, 14] on div "Planning Renuterra ( +04:00 )" at bounding box center [369, 10] width 579 height 11
click at [153, 19] on li "Service Points" at bounding box center [159, 24] width 35 height 11
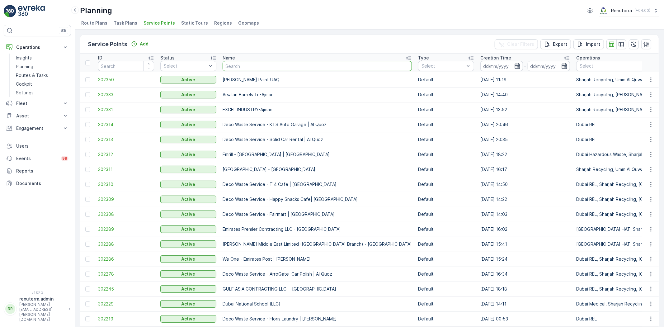
click at [232, 68] on input "text" at bounding box center [317, 66] width 189 height 10
paste input "Al Kayed Workshop"
type input "Al Kayed Workshop"
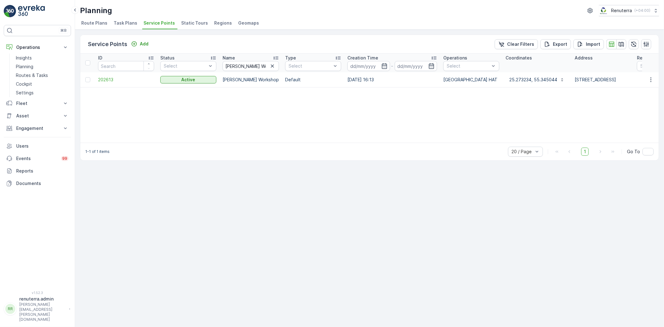
click at [91, 83] on td at bounding box center [87, 79] width 15 height 15
click at [110, 79] on span "202613" at bounding box center [126, 80] width 56 height 6
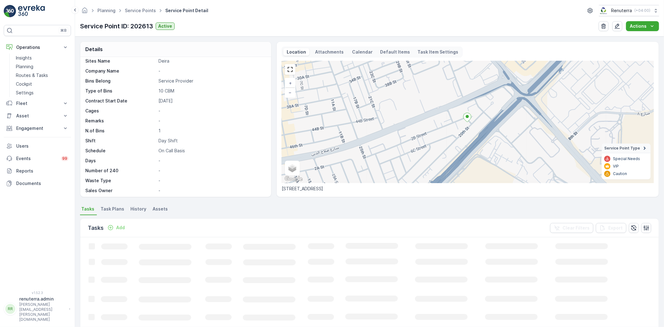
scroll to position [116, 0]
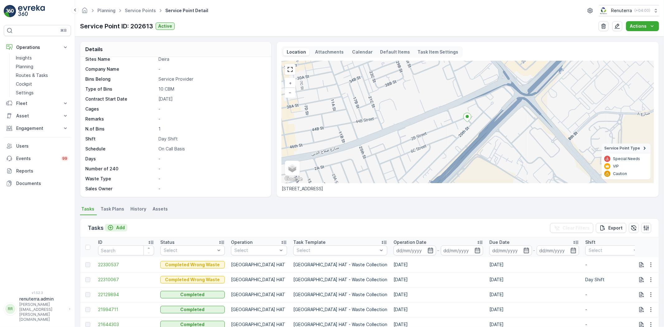
click at [120, 228] on p "Add" at bounding box center [120, 227] width 9 height 6
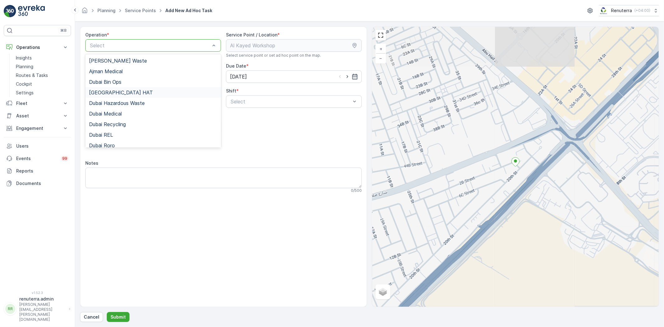
click at [114, 88] on div "[GEOGRAPHIC_DATA] HAT" at bounding box center [153, 92] width 136 height 11
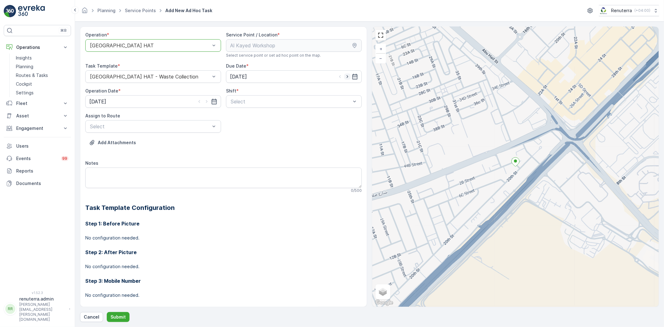
click at [346, 77] on icon "button" at bounding box center [347, 76] width 6 height 6
type input "[DATE]"
click at [207, 100] on icon "button" at bounding box center [207, 101] width 6 height 6
type input "[DATE]"
drag, startPoint x: 285, startPoint y: 101, endPoint x: 273, endPoint y: 108, distance: 14.1
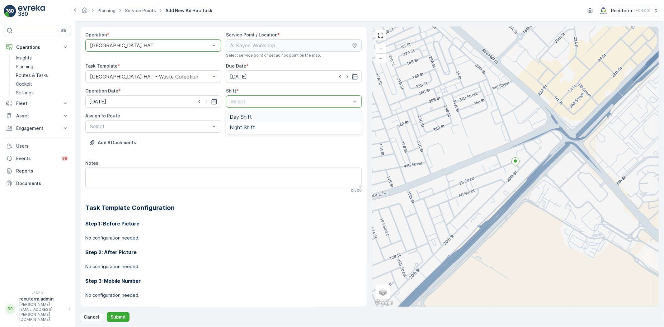
click at [256, 116] on div "Day Shift" at bounding box center [294, 117] width 128 height 6
click at [133, 131] on div "Select" at bounding box center [153, 126] width 136 height 12
click at [301, 179] on textarea "Notes" at bounding box center [223, 177] width 276 height 21
click at [337, 78] on icon "button" at bounding box center [340, 76] width 6 height 6
type input "[DATE]"
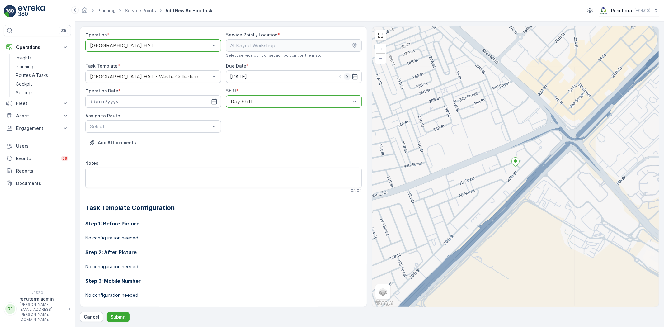
click at [344, 77] on icon "button" at bounding box center [347, 76] width 6 height 6
type input "15.10.2025"
click at [212, 99] on icon "button" at bounding box center [214, 102] width 5 height 6
click at [133, 164] on div "15" at bounding box center [129, 166] width 10 height 10
type input "15.10.2025"
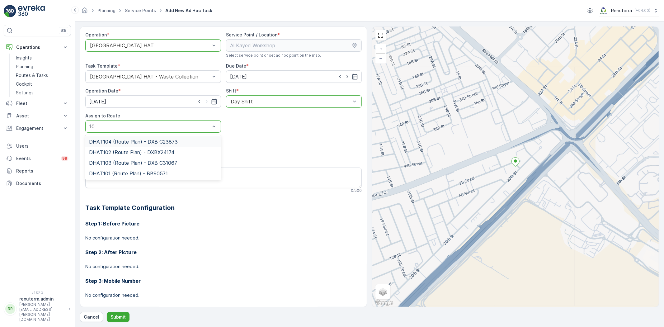
type input "105"
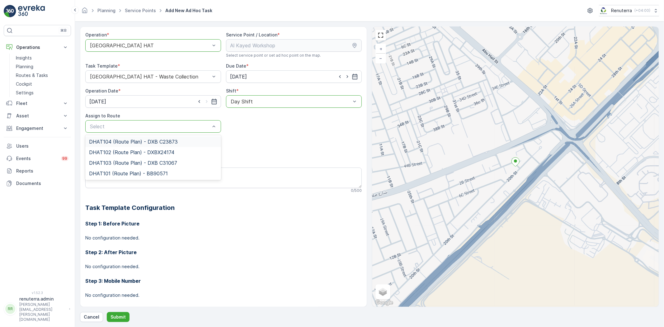
click at [171, 120] on div "Select" at bounding box center [153, 126] width 136 height 12
type input "105"
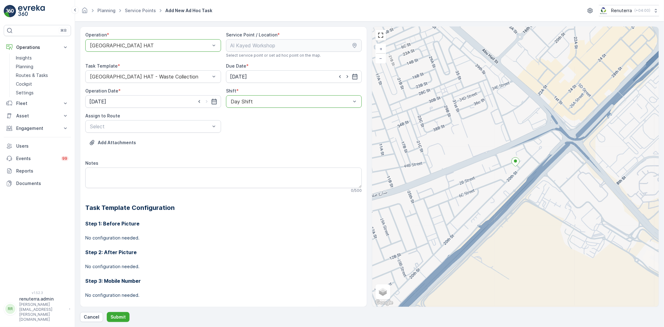
click at [93, 316] on p "Cancel" at bounding box center [92, 317] width 16 height 6
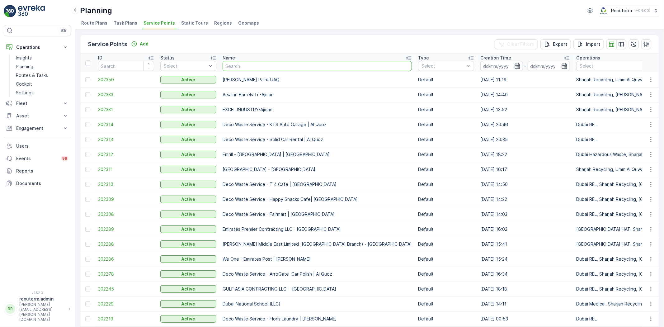
click at [252, 64] on input "text" at bounding box center [317, 66] width 189 height 10
paste input "Al Kayed Workshop"
type input "Al Kayed Workshop"
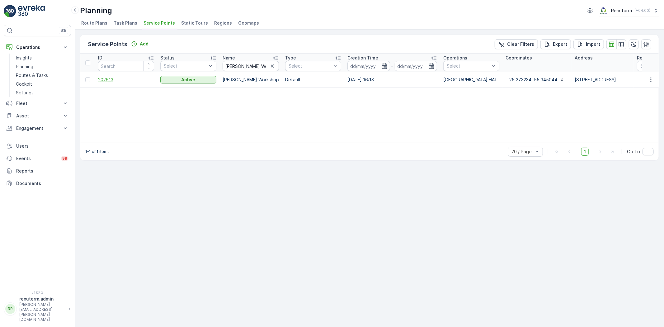
click at [114, 79] on span "202613" at bounding box center [126, 80] width 56 height 6
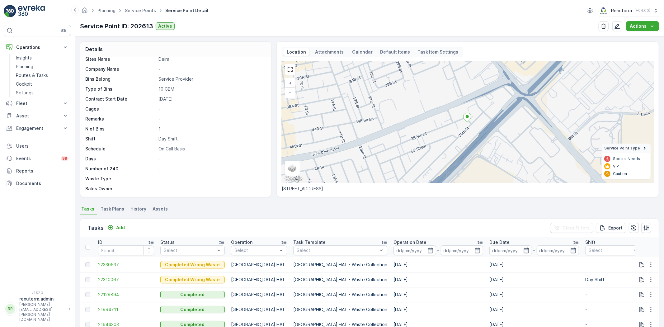
scroll to position [35, 0]
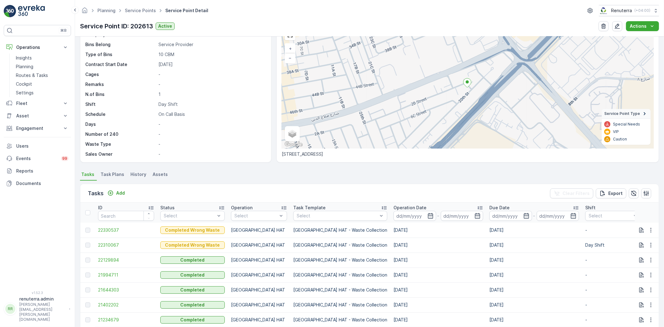
click at [127, 191] on div "Tasks Add Clear Filters Export" at bounding box center [369, 193] width 578 height 19
click at [124, 192] on p "Add" at bounding box center [120, 193] width 9 height 6
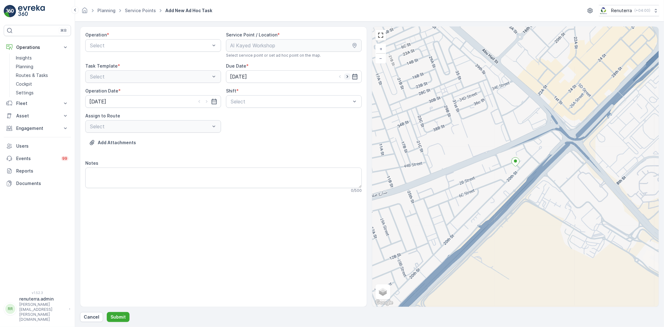
click at [350, 76] on icon "button" at bounding box center [347, 76] width 6 height 6
type input "15.10.2025"
click at [209, 99] on icon "button" at bounding box center [207, 101] width 6 height 6
type input "15.10.2025"
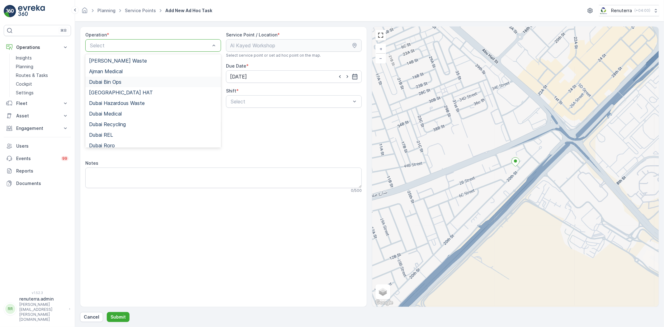
click at [104, 83] on span "Dubai Bin Ops" at bounding box center [105, 82] width 32 height 6
click at [116, 47] on div at bounding box center [149, 46] width 121 height 6
click at [113, 87] on div "[GEOGRAPHIC_DATA] HAT" at bounding box center [153, 92] width 136 height 11
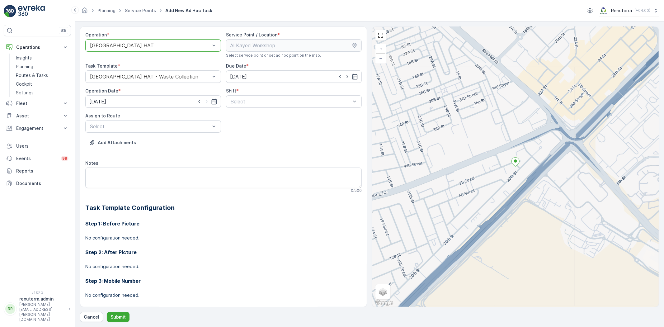
click at [228, 94] on div "Shift * Select" at bounding box center [294, 98] width 136 height 20
click at [236, 115] on span "Day Shift" at bounding box center [241, 117] width 22 height 6
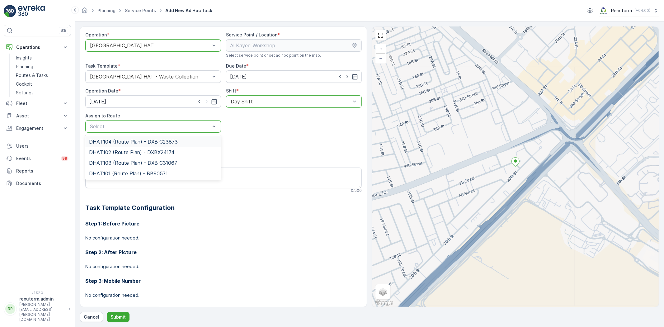
click at [159, 130] on div "Select" at bounding box center [153, 126] width 136 height 12
type input "105"
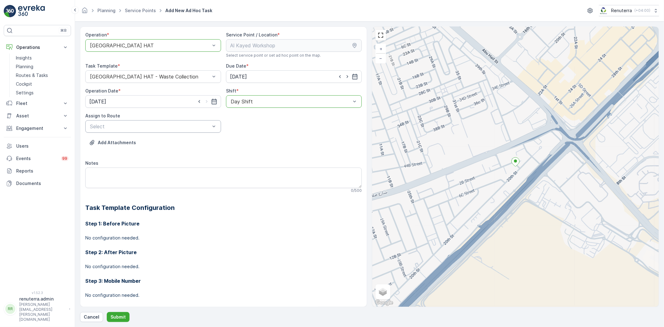
click at [159, 120] on div "Select" at bounding box center [153, 126] width 136 height 12
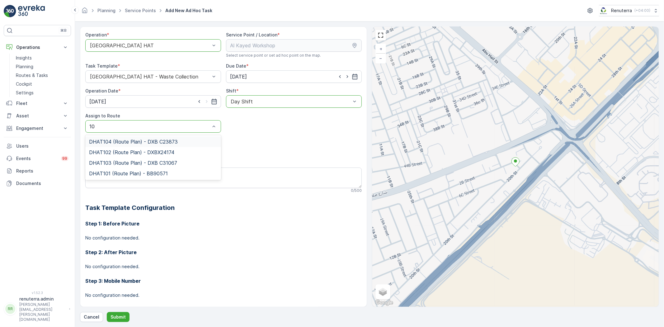
type input "105"
click at [259, 152] on div "Add Attachments" at bounding box center [223, 146] width 276 height 17
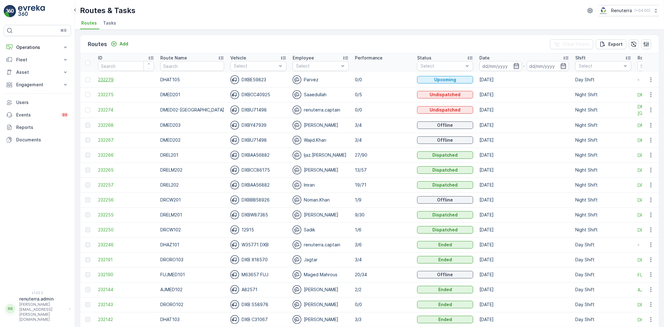
click at [100, 78] on span "232279" at bounding box center [126, 80] width 56 height 6
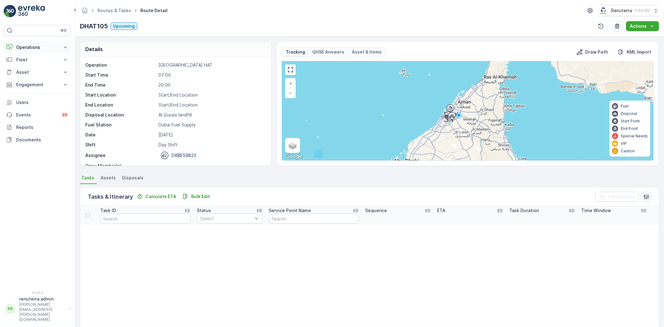
click at [27, 45] on p "Operations" at bounding box center [37, 47] width 42 height 6
click at [39, 65] on link "Planning" at bounding box center [42, 66] width 58 height 9
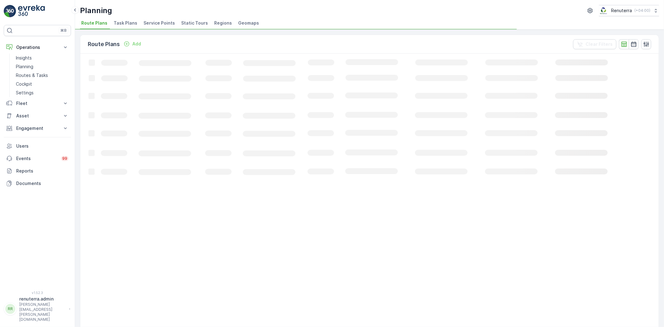
click at [161, 27] on li "Service Points" at bounding box center [159, 24] width 35 height 11
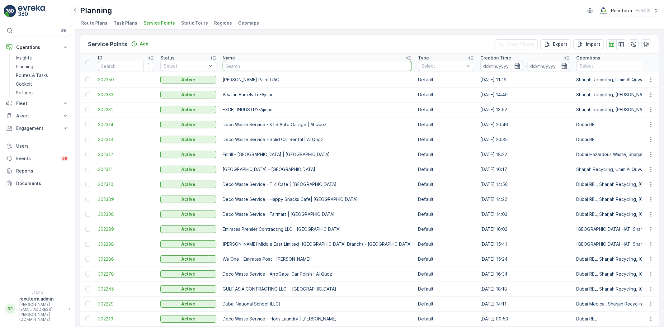
click at [253, 67] on input "text" at bounding box center [317, 66] width 189 height 10
type input "seah"
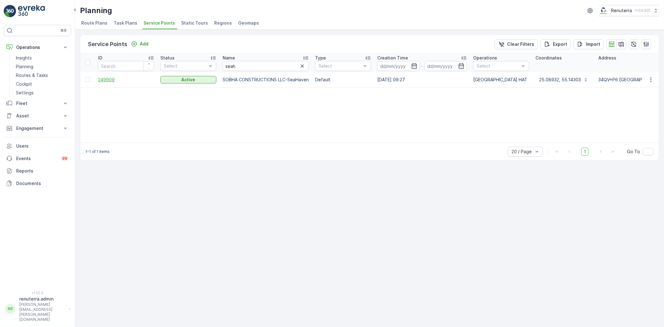
click at [108, 79] on span "249909" at bounding box center [126, 80] width 56 height 6
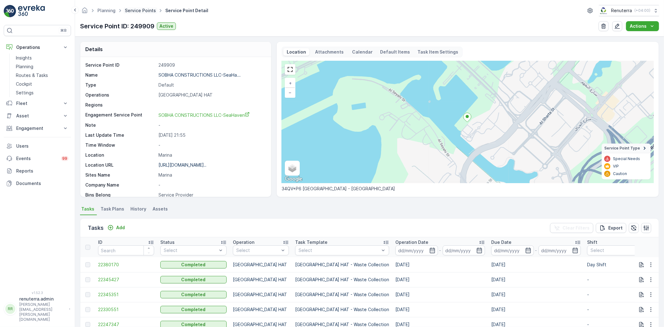
click at [129, 10] on link "Service Points" at bounding box center [140, 10] width 31 height 5
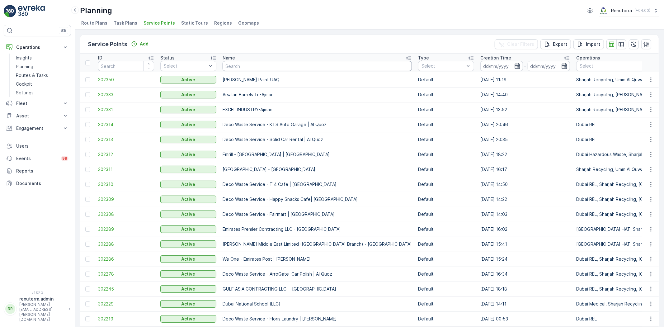
click at [248, 62] on input "text" at bounding box center [317, 66] width 189 height 10
type input "sob"
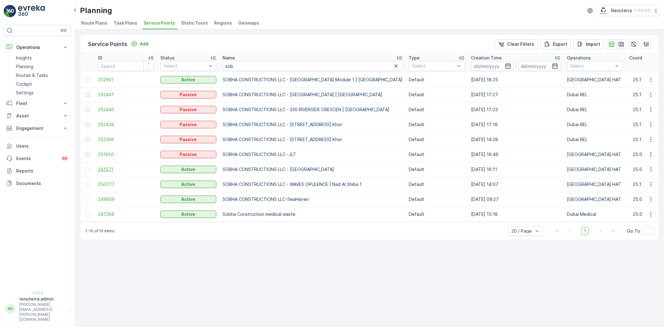
click at [107, 170] on span "251571" at bounding box center [126, 169] width 56 height 6
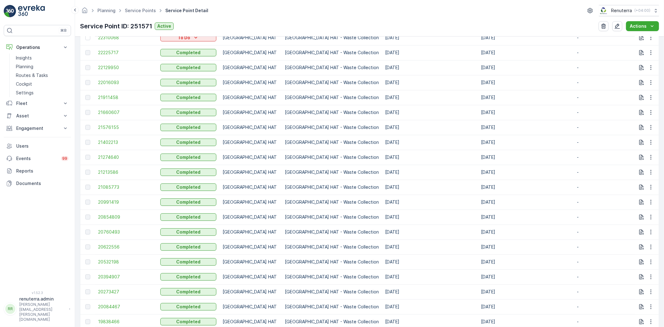
scroll to position [273, 0]
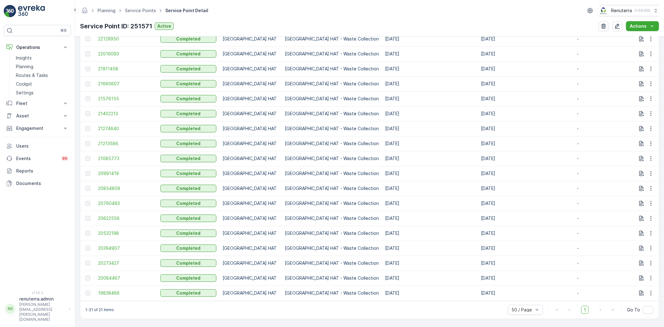
drag, startPoint x: 367, startPoint y: 297, endPoint x: 372, endPoint y: 294, distance: 5.4
click at [382, 294] on td "[DATE]" at bounding box center [430, 292] width 96 height 15
click at [370, 301] on div "1-21 of 21 items 50 / Page 1 Go To" at bounding box center [369, 310] width 578 height 18
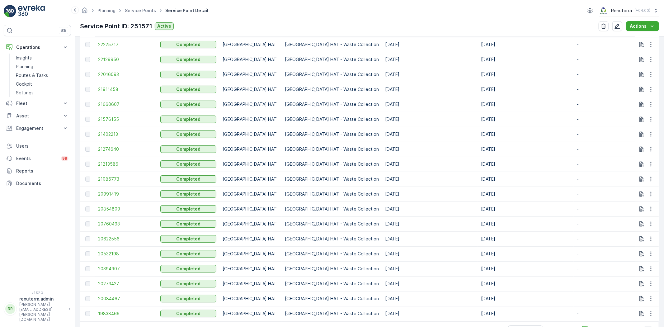
scroll to position [238, 0]
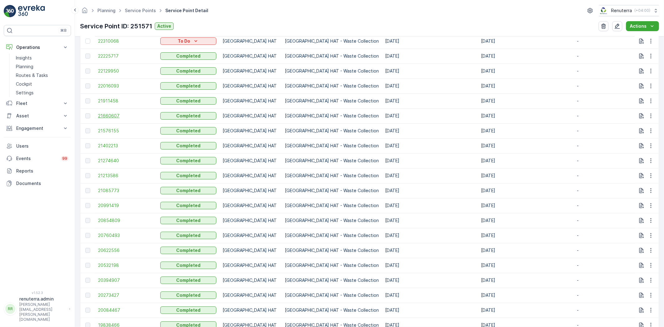
click at [108, 115] on span "21660607" at bounding box center [126, 116] width 56 height 6
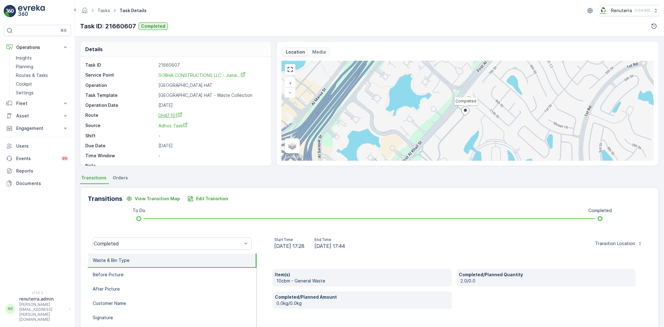
click at [173, 114] on span "DHAT101" at bounding box center [170, 115] width 24 height 5
click at [23, 61] on link "Insights" at bounding box center [42, 58] width 58 height 9
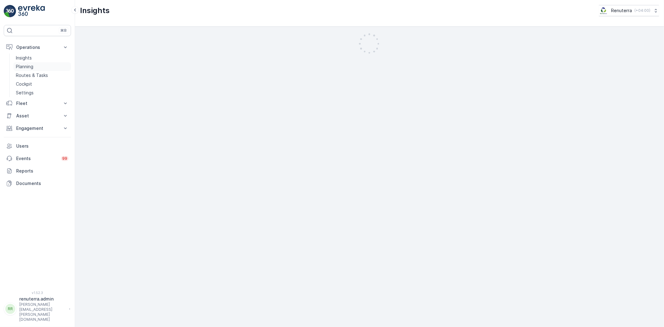
click at [45, 65] on link "Planning" at bounding box center [42, 66] width 58 height 9
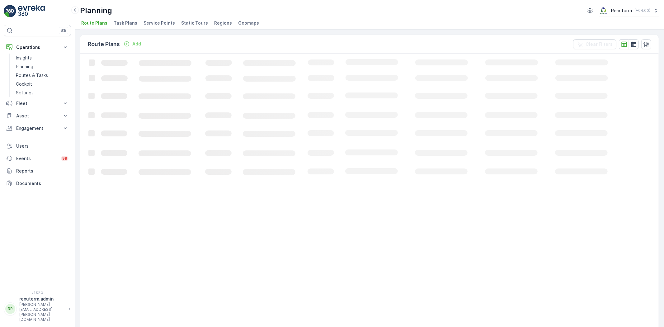
click at [162, 21] on span "Service Points" at bounding box center [158, 23] width 31 height 6
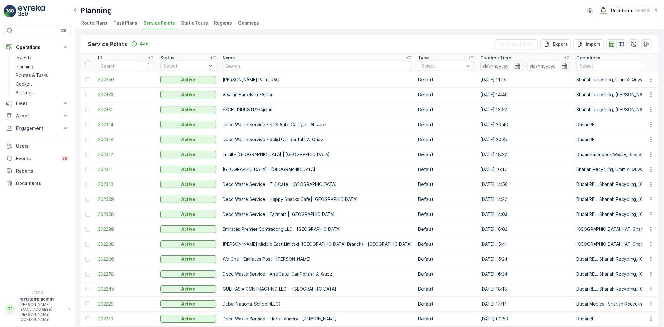
click at [276, 72] on th "Name" at bounding box center [316, 63] width 195 height 19
click at [279, 67] on input "text" at bounding box center [317, 66] width 189 height 10
type input "salam"
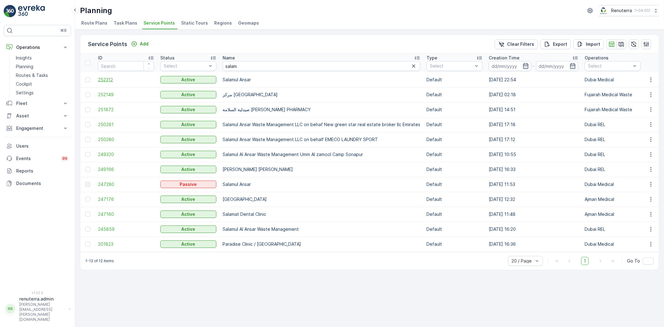
click at [112, 77] on span "252312" at bounding box center [126, 80] width 56 height 6
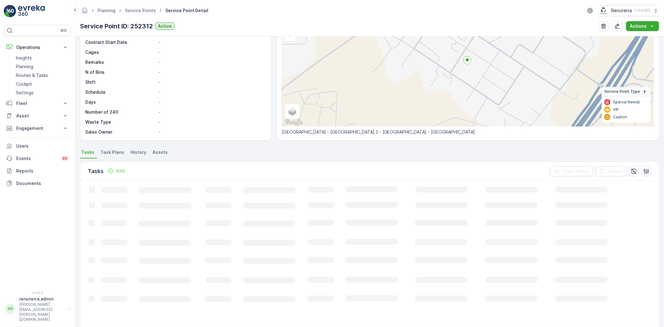
scroll to position [69, 0]
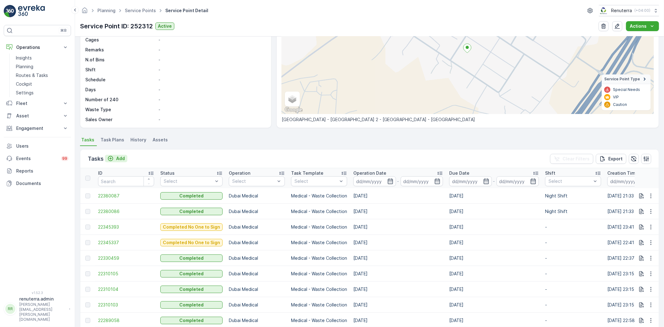
click at [120, 157] on p "Add" at bounding box center [120, 158] width 9 height 6
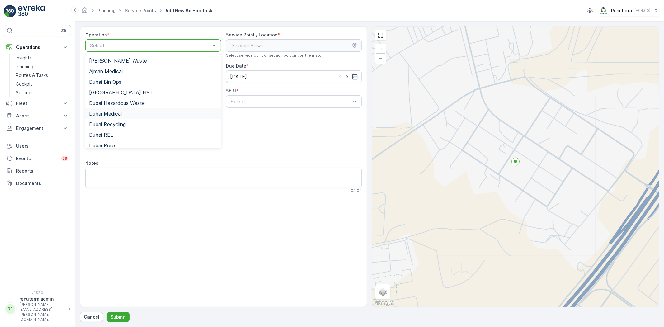
click at [132, 115] on div "Dubai Medical" at bounding box center [153, 114] width 128 height 6
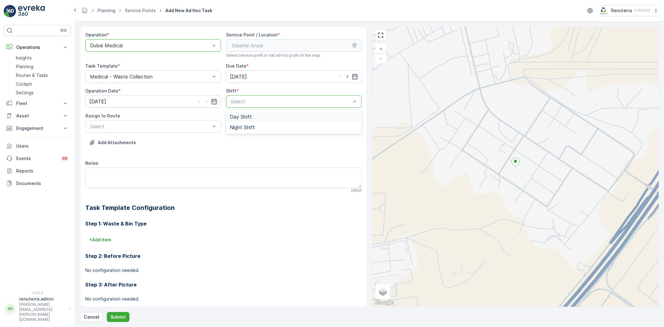
click at [242, 117] on span "Day Shift" at bounding box center [241, 117] width 22 height 6
click at [250, 105] on div "Day Shift" at bounding box center [294, 101] width 136 height 12
click at [242, 129] on span "Night Shift" at bounding box center [242, 127] width 25 height 6
click at [139, 139] on div "Add Attachments" at bounding box center [223, 146] width 276 height 17
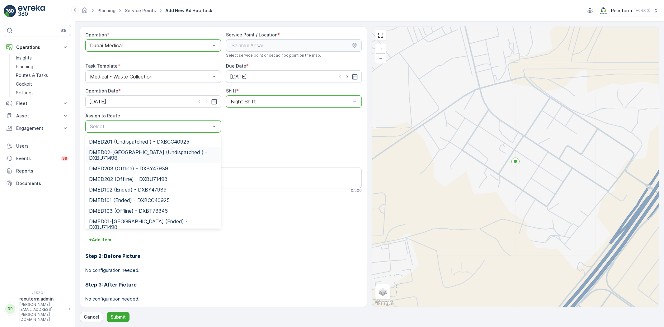
click at [129, 148] on div "DMED02-Khawaneej Yard (Undispatched ) - DXBU71498" at bounding box center [153, 155] width 136 height 16
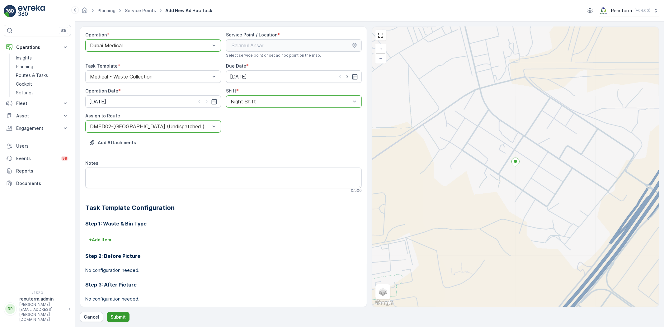
click at [122, 313] on button "Submit" at bounding box center [118, 317] width 23 height 10
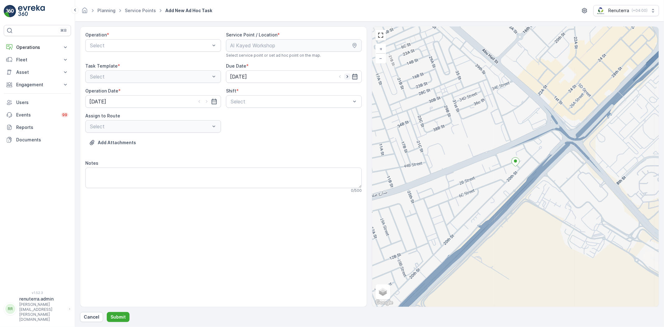
click at [346, 76] on icon "button" at bounding box center [347, 76] width 6 height 6
type input "[DATE]"
click at [144, 50] on div "Select" at bounding box center [153, 45] width 136 height 12
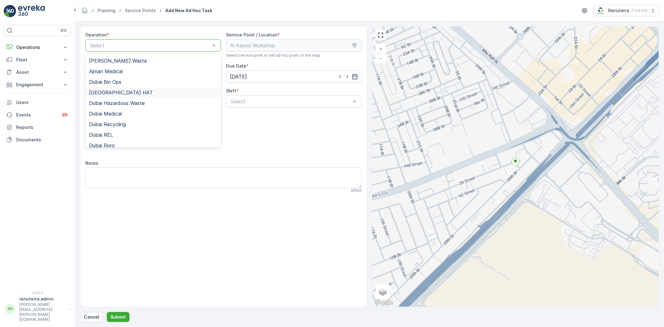
click at [132, 91] on div "[GEOGRAPHIC_DATA] HAT" at bounding box center [153, 93] width 128 height 6
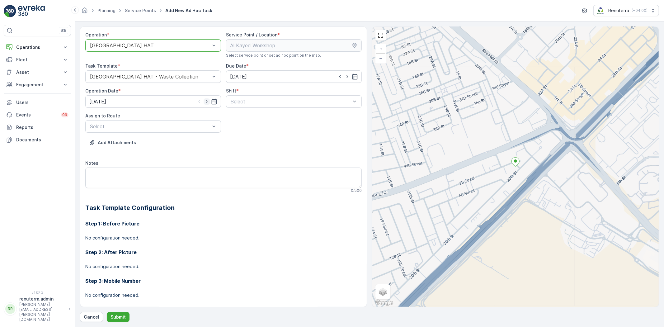
click at [205, 100] on icon "button" at bounding box center [207, 101] width 6 height 6
type input "[DATE]"
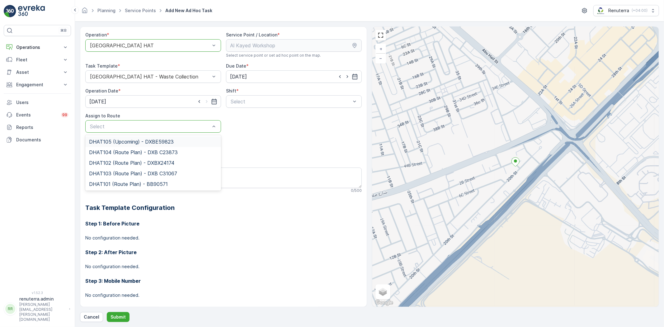
click at [153, 143] on span "DHAT105 (Upcoming) - DXBE59823" at bounding box center [131, 142] width 85 height 6
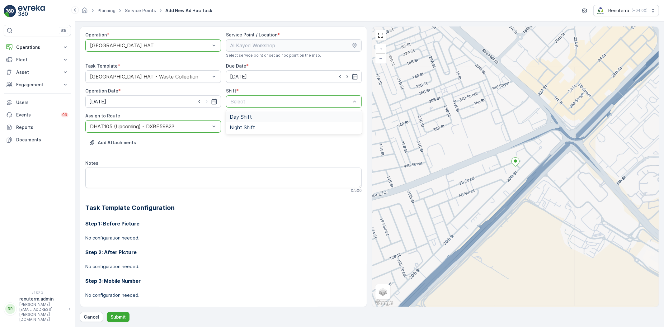
click at [261, 120] on div "Day Shift" at bounding box center [294, 116] width 136 height 11
click at [110, 311] on div "Operation * option [GEOGRAPHIC_DATA] HAT, selected. [GEOGRAPHIC_DATA] HAT Servi…" at bounding box center [369, 173] width 579 height 295
click at [116, 315] on p "Submit" at bounding box center [117, 317] width 15 height 6
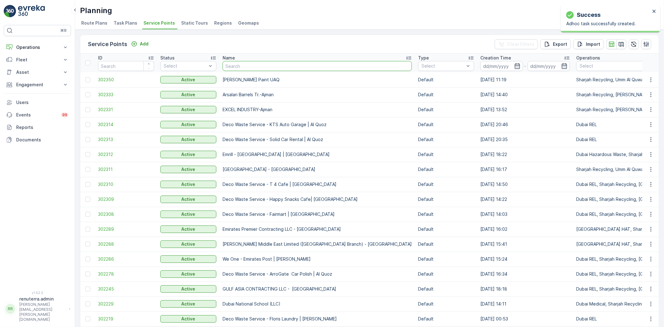
click at [244, 61] on input "text" at bounding box center [317, 66] width 189 height 10
paste input "Curoscape Landscaping & Pools"
type input "Curoscape Landscaping & Pools"
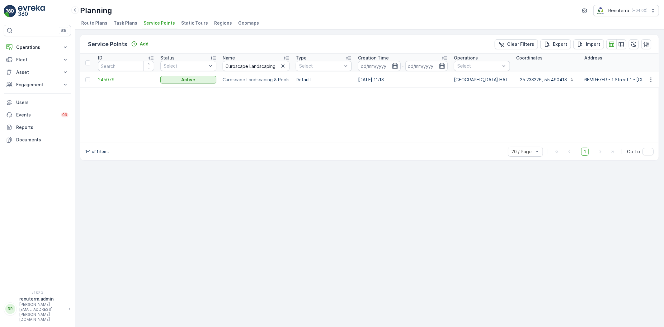
click at [104, 83] on td "245079" at bounding box center [126, 79] width 62 height 15
click at [106, 79] on span "245079" at bounding box center [126, 80] width 56 height 6
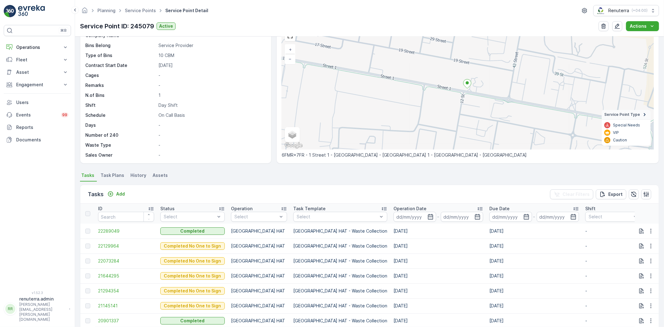
scroll to position [35, 0]
click at [122, 189] on div "Tasks Add" at bounding box center [108, 193] width 40 height 9
click at [120, 190] on p "Add" at bounding box center [120, 193] width 9 height 6
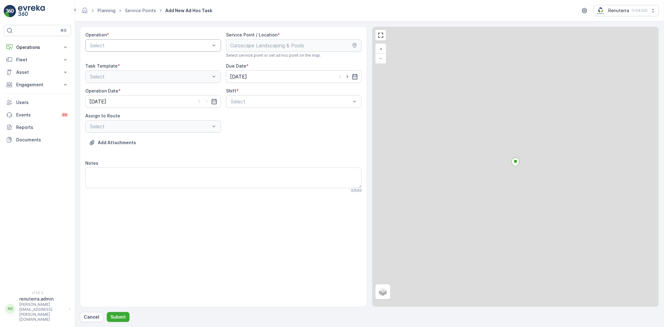
click at [160, 51] on div "Operation * Select" at bounding box center [153, 45] width 136 height 26
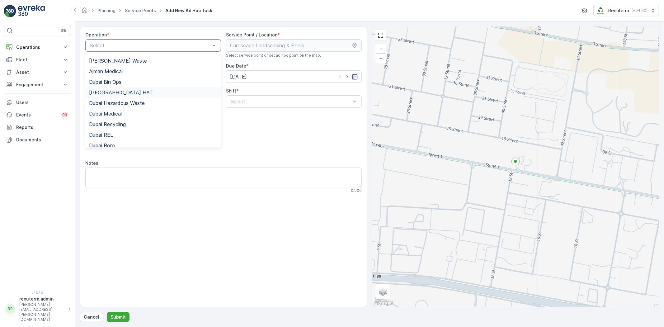
click at [144, 91] on div "[GEOGRAPHIC_DATA] HAT" at bounding box center [153, 93] width 128 height 6
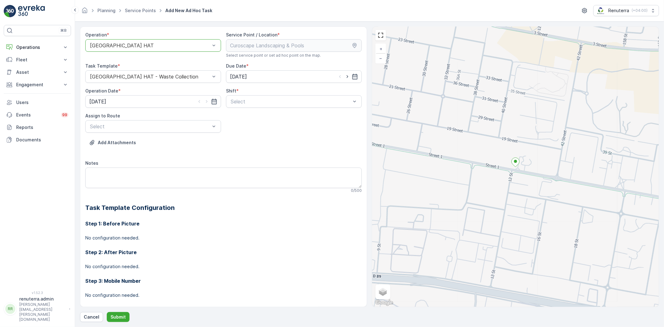
click at [242, 93] on div "Shift *" at bounding box center [294, 91] width 136 height 6
click at [238, 112] on div "Day Shift" at bounding box center [294, 116] width 136 height 11
click at [344, 76] on icon "button" at bounding box center [347, 76] width 6 height 6
type input "15.10.2025"
click at [206, 104] on icon "button" at bounding box center [207, 101] width 6 height 6
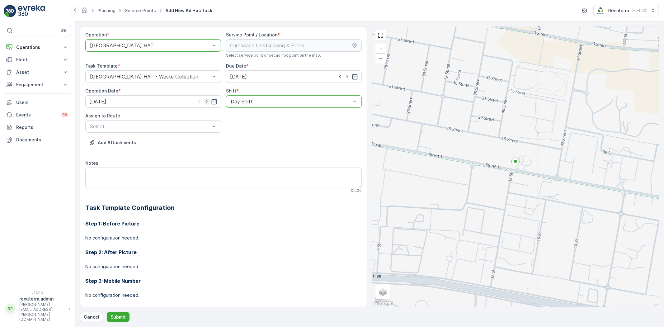
type input "15.10.2025"
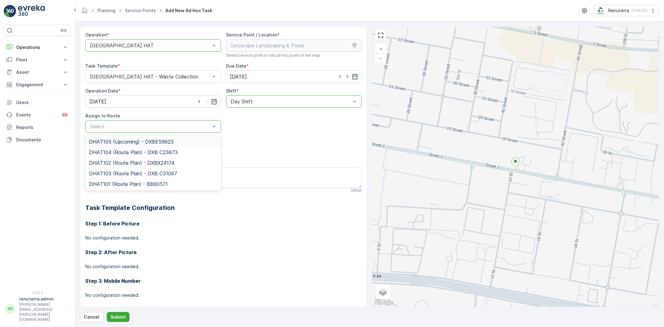
click at [165, 120] on div "Select" at bounding box center [153, 126] width 136 height 12
click at [150, 141] on span "DHAT105 (Upcoming) - DXBE59823" at bounding box center [131, 142] width 85 height 6
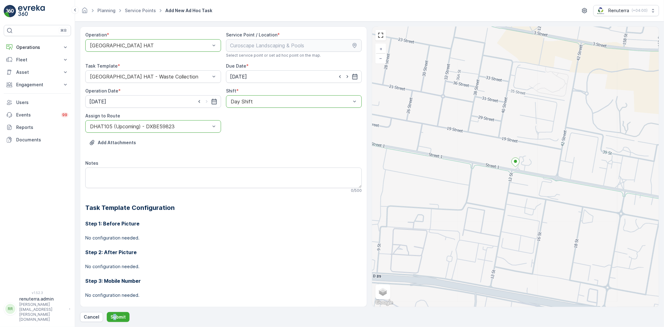
click at [114, 310] on div "Operation * option Dubai HAT, selected. Dubai HAT Service Point / Location * Se…" at bounding box center [369, 173] width 579 height 295
click at [115, 313] on button "Submit" at bounding box center [118, 317] width 23 height 10
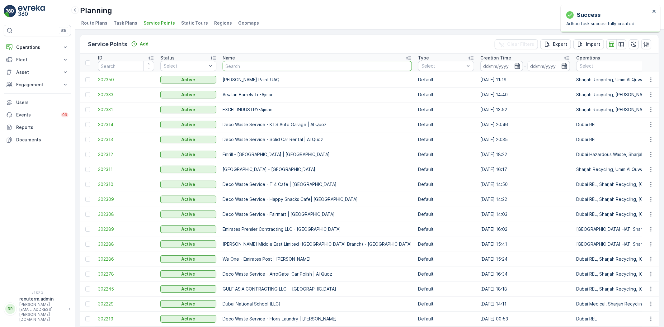
click at [243, 67] on input "text" at bounding box center [317, 66] width 189 height 10
paste input "Al Fattan Properties / Khawaneej"
type input "Al Fattan Properties / Khawaneej"
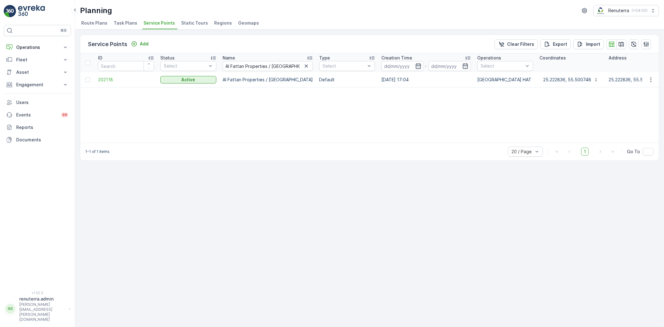
click at [110, 82] on td "202118" at bounding box center [126, 79] width 62 height 15
click at [109, 80] on span "202118" at bounding box center [126, 80] width 56 height 6
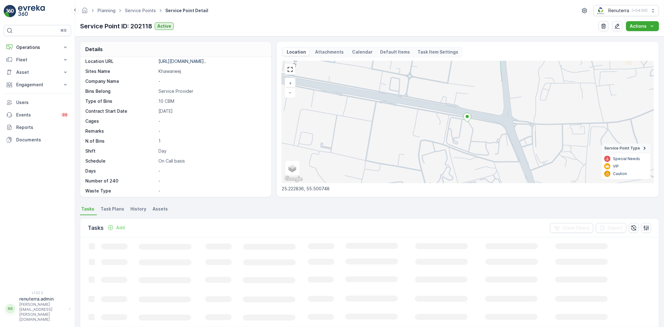
scroll to position [116, 0]
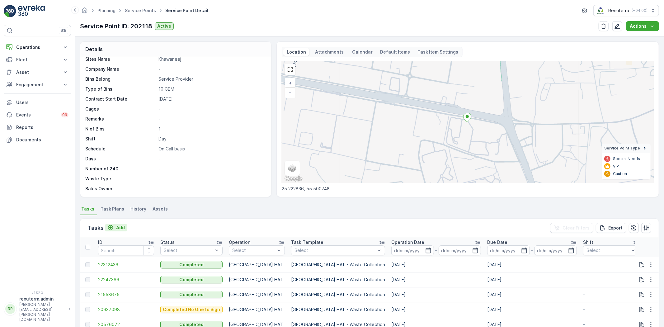
click at [116, 225] on p "Add" at bounding box center [120, 227] width 9 height 6
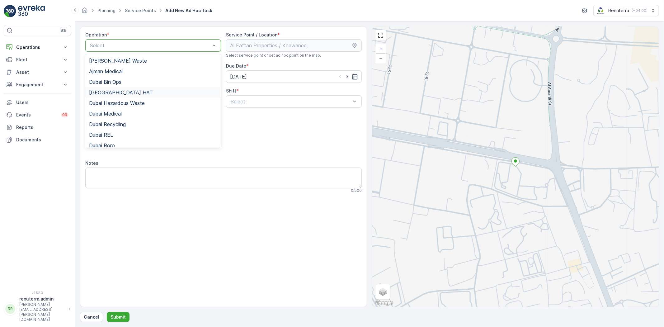
click at [131, 95] on div "[GEOGRAPHIC_DATA] HAT" at bounding box center [153, 93] width 128 height 6
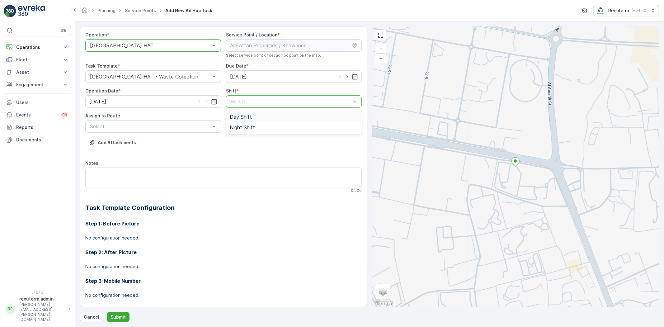
click at [238, 116] on span "Day Shift" at bounding box center [241, 117] width 22 height 6
drag, startPoint x: 346, startPoint y: 76, endPoint x: 295, endPoint y: 90, distance: 52.5
click at [345, 77] on icon "button" at bounding box center [347, 76] width 6 height 6
type input "15.10.2025"
click at [207, 104] on icon "button" at bounding box center [207, 101] width 6 height 6
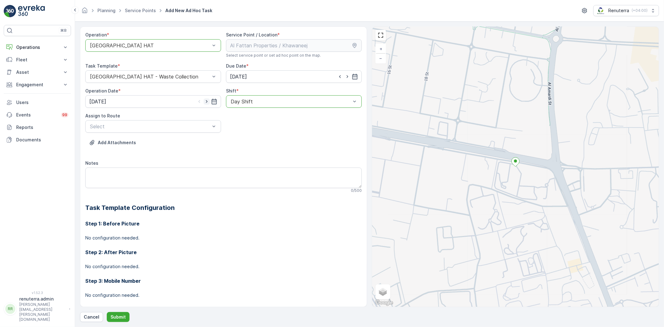
type input "15.10.2025"
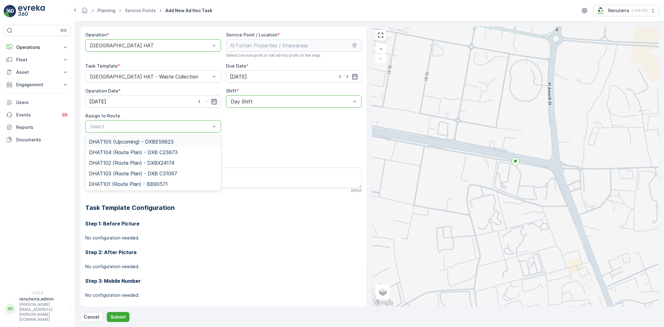
click at [128, 144] on span "DHAT105 (Upcoming) - DXBE59823" at bounding box center [131, 142] width 85 height 6
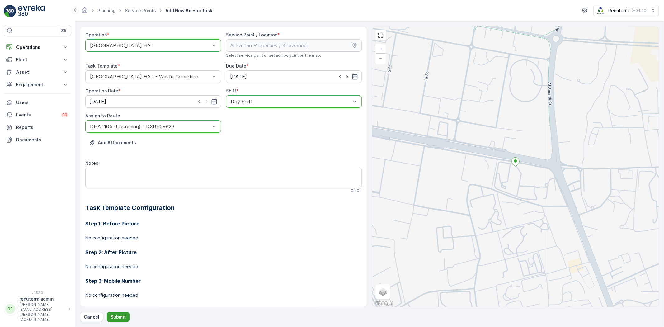
click at [110, 315] on p "Submit" at bounding box center [117, 317] width 15 height 6
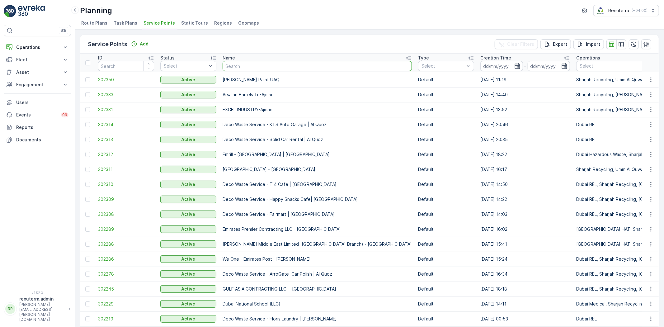
click at [268, 67] on input "text" at bounding box center [317, 66] width 189 height 10
paste input "Deco Waste Service - Salute Workshop | [GEOGRAPHIC_DATA]"
type input "Deco Waste Service - Salute Workshop | [GEOGRAPHIC_DATA]"
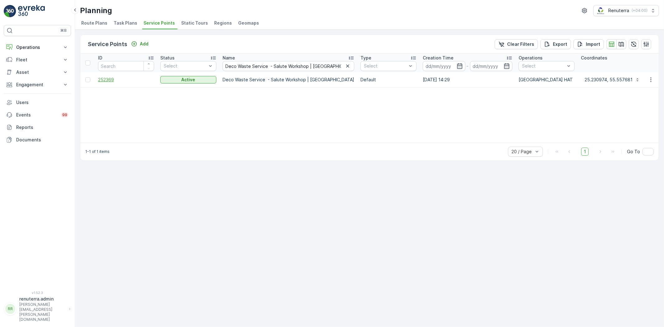
click at [102, 79] on span "252369" at bounding box center [126, 80] width 56 height 6
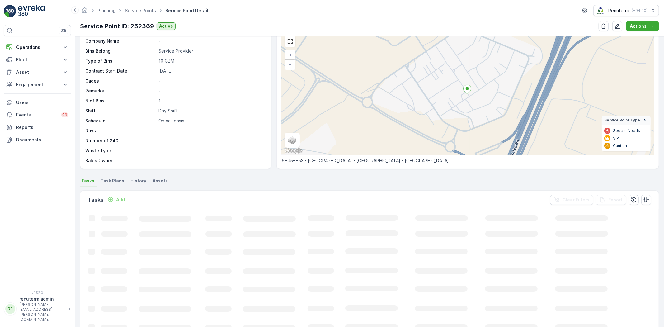
scroll to position [35, 0]
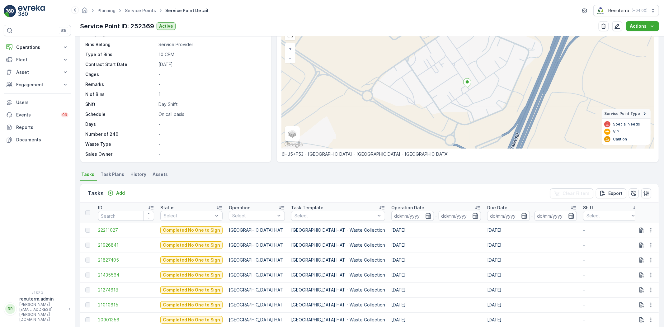
click at [128, 198] on div "Tasks Add Clear Filters Export" at bounding box center [369, 193] width 578 height 19
click at [117, 192] on p "Add" at bounding box center [120, 193] width 9 height 6
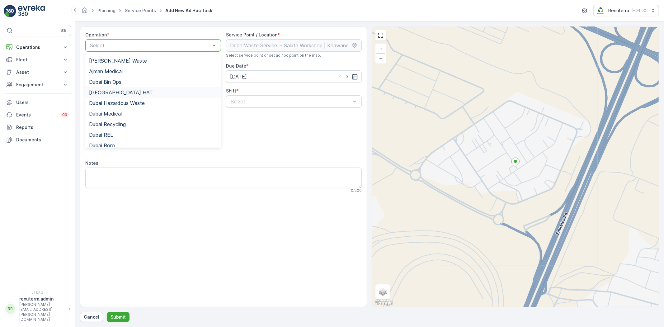
click at [122, 94] on div "[GEOGRAPHIC_DATA] HAT" at bounding box center [153, 93] width 128 height 6
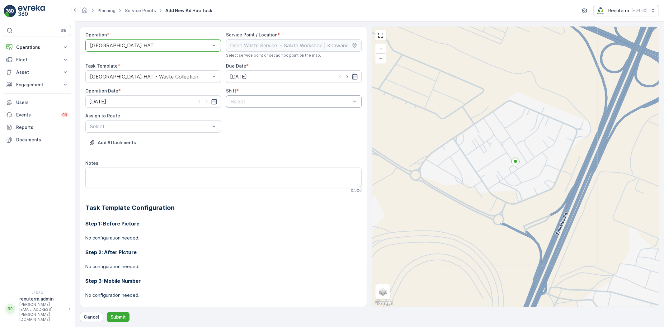
click at [269, 96] on div "Select" at bounding box center [294, 101] width 136 height 12
click at [253, 111] on div "Day Shift" at bounding box center [294, 116] width 136 height 11
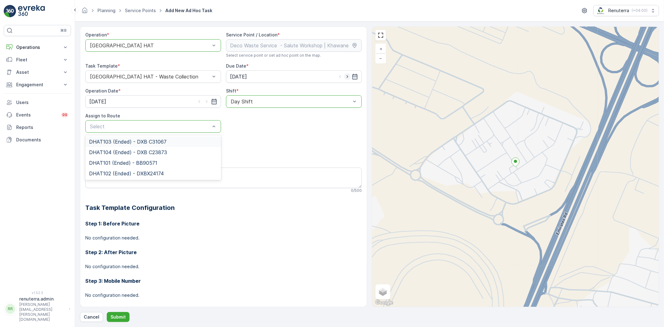
click at [346, 78] on icon "button" at bounding box center [347, 76] width 6 height 6
type input "[DATE]"
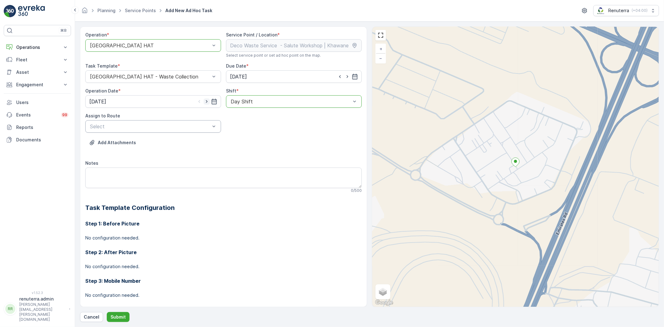
click at [204, 101] on icon "button" at bounding box center [207, 101] width 6 height 6
type input "[DATE]"
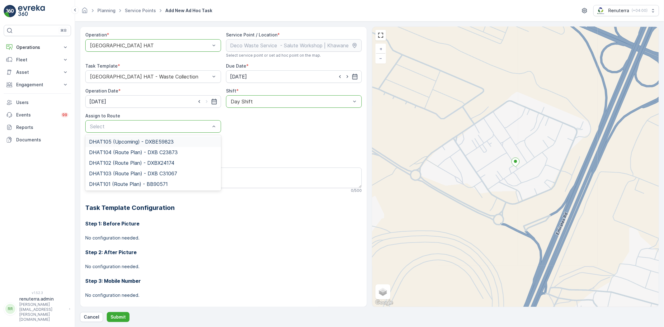
click at [144, 143] on span "DHAT105 (Upcoming) - DXBE59823" at bounding box center [131, 142] width 85 height 6
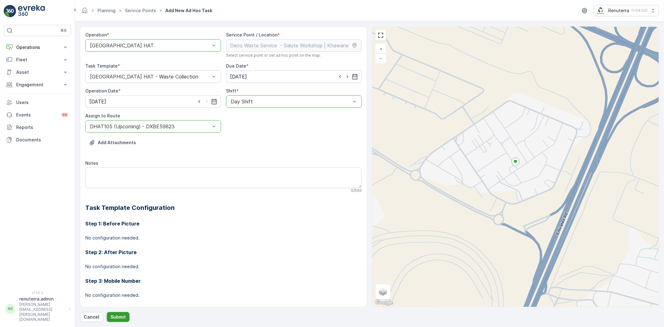
click at [119, 316] on p "Submit" at bounding box center [117, 317] width 15 height 6
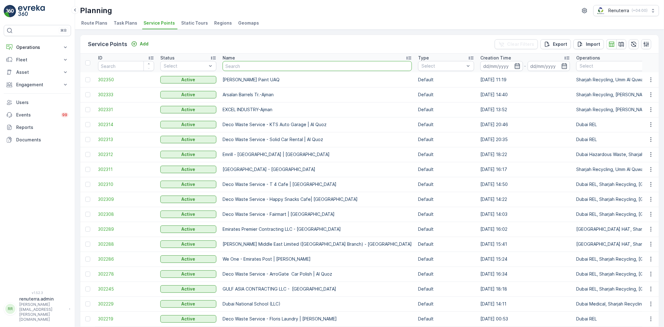
click at [251, 66] on input "text" at bounding box center [317, 66] width 189 height 10
paste input "ARABIAN CONSTRUCTION COMPANY L.L.C. - OMNIYAT | Business Bay"
type input "ARABIAN CONSTRUCTION COMPANY L.L.C. - OMNIYAT | Business Bay"
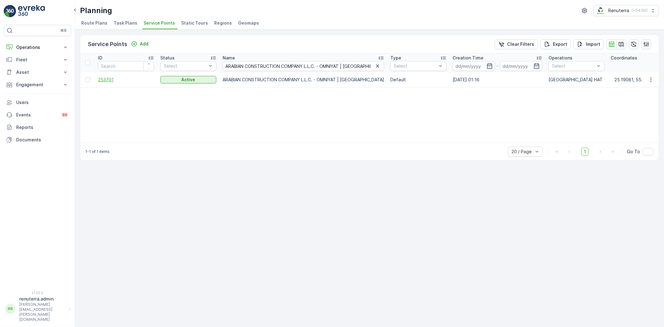
click at [111, 79] on span "253701" at bounding box center [126, 80] width 56 height 6
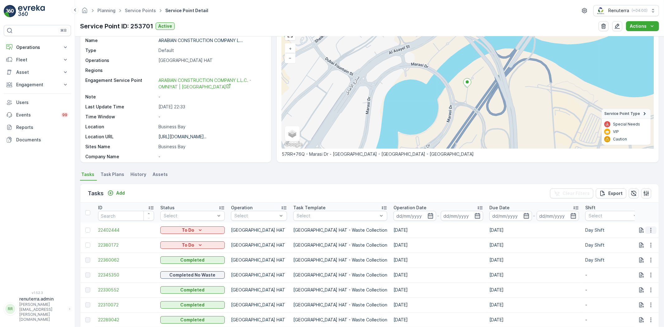
click at [652, 228] on icon "button" at bounding box center [651, 230] width 6 height 6
click at [643, 254] on span "Change Route" at bounding box center [635, 256] width 30 height 6
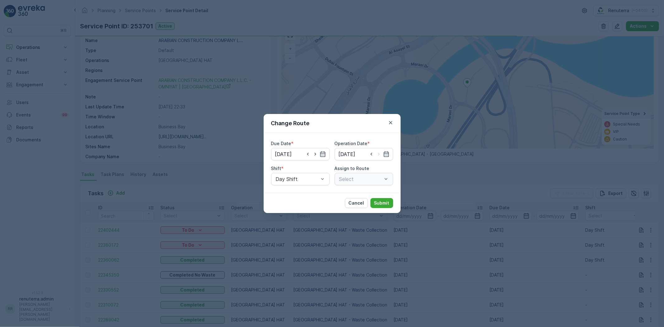
type input "[DATE]"
click at [389, 122] on icon "button" at bounding box center [390, 122] width 3 height 3
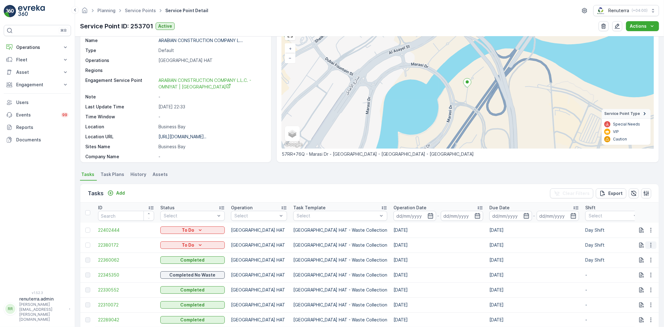
click at [650, 242] on icon "button" at bounding box center [651, 245] width 6 height 6
click at [636, 271] on span "Change Route" at bounding box center [635, 271] width 30 height 6
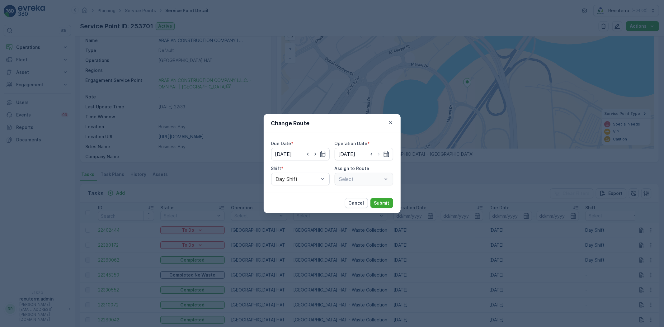
type input "[DATE]"
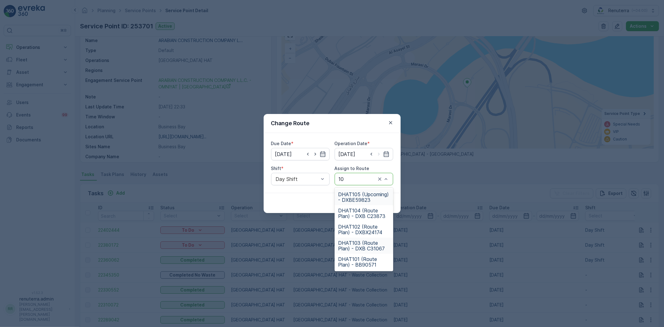
type input "105"
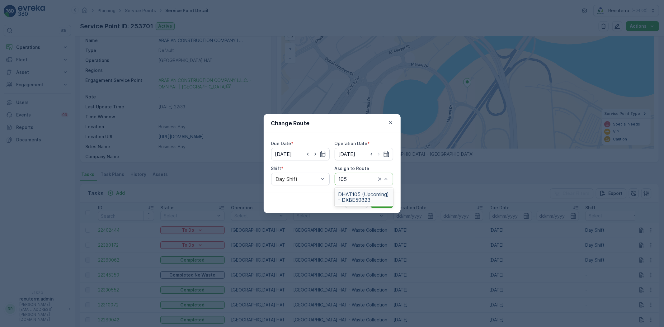
click at [370, 191] on span "DHAT105 (Upcoming) - DXBE59823" at bounding box center [363, 196] width 51 height 11
click at [378, 200] on p "Submit" at bounding box center [381, 203] width 15 height 6
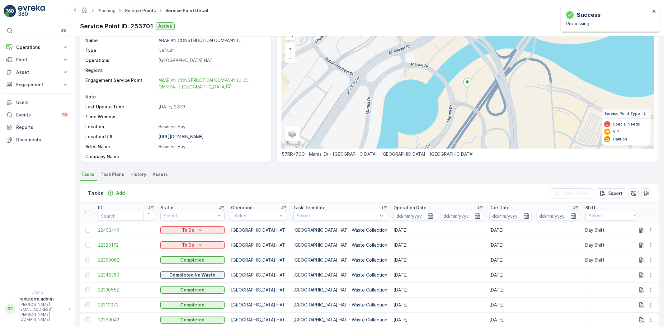
click at [144, 10] on link "Service Points" at bounding box center [140, 10] width 31 height 5
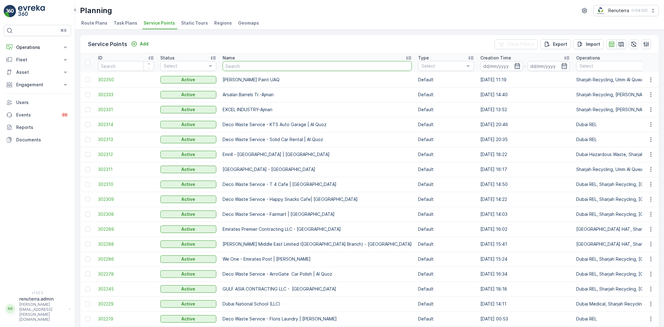
type input "SOBHA CONSTRUCTIONS LLC - RIVERSIDE CRESCENT Module 1 | Ras Al Khor"
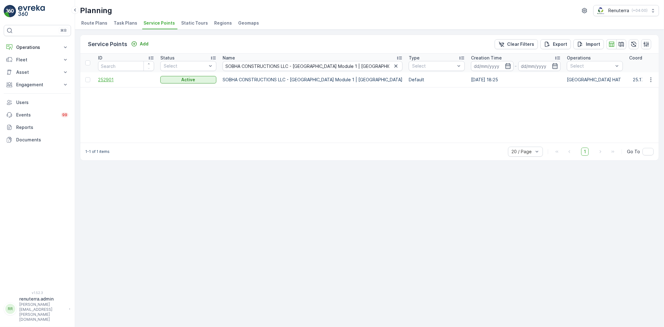
click at [112, 82] on span "252901" at bounding box center [126, 80] width 56 height 6
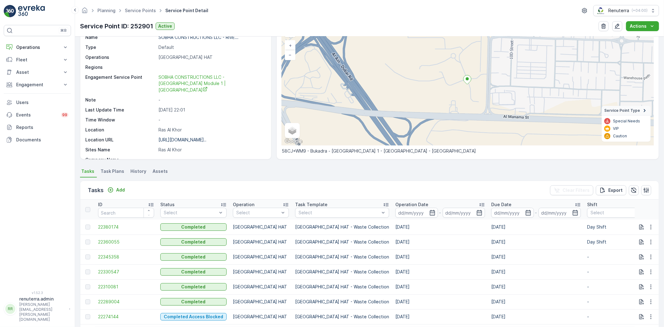
scroll to position [69, 0]
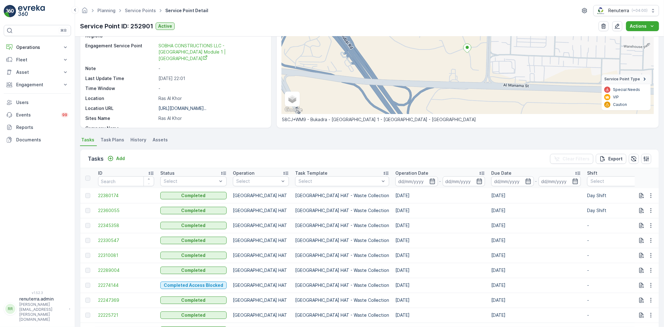
click at [114, 163] on div "Tasks Add Clear Filters Export" at bounding box center [369, 158] width 578 height 19
click at [118, 156] on p "Add" at bounding box center [120, 158] width 9 height 6
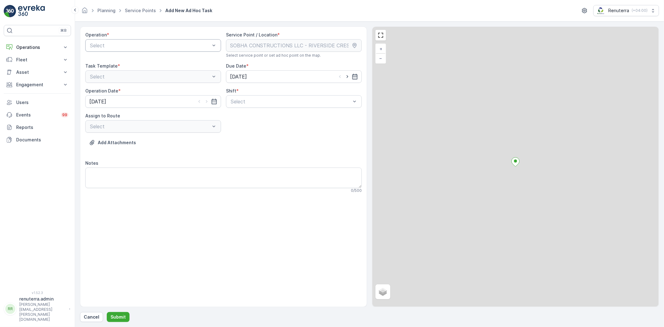
click at [153, 39] on div "Select" at bounding box center [153, 45] width 136 height 12
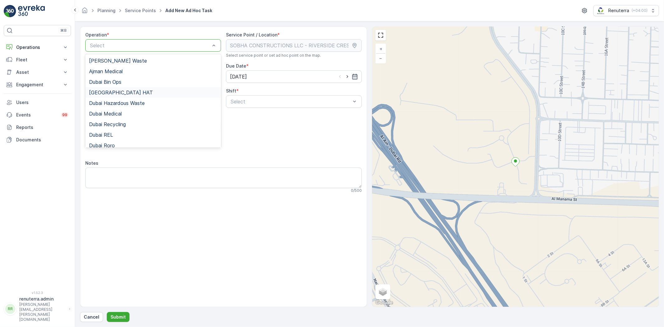
click at [125, 93] on div "[GEOGRAPHIC_DATA] HAT" at bounding box center [153, 93] width 128 height 6
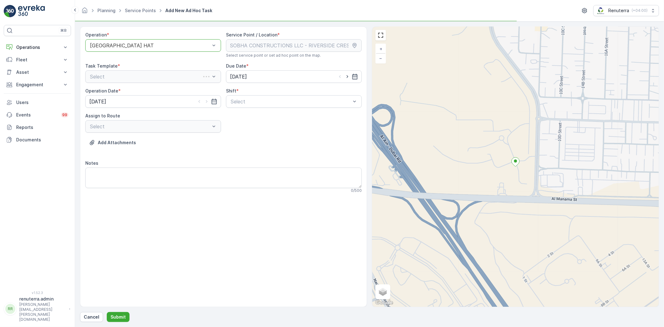
click at [255, 111] on div "Operation * option Dubai HAT, selected. Dubai HAT Service Point / Location * Se…" at bounding box center [223, 115] width 276 height 166
click at [257, 106] on div "Select" at bounding box center [294, 101] width 136 height 12
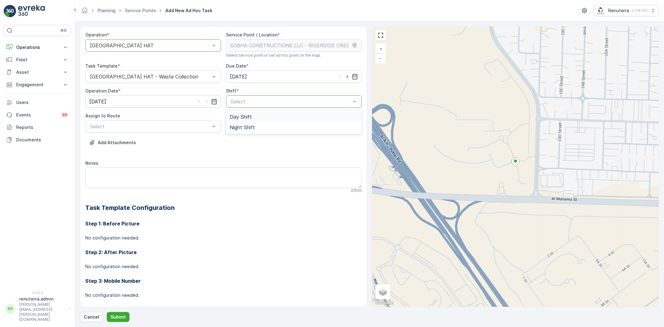
click at [279, 112] on div "Day Shift" at bounding box center [294, 116] width 136 height 11
click at [345, 75] on icon "button" at bounding box center [347, 76] width 6 height 6
type input "[DATE]"
click at [204, 101] on icon "button" at bounding box center [207, 101] width 6 height 6
type input "[DATE]"
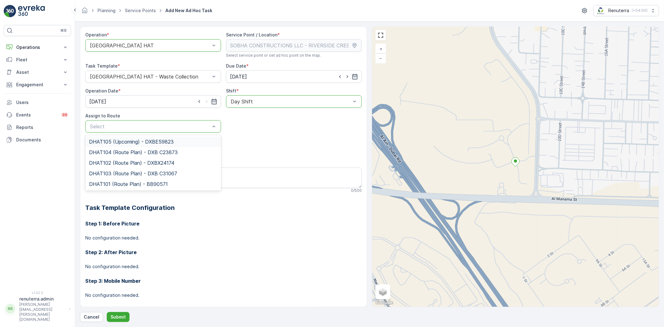
click at [134, 140] on span "DHAT105 (Upcoming) - DXBE59823" at bounding box center [131, 142] width 85 height 6
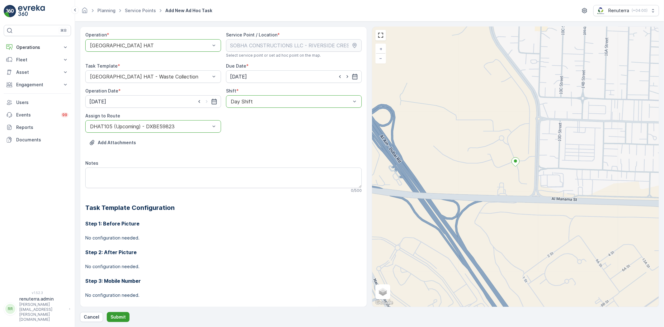
click at [120, 321] on button "Submit" at bounding box center [118, 317] width 23 height 10
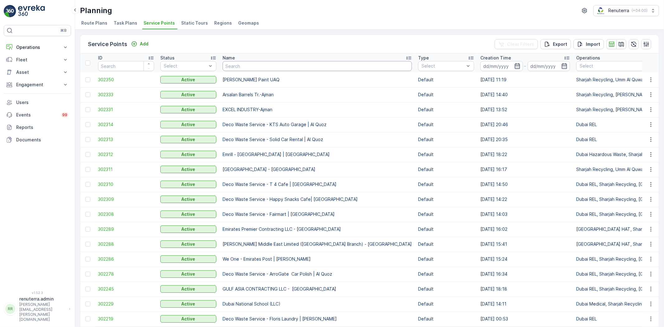
click at [251, 64] on input "text" at bounding box center [317, 66] width 189 height 10
paste input "Motor World Workshop LLC"
type input "Motor World Workshop LLC"
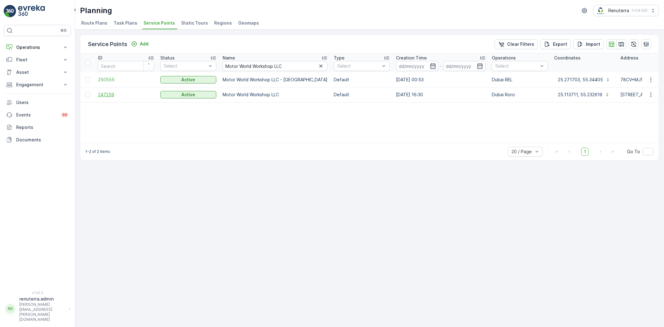
click at [99, 93] on span "247259" at bounding box center [126, 95] width 56 height 6
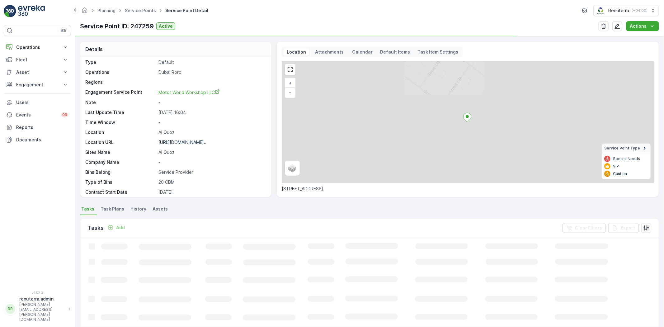
scroll to position [35, 0]
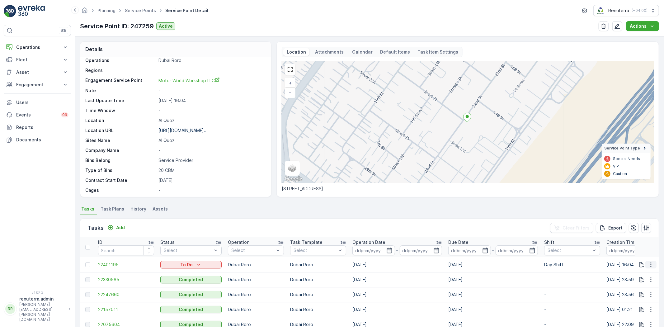
click at [648, 265] on icon "button" at bounding box center [651, 264] width 6 height 6
click at [633, 291] on span "Change Route" at bounding box center [635, 291] width 30 height 6
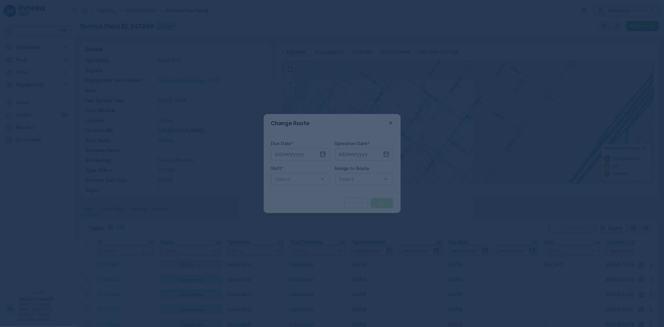
type input "[DATE]"
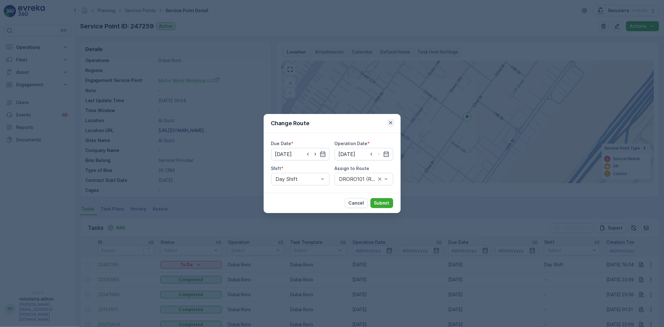
click at [392, 120] on icon "button" at bounding box center [390, 123] width 6 height 6
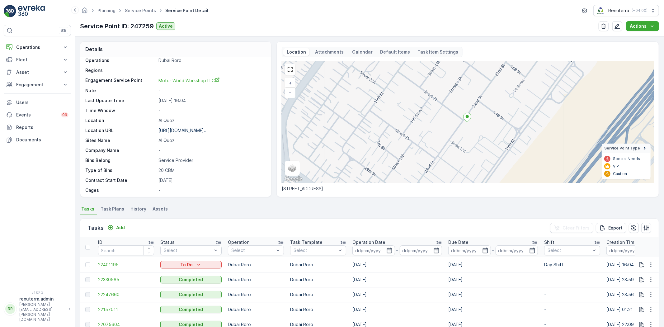
click at [146, 2] on div "Planning Service Points Service Point Detail Renuterra ( +04:00 ) Service Point…" at bounding box center [369, 18] width 589 height 36
click at [147, 8] on link "Service Points" at bounding box center [140, 10] width 31 height 5
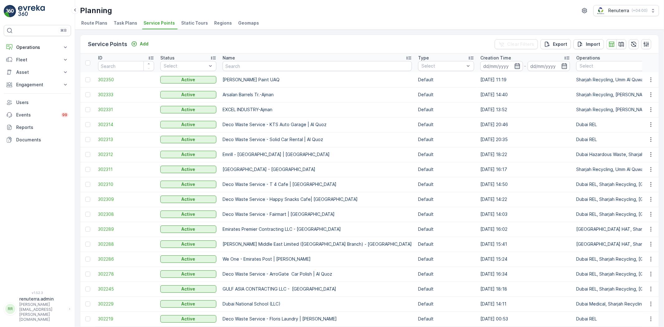
click at [247, 71] on th "Name" at bounding box center [316, 63] width 195 height 19
click at [247, 67] on input "text" at bounding box center [317, 66] width 189 height 10
paste input "KTC INTERNATIONAL LANDSCAPING - Emirates Towers - SZR"
type input "KTC INTERNATIONAL LANDSCAPING - Emirates Towers - SZR"
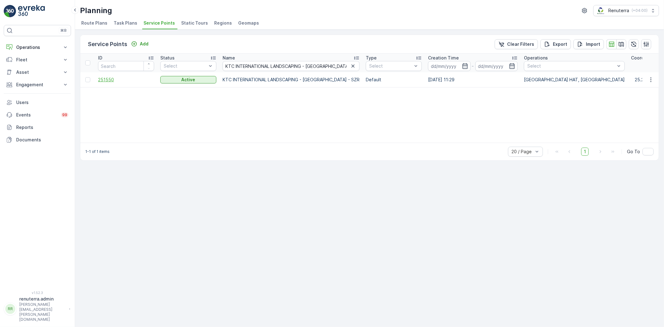
click at [107, 77] on span "251550" at bounding box center [126, 80] width 56 height 6
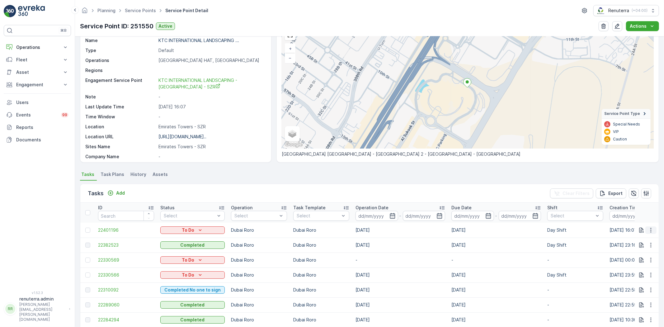
click at [649, 228] on icon "button" at bounding box center [651, 230] width 6 height 6
click at [632, 254] on span "Change Route" at bounding box center [635, 256] width 30 height 6
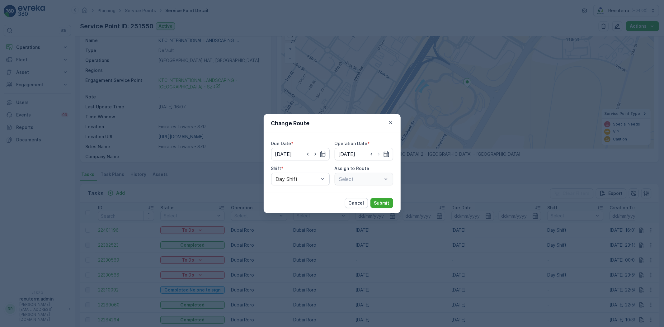
type input "[DATE]"
click at [393, 122] on icon "button" at bounding box center [390, 123] width 6 height 6
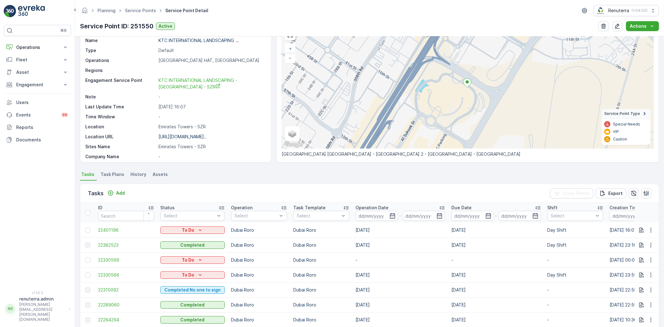
click at [131, 14] on ul "Service Points" at bounding box center [144, 10] width 40 height 9
click at [134, 10] on link "Service Points" at bounding box center [140, 10] width 31 height 5
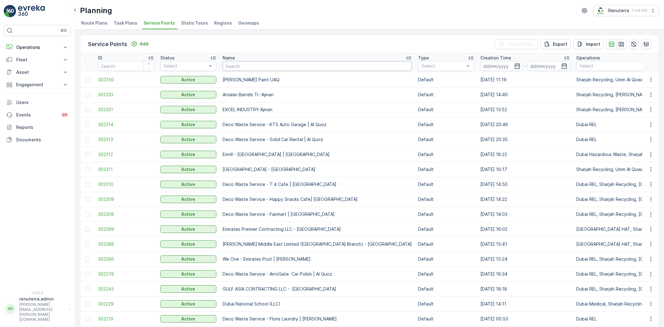
click at [241, 68] on input "text" at bounding box center [317, 66] width 189 height 10
paste input "Berkely Al marooj Furjan"
type input "Berkely Al marooj Furjan"
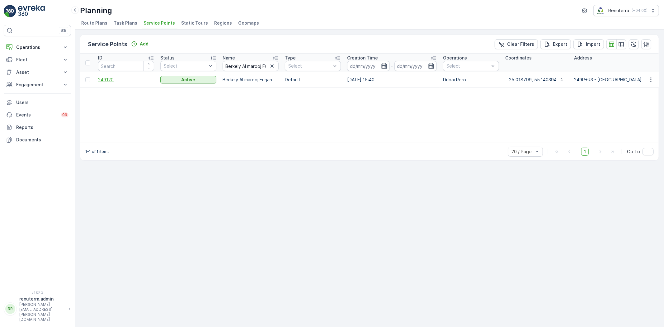
click at [104, 77] on span "249120" at bounding box center [126, 80] width 56 height 6
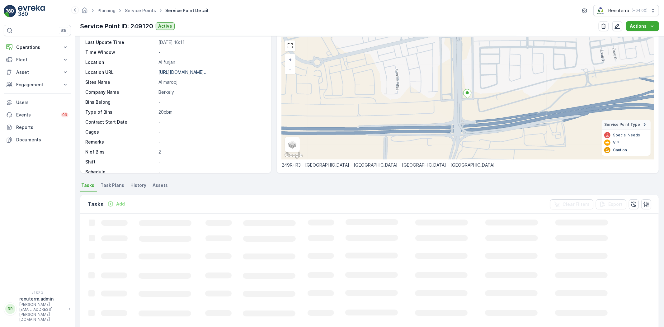
scroll to position [35, 0]
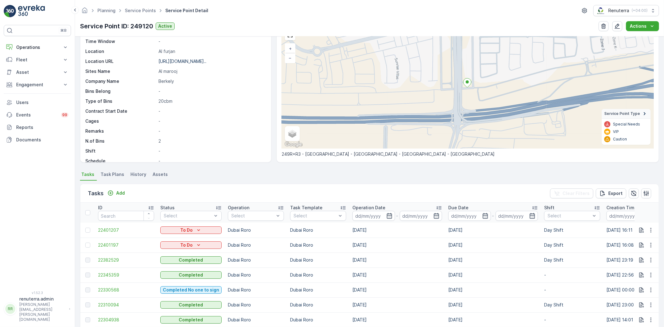
click at [131, 14] on ul "Service Points" at bounding box center [144, 10] width 40 height 9
click at [134, 12] on link "Service Points" at bounding box center [140, 10] width 31 height 5
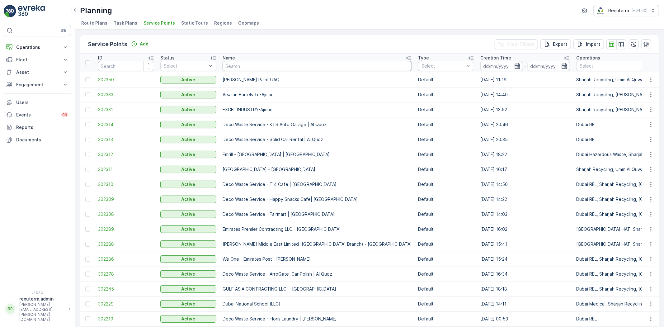
click at [235, 68] on input "text" at bounding box center [317, 66] width 189 height 10
paste input "Wade Adams Project (EM836) - Nad Al Sheba"
type input "Wade Adams Project (EM836) - Nad Al Sheba"
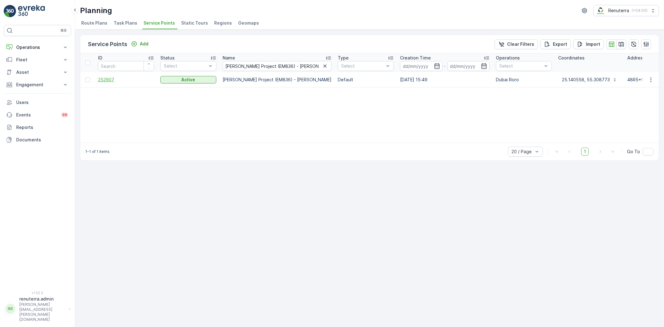
click at [111, 80] on span "252907" at bounding box center [126, 80] width 56 height 6
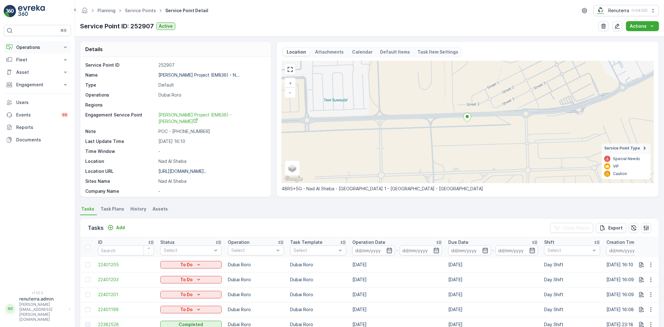
click at [13, 47] on button "Operations" at bounding box center [37, 47] width 67 height 12
click at [19, 71] on link "Routes & Tasks" at bounding box center [42, 75] width 58 height 9
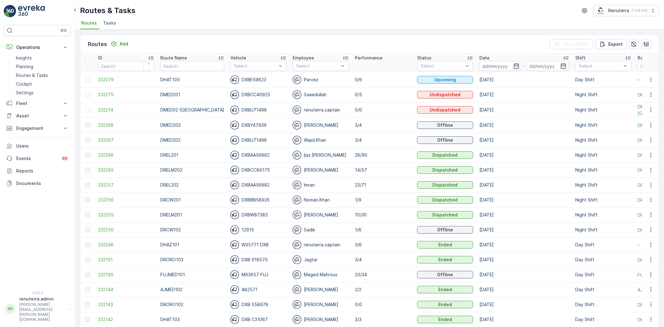
click at [106, 21] on span "Tasks" at bounding box center [109, 23] width 13 height 6
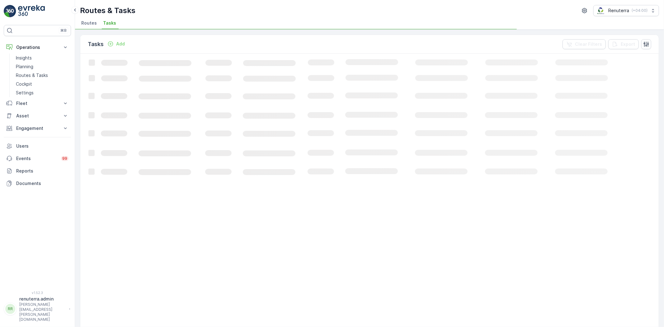
click at [87, 23] on span "Routes" at bounding box center [89, 23] width 16 height 6
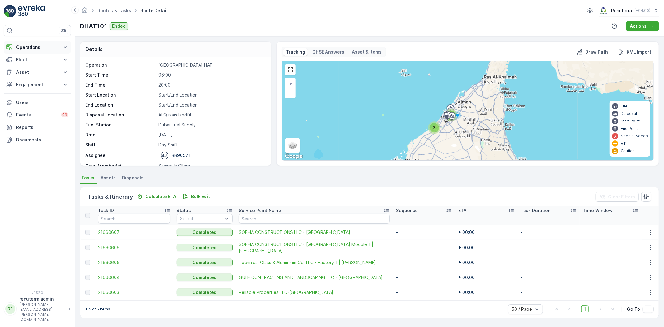
click at [28, 48] on p "Operations" at bounding box center [37, 47] width 42 height 6
click at [28, 69] on p "Planning" at bounding box center [24, 66] width 17 height 6
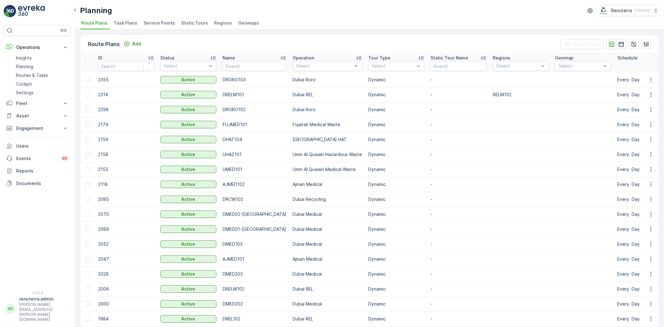
click at [188, 30] on div "Route Plans Add Clear Filters ID Status Select Name Operation Select Tour Type …" at bounding box center [369, 178] width 589 height 297
click at [164, 21] on span "Service Points" at bounding box center [158, 23] width 31 height 6
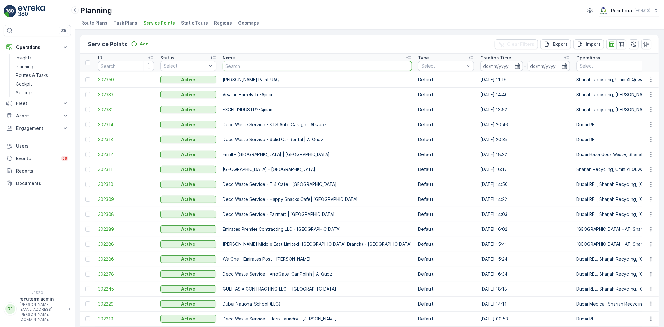
click at [258, 68] on input "text" at bounding box center [317, 66] width 189 height 10
type input "nephro"
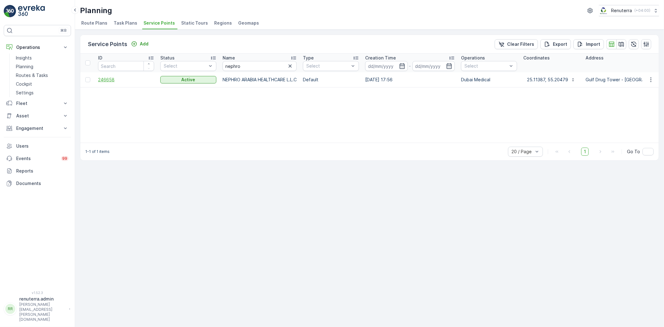
click at [110, 79] on span "246658" at bounding box center [126, 80] width 56 height 6
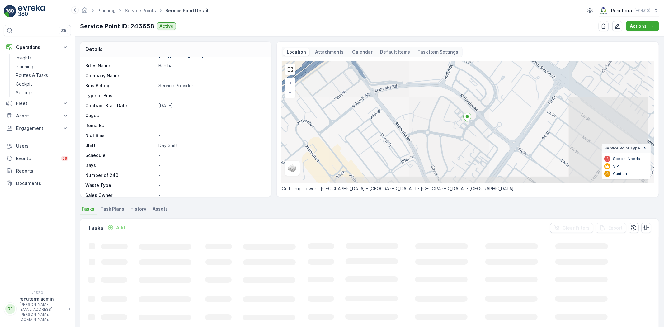
scroll to position [116, 0]
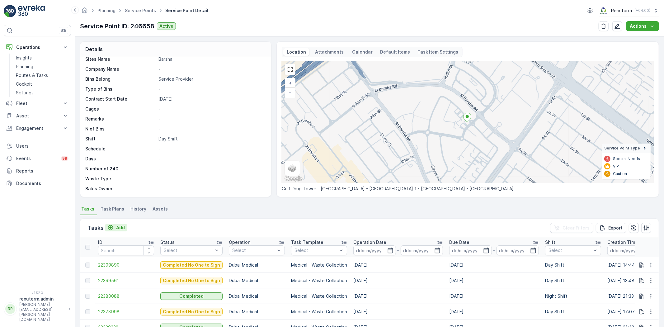
click at [118, 228] on p "Add" at bounding box center [120, 227] width 9 height 6
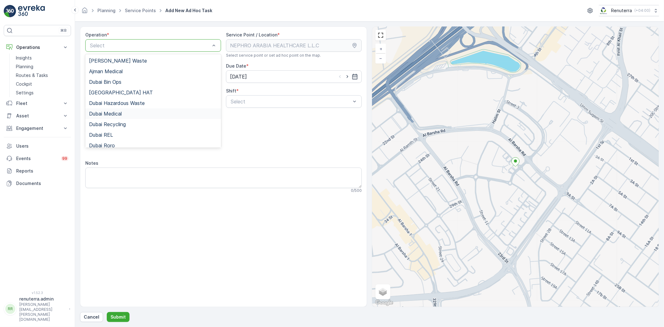
click at [123, 115] on div "Dubai Medical" at bounding box center [153, 114] width 128 height 6
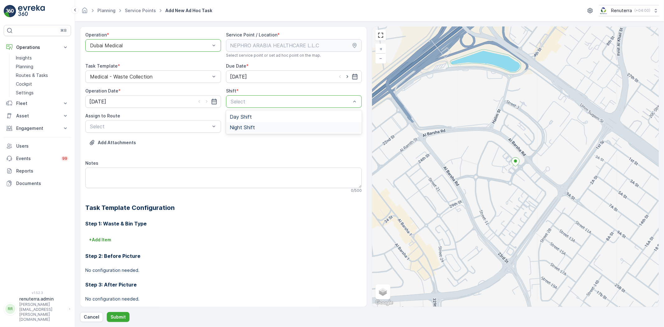
click at [240, 123] on div "Night Shift" at bounding box center [294, 127] width 136 height 11
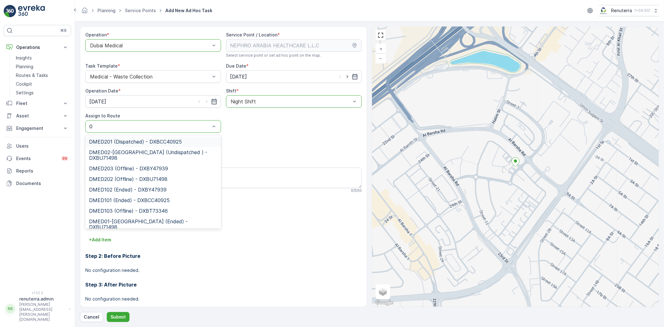
type input "02"
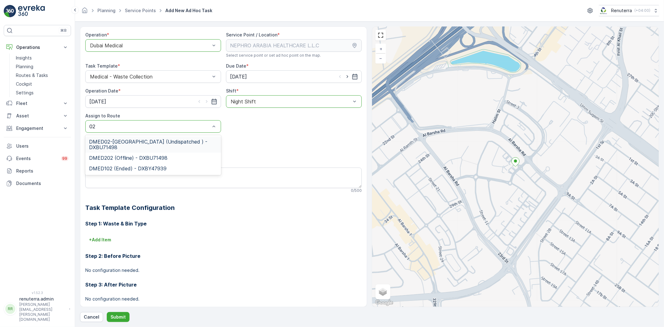
click at [153, 147] on span "DMED02-[GEOGRAPHIC_DATA] (Undispatched ) - DXBU71498" at bounding box center [153, 144] width 128 height 11
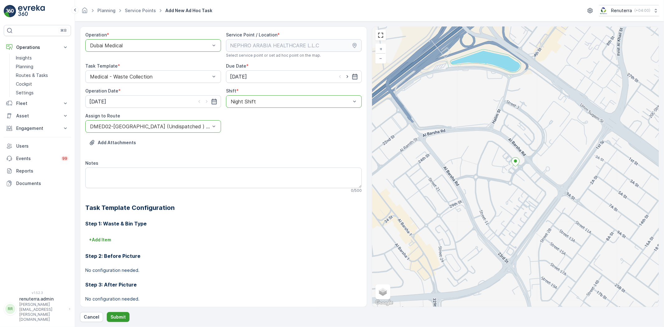
click at [115, 313] on button "Submit" at bounding box center [118, 317] width 23 height 10
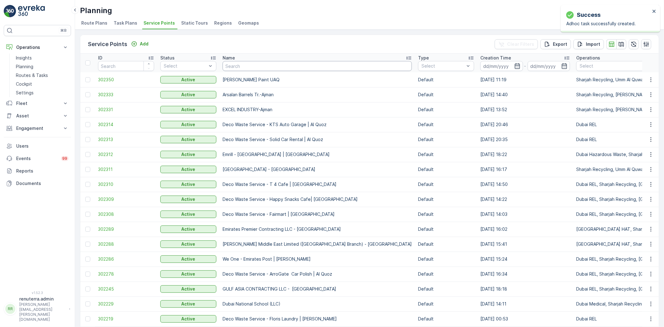
click at [263, 68] on input "text" at bounding box center [317, 66] width 189 height 10
type input "nephr"
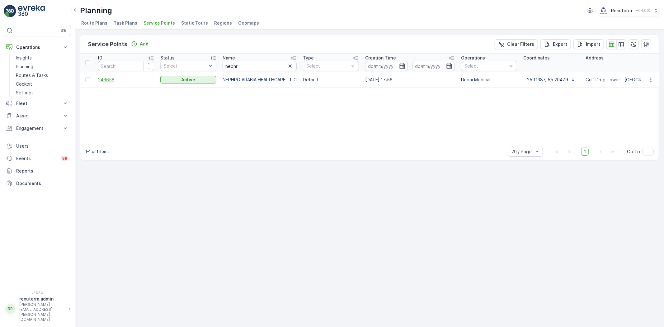
click at [113, 82] on span "246658" at bounding box center [126, 80] width 56 height 6
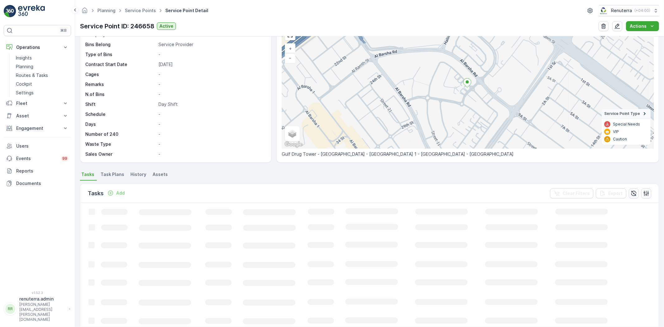
scroll to position [69, 0]
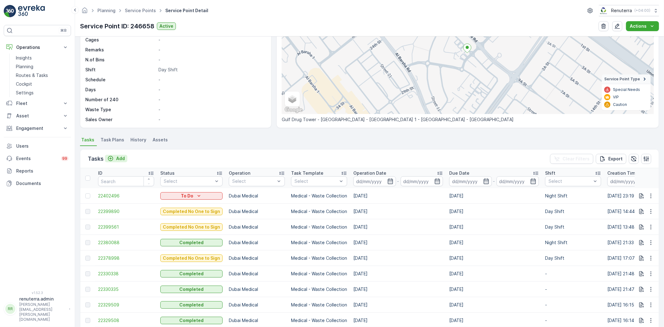
click at [122, 155] on button "Add" at bounding box center [116, 158] width 22 height 7
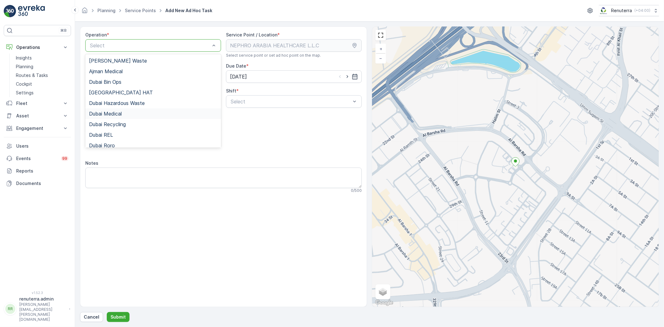
click at [119, 113] on span "Dubai Medical" at bounding box center [105, 114] width 33 height 6
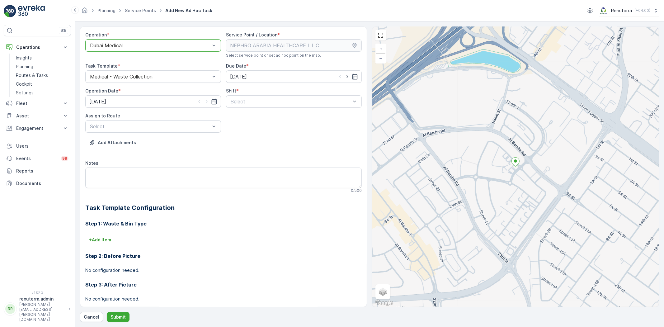
click at [254, 107] on div "Select" at bounding box center [294, 101] width 136 height 12
click at [245, 116] on span "Day Shift" at bounding box center [241, 117] width 22 height 6
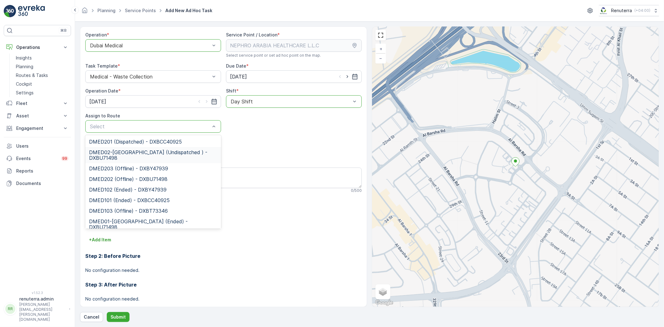
click at [163, 149] on span "DMED02-[GEOGRAPHIC_DATA] (Undispatched ) - DXBU71498" at bounding box center [153, 154] width 128 height 11
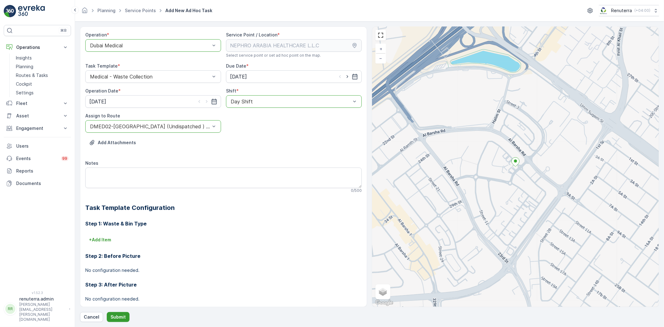
click at [117, 317] on p "Submit" at bounding box center [117, 317] width 15 height 6
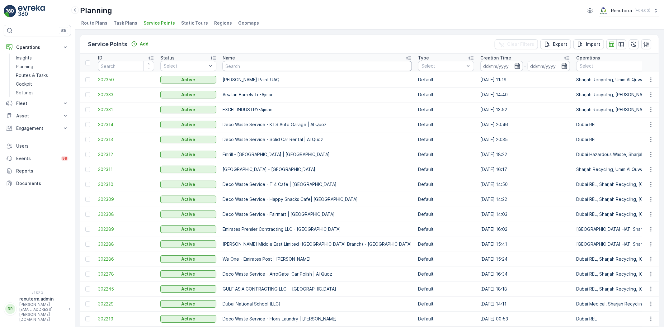
click at [275, 65] on input "text" at bounding box center [317, 66] width 189 height 10
type input "salam"
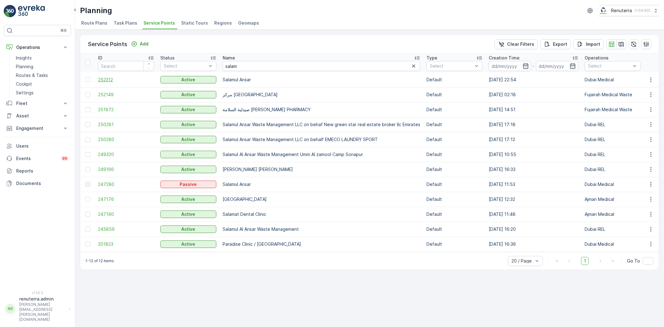
click at [107, 77] on span "252312" at bounding box center [126, 80] width 56 height 6
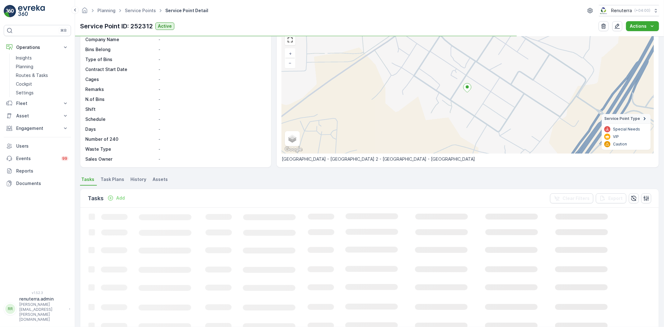
scroll to position [69, 0]
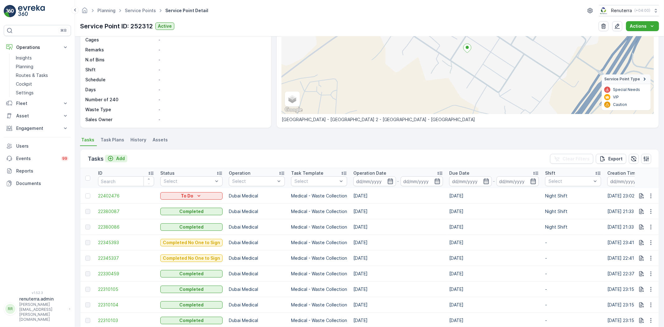
click at [124, 159] on p "Add" at bounding box center [120, 158] width 9 height 6
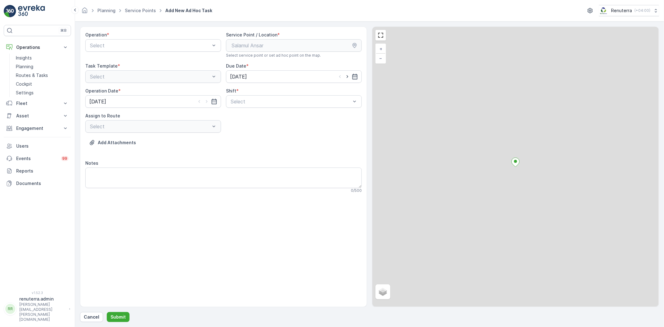
click at [115, 37] on div "Operation *" at bounding box center [153, 35] width 136 height 6
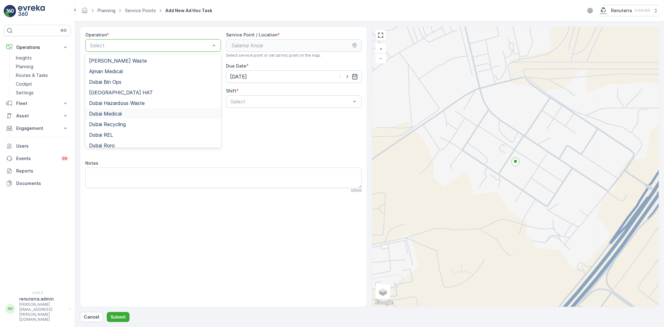
click at [107, 113] on span "Dubai Medical" at bounding box center [105, 114] width 33 height 6
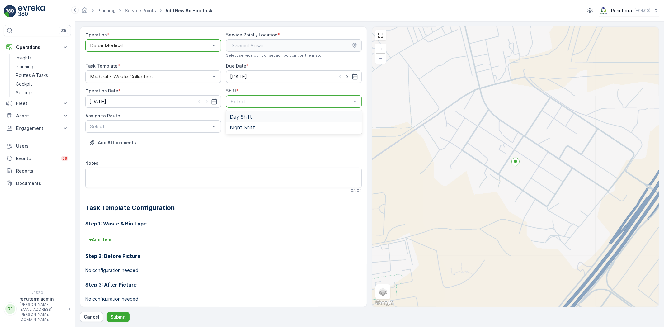
click at [263, 96] on div "Select" at bounding box center [294, 101] width 136 height 12
click at [245, 121] on div "Day Shift" at bounding box center [294, 116] width 136 height 11
click at [251, 106] on div "Day Shift" at bounding box center [294, 101] width 136 height 12
click at [243, 129] on span "Night Shift" at bounding box center [242, 127] width 25 height 6
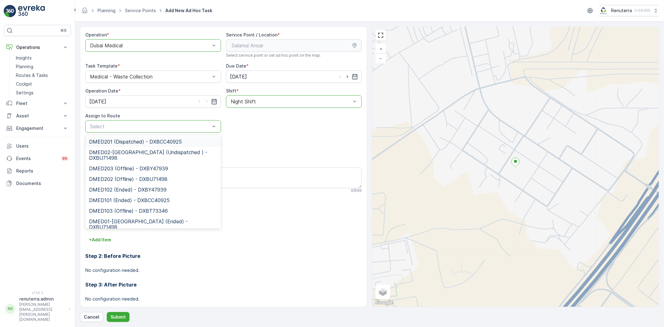
click at [162, 130] on div "Select" at bounding box center [153, 126] width 136 height 12
drag, startPoint x: 140, startPoint y: 154, endPoint x: 128, endPoint y: 205, distance: 52.6
click at [140, 154] on span "DMED02-Khawaneej Yard (Undispatched ) - DXBU71498" at bounding box center [153, 154] width 128 height 11
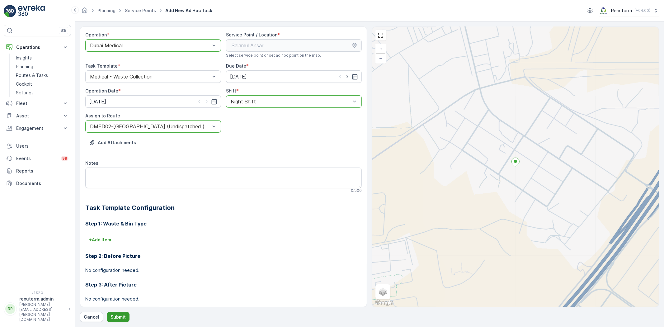
click at [115, 318] on p "Submit" at bounding box center [117, 317] width 15 height 6
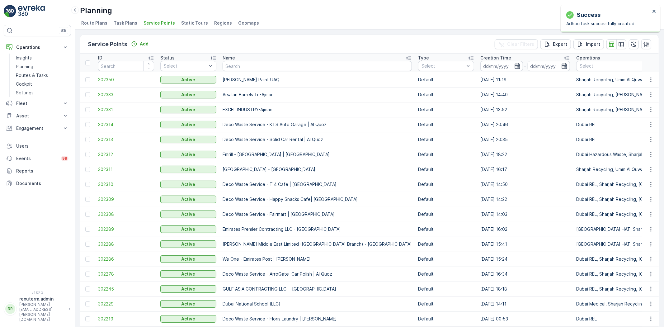
click at [238, 59] on div "Name" at bounding box center [317, 58] width 189 height 6
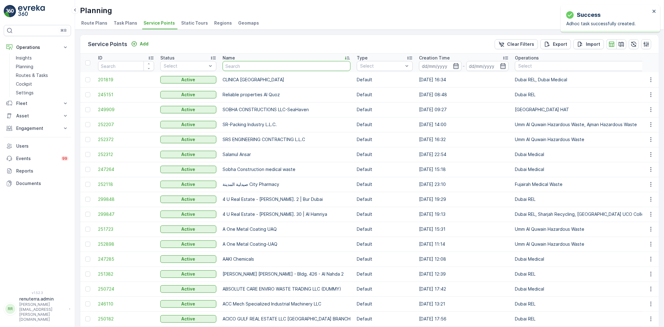
click at [245, 66] on input "text" at bounding box center [287, 66] width 128 height 10
type input "sa"
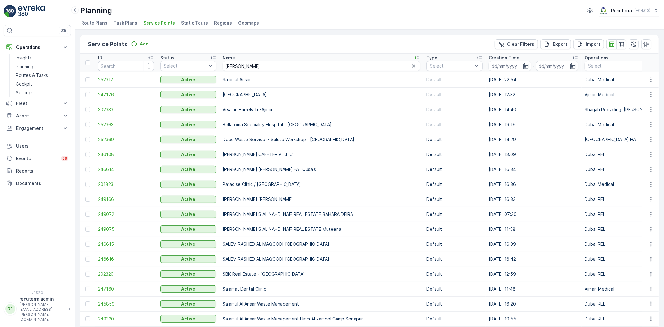
drag, startPoint x: 244, startPoint y: 73, endPoint x: 256, endPoint y: 66, distance: 13.5
click at [256, 66] on input "sal" at bounding box center [322, 66] width 198 height 10
click at [110, 79] on span "252312" at bounding box center [126, 80] width 56 height 6
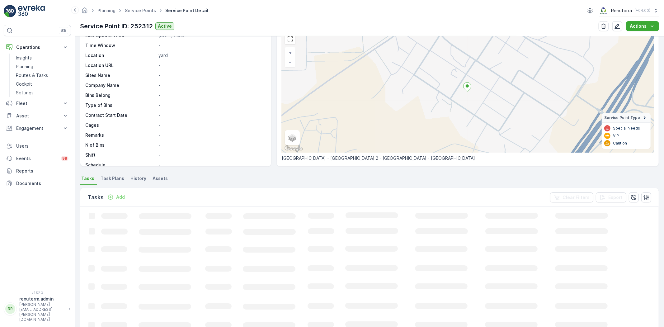
scroll to position [65, 0]
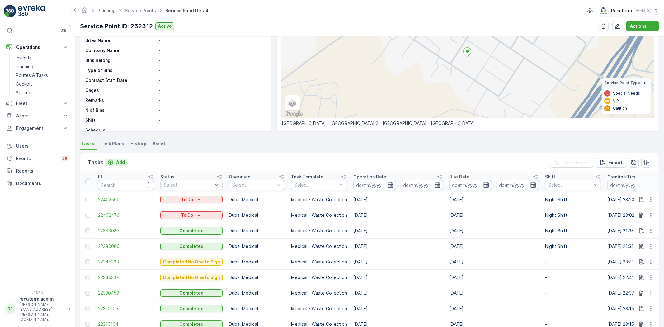
click at [123, 162] on p "Add" at bounding box center [120, 162] width 9 height 6
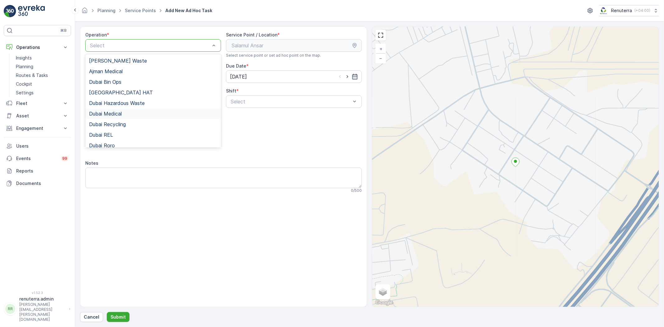
click at [127, 111] on div "Dubai Medical" at bounding box center [153, 114] width 128 height 6
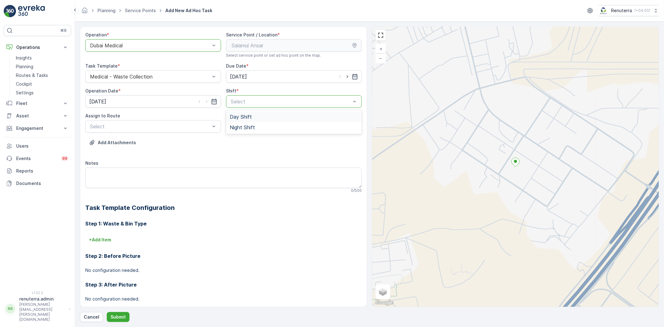
click at [241, 107] on div "Select" at bounding box center [294, 101] width 136 height 12
click at [244, 122] on div "Night Shift" at bounding box center [294, 127] width 136 height 11
click at [171, 122] on div "Select" at bounding box center [153, 126] width 136 height 12
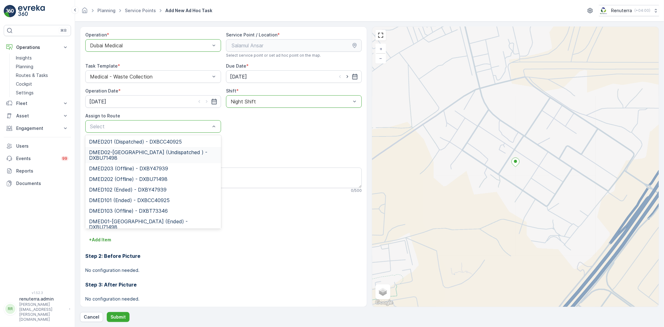
click at [139, 154] on span "DMED02-Khawaneej Yard (Undispatched ) - DXBU71498" at bounding box center [153, 154] width 128 height 11
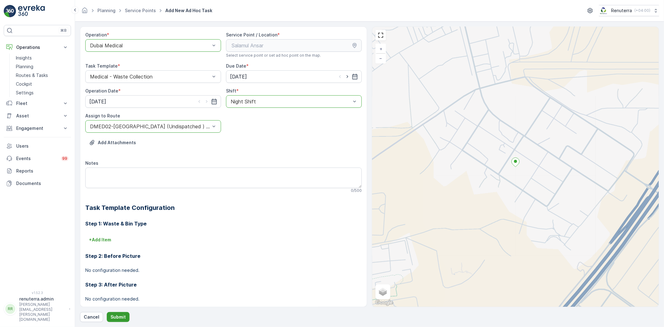
click at [114, 320] on button "Submit" at bounding box center [118, 317] width 23 height 10
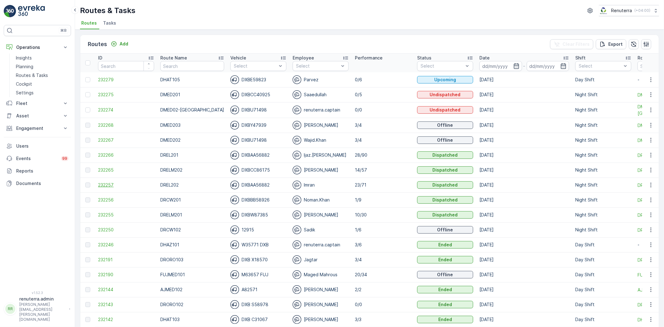
click at [100, 183] on span "232257" at bounding box center [126, 185] width 56 height 6
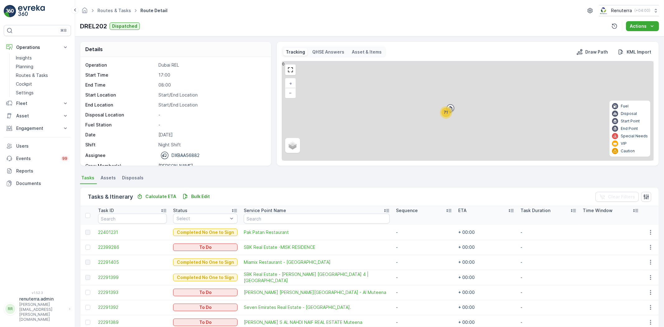
scroll to position [35, 0]
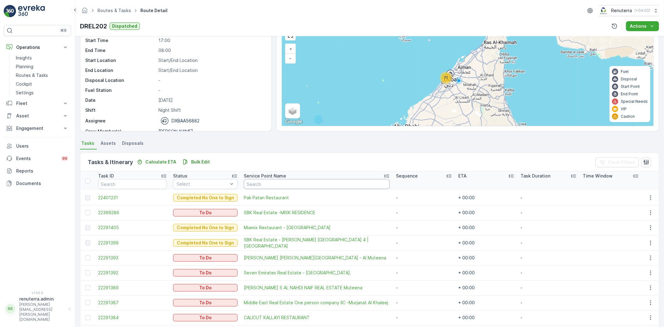
click at [264, 186] on input "text" at bounding box center [317, 184] width 146 height 10
type input "sbk"
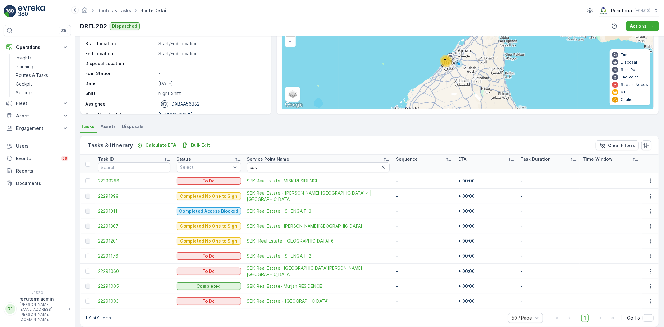
scroll to position [58, 0]
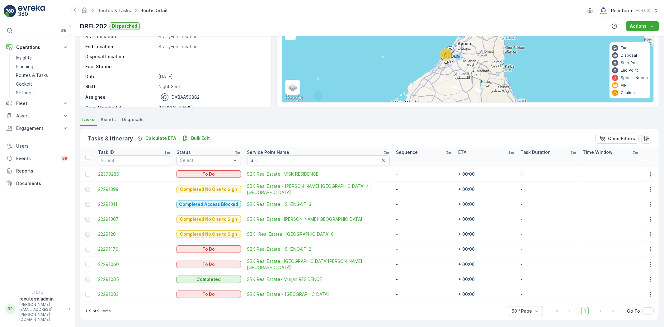
click at [104, 172] on span "22399286" at bounding box center [134, 174] width 72 height 6
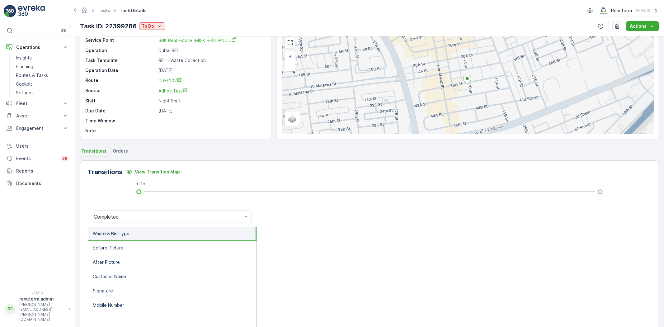
scroll to position [65, 0]
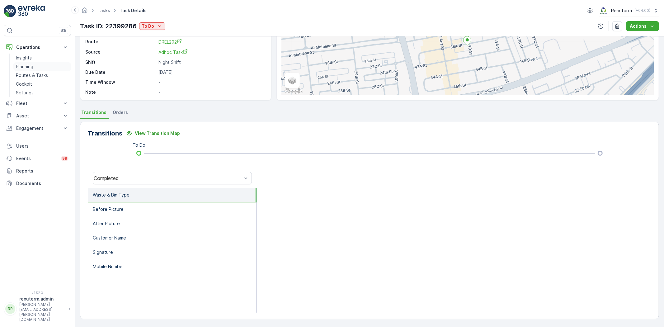
click at [24, 69] on p "Planning" at bounding box center [24, 66] width 17 height 6
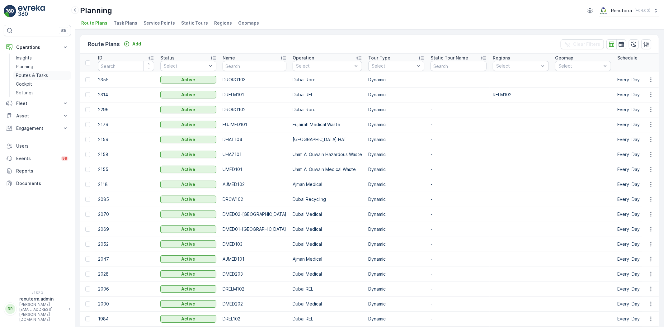
click at [42, 74] on p "Routes & Tasks" at bounding box center [32, 75] width 32 height 6
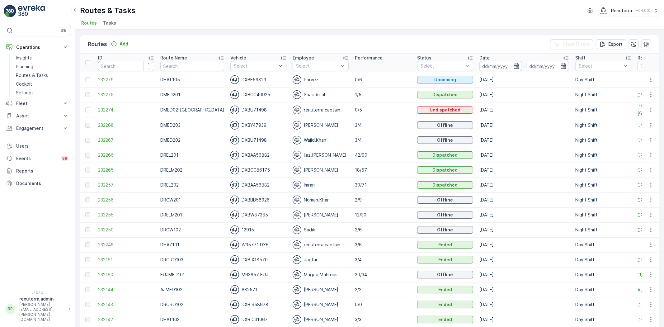
click at [103, 110] on span "232274" at bounding box center [126, 110] width 56 height 6
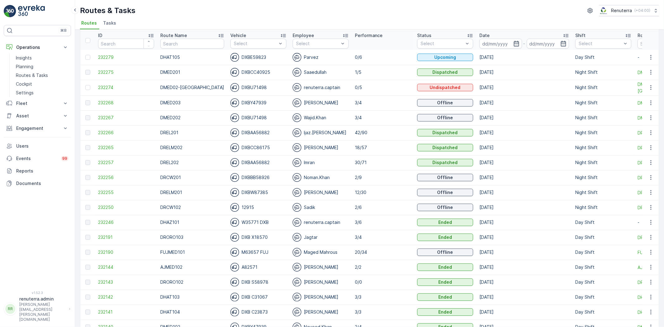
scroll to position [35, 0]
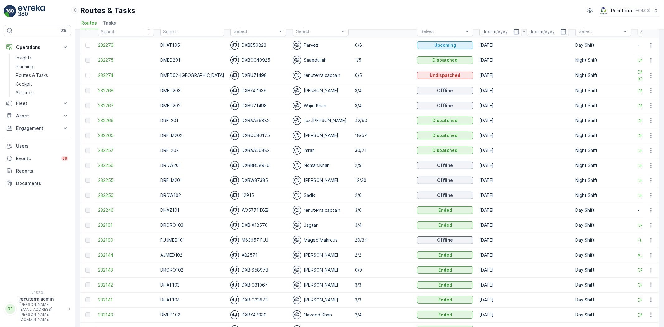
click at [104, 195] on span "232250" at bounding box center [126, 195] width 56 height 6
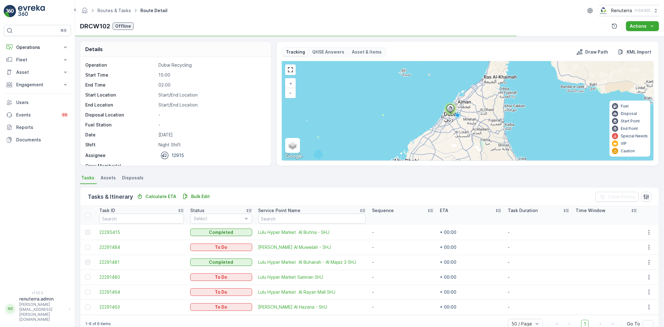
scroll to position [20, 0]
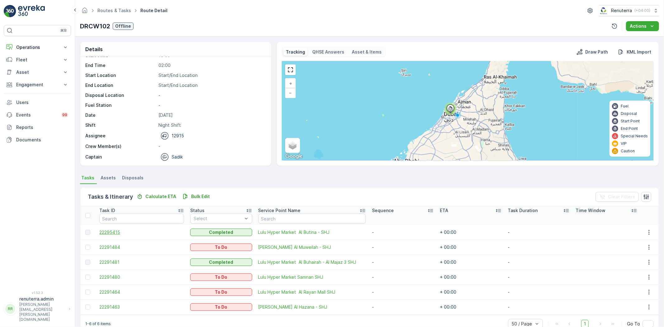
click at [110, 231] on span "22295415" at bounding box center [141, 232] width 85 height 6
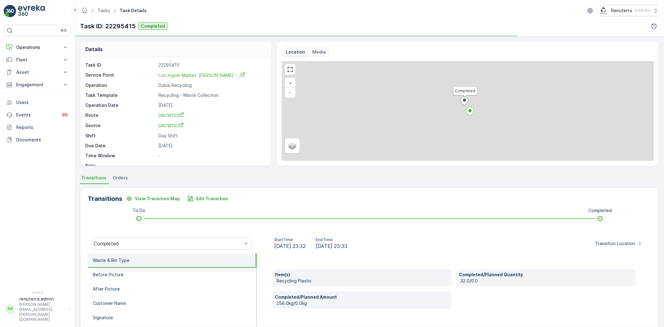
scroll to position [35, 0]
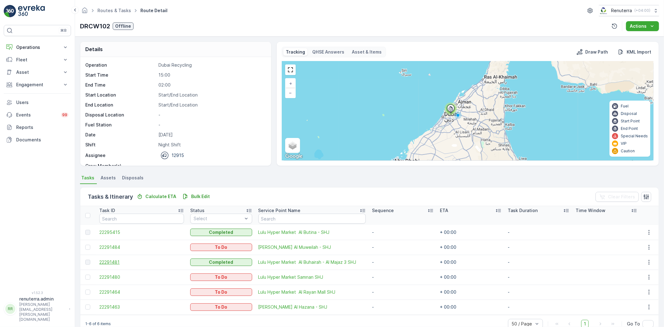
click at [112, 261] on span "22291481" at bounding box center [141, 262] width 85 height 6
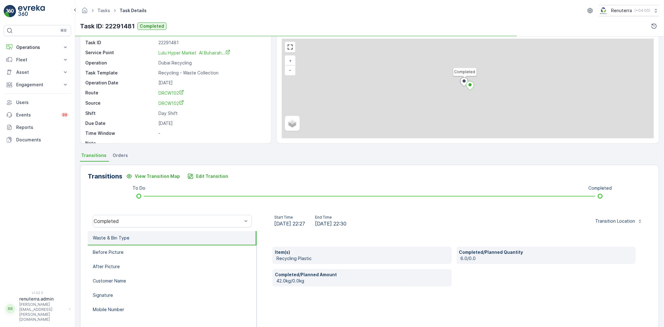
scroll to position [35, 0]
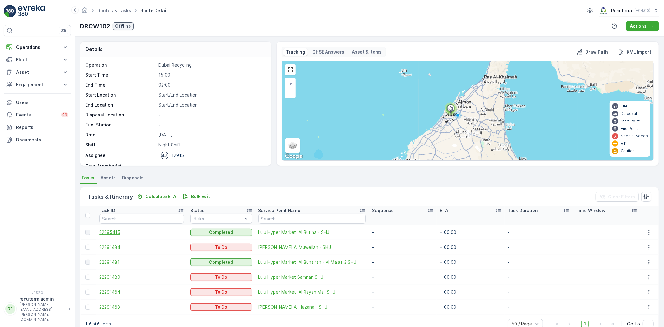
click at [114, 233] on span "22295415" at bounding box center [141, 232] width 85 height 6
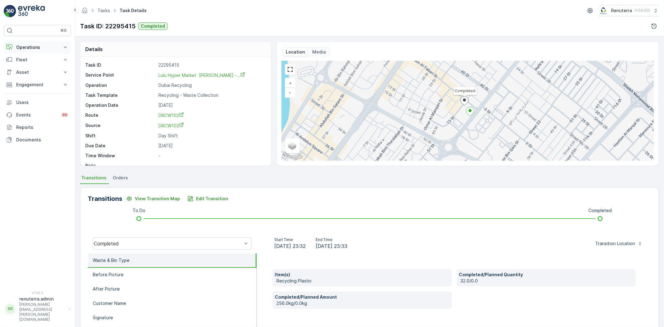
click at [26, 43] on button "Operations" at bounding box center [37, 47] width 67 height 12
click at [30, 75] on p "Routes & Tasks" at bounding box center [32, 75] width 32 height 6
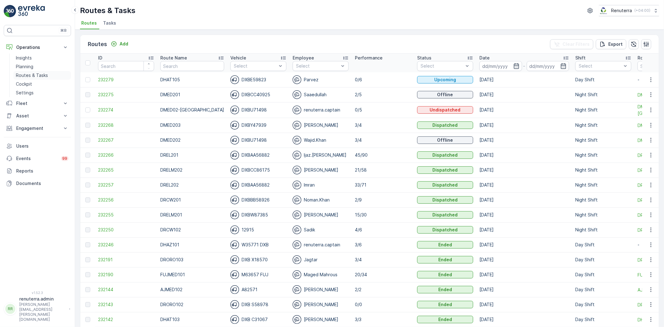
click at [32, 73] on p "Routes & Tasks" at bounding box center [32, 75] width 32 height 6
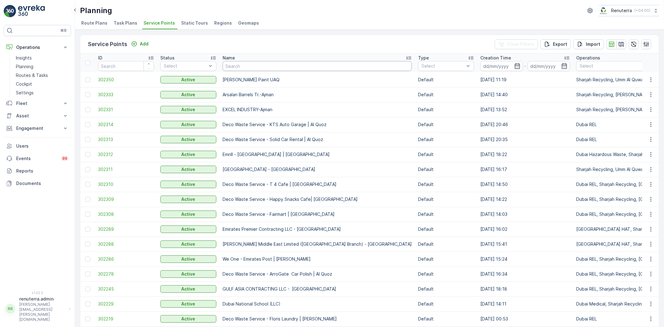
drag, startPoint x: 0, startPoint y: 0, endPoint x: 241, endPoint y: 66, distance: 249.7
click at [241, 66] on input "text" at bounding box center [317, 66] width 189 height 10
paste input "huraiz umm ramool"
type input "huraiz umm ramool"
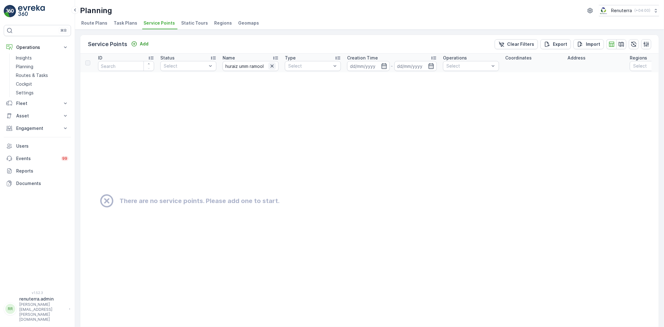
click at [272, 68] on icon "button" at bounding box center [272, 66] width 6 height 6
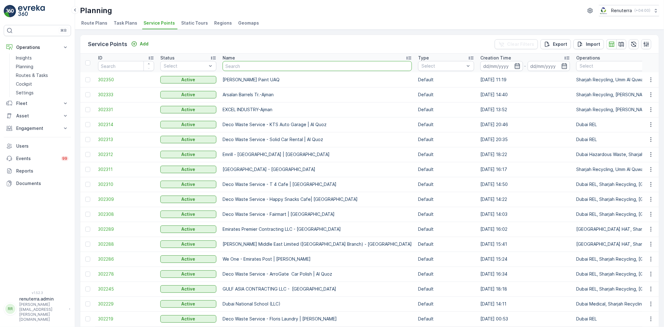
click at [269, 70] on input "text" at bounding box center [317, 66] width 189 height 10
type input "al h"
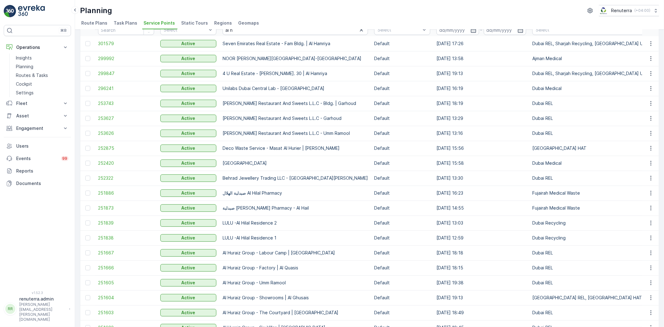
scroll to position [70, 0]
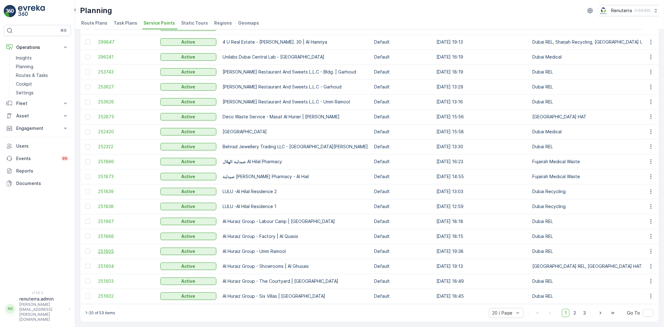
click at [103, 248] on span "251605" at bounding box center [126, 251] width 56 height 6
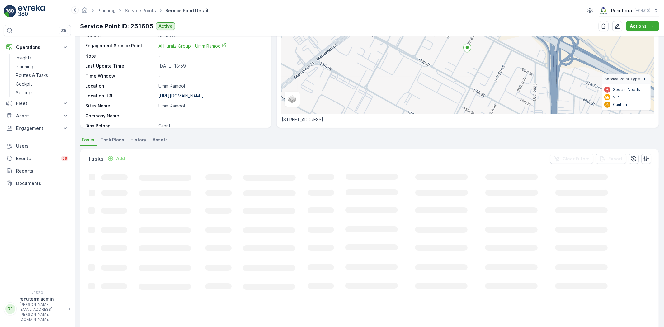
scroll to position [104, 0]
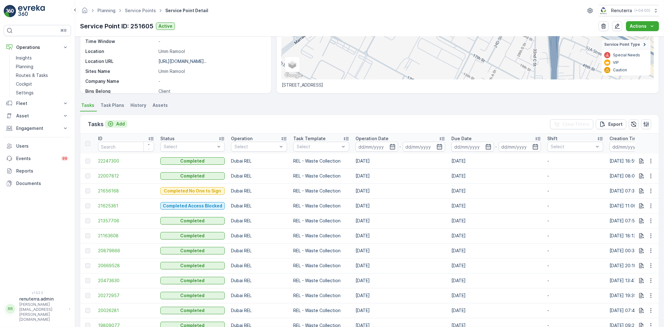
click at [122, 122] on p "Add" at bounding box center [120, 124] width 9 height 6
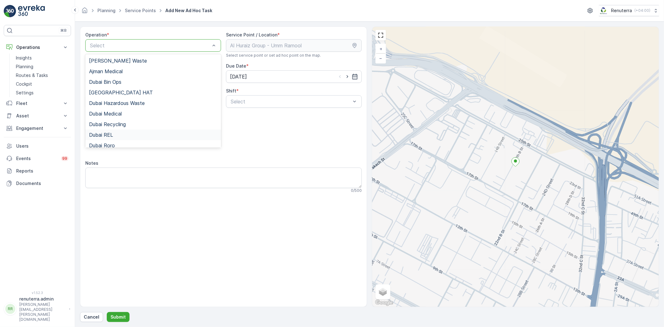
click at [120, 132] on div "Dubai REL" at bounding box center [153, 135] width 128 height 6
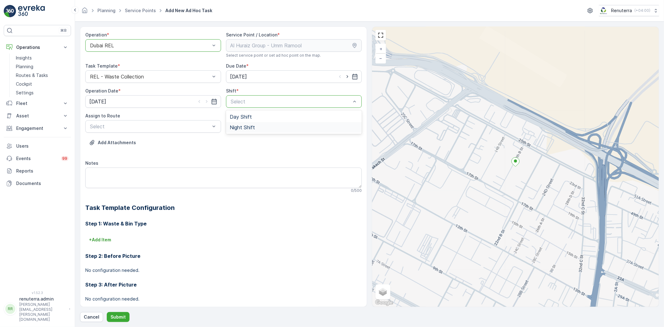
click at [247, 124] on span "Night Shift" at bounding box center [242, 127] width 25 height 6
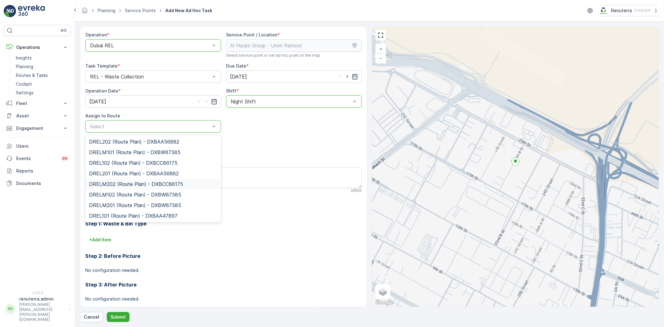
click at [129, 187] on span "DRELM202 (Route Plan) - DXBCC86175" at bounding box center [136, 184] width 94 height 6
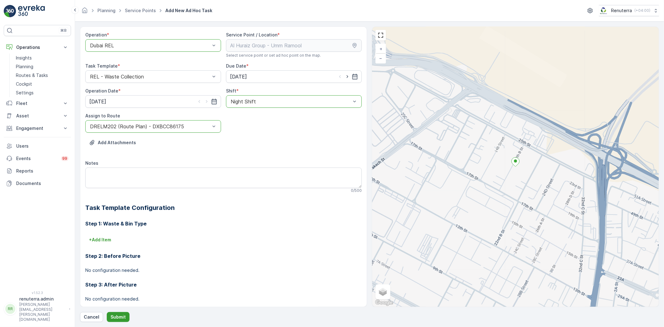
click at [122, 317] on p "Submit" at bounding box center [117, 317] width 15 height 6
